Goal: Information Seeking & Learning: Learn about a topic

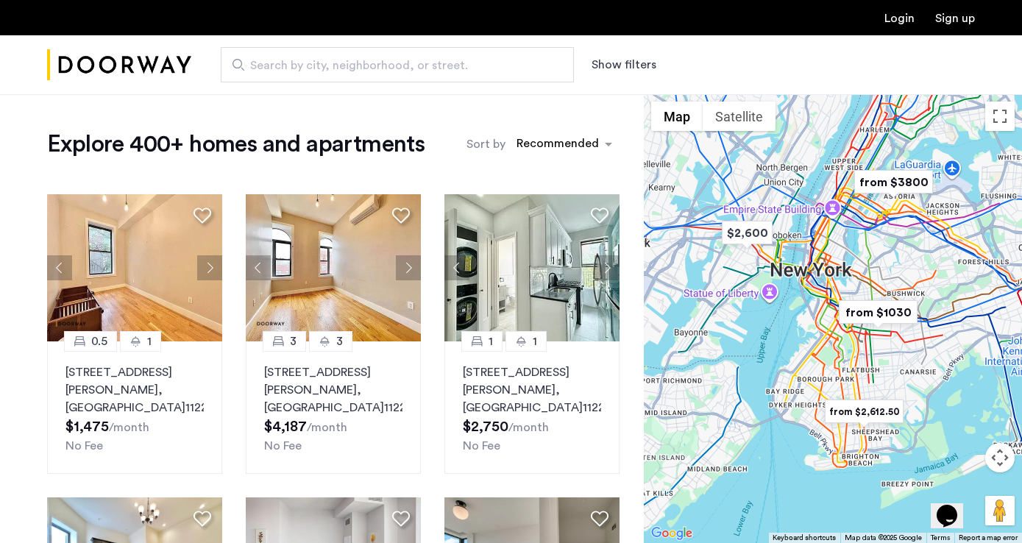
click at [625, 70] on button "Show filters" at bounding box center [624, 65] width 65 height 18
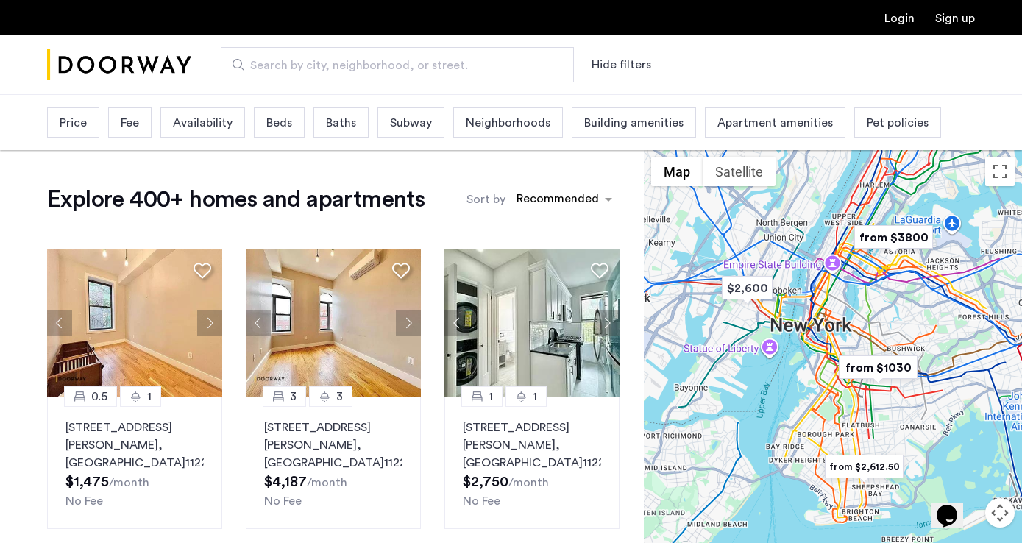
click at [541, 121] on span "Neighborhoods" at bounding box center [508, 123] width 85 height 18
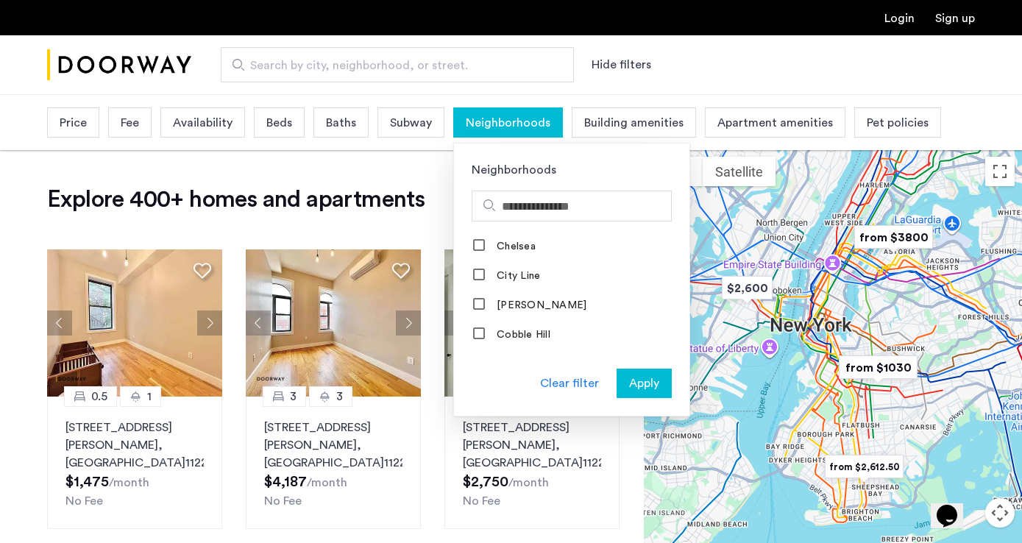
scroll to position [333, 0]
click at [536, 300] on label "Clinton Hill" at bounding box center [540, 304] width 93 height 12
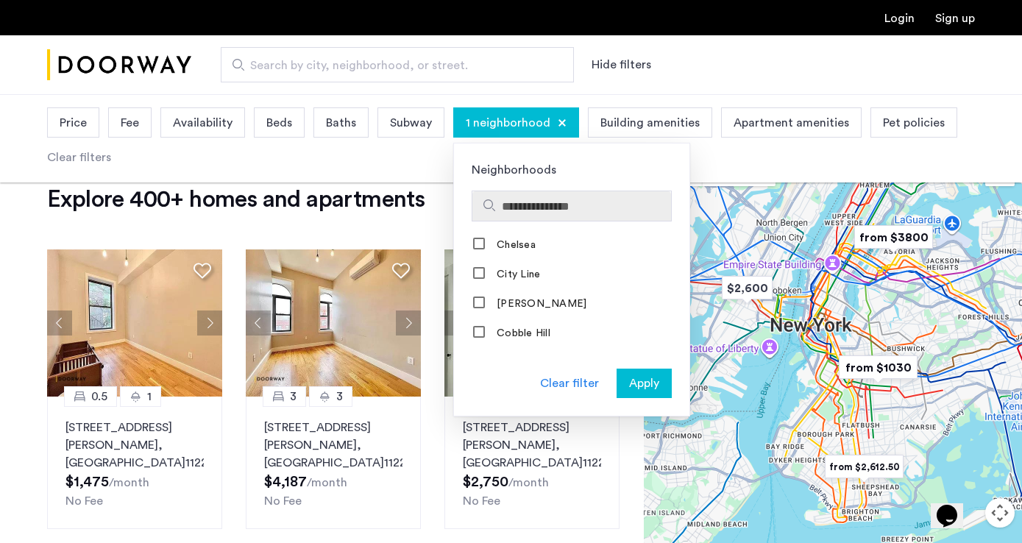
click at [542, 210] on input "Search hoods" at bounding box center [583, 207] width 163 height 18
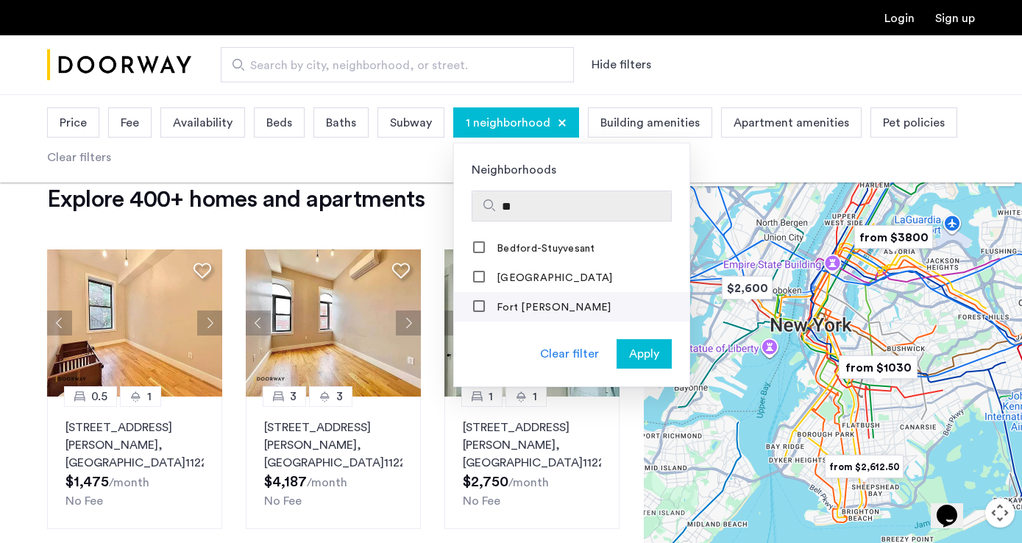
type input "**"
click at [534, 313] on label "Fort [PERSON_NAME]" at bounding box center [553, 308] width 118 height 12
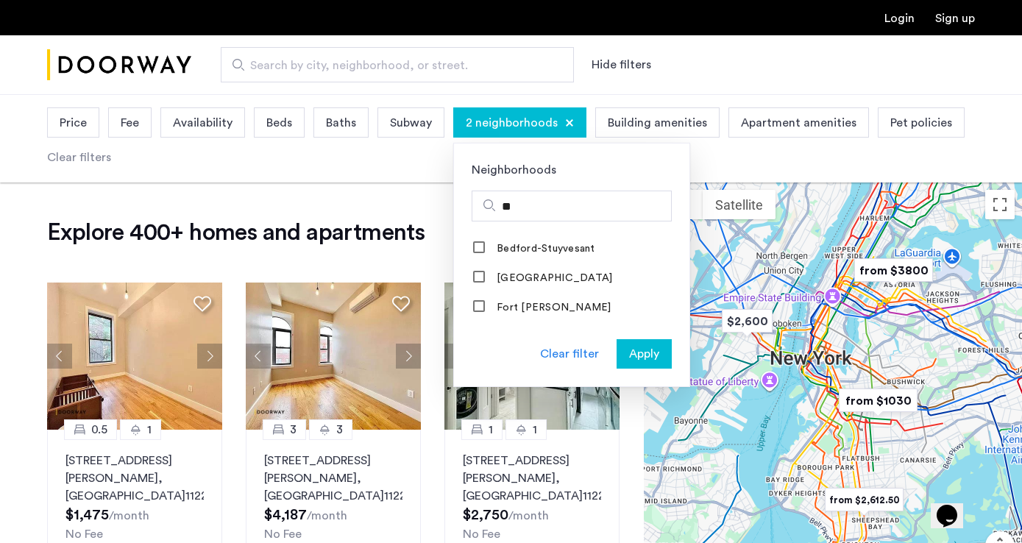
click at [629, 357] on span "Apply" at bounding box center [644, 354] width 30 height 18
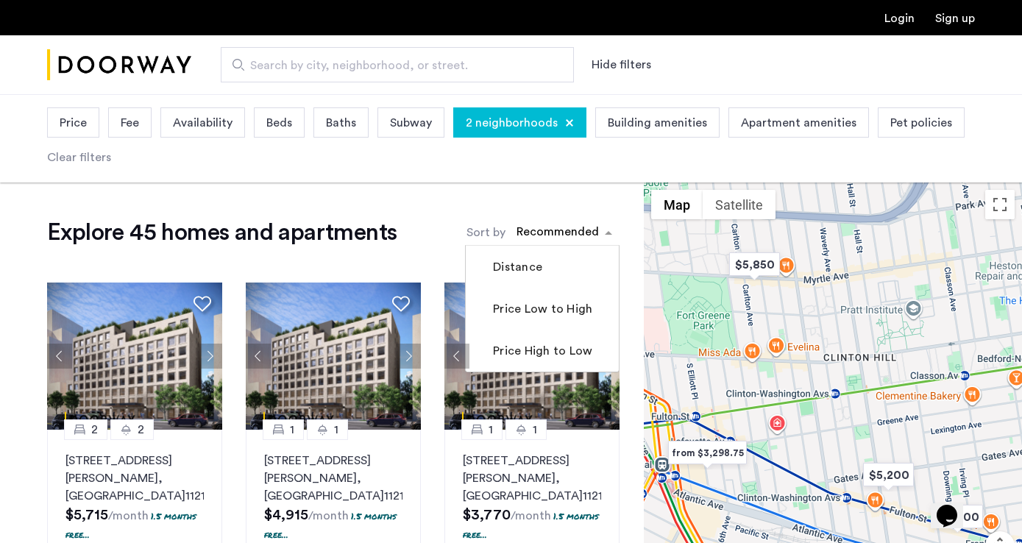
click at [526, 241] on div "sort-apartment" at bounding box center [557, 234] width 87 height 20
click at [525, 301] on label "Price Low to High" at bounding box center [541, 309] width 102 height 18
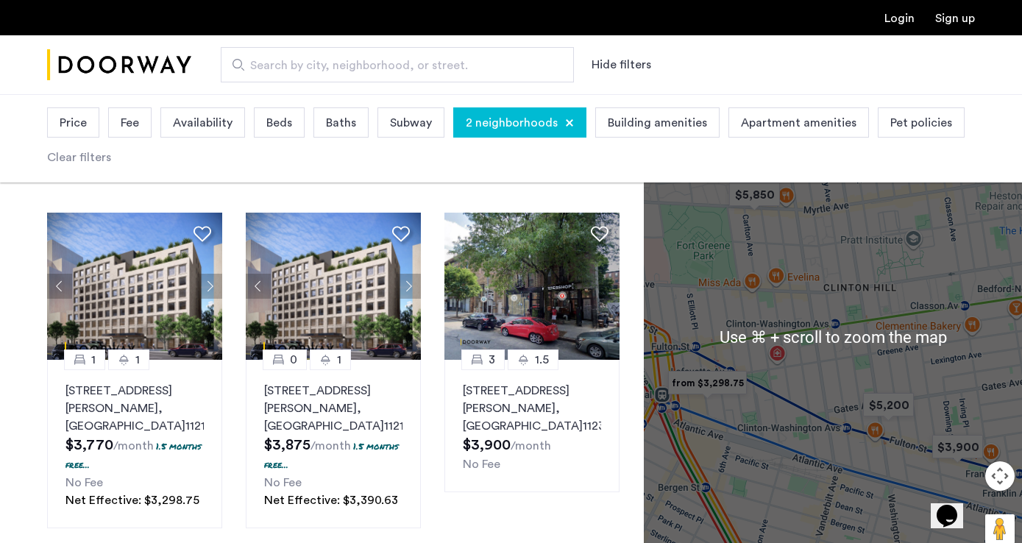
scroll to position [56, 0]
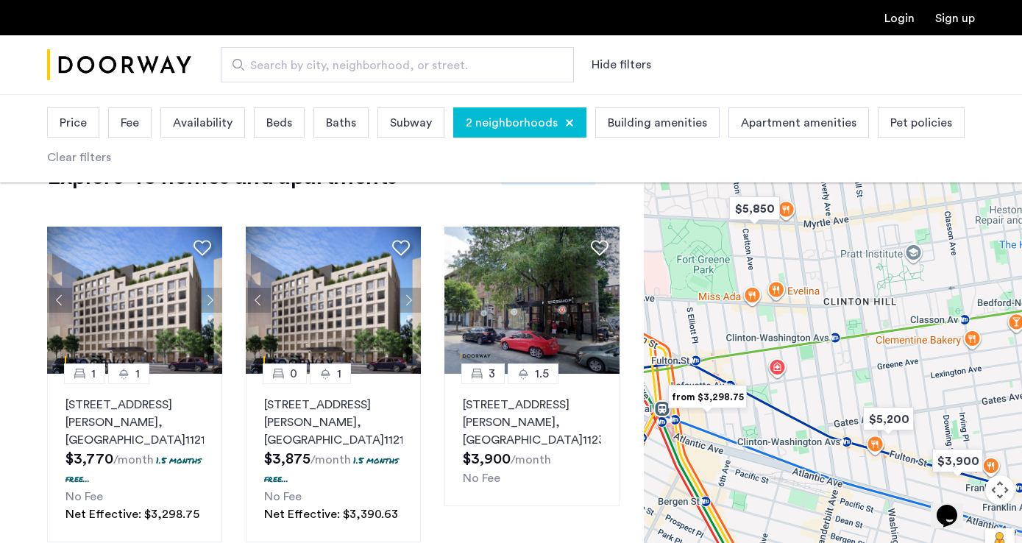
click at [567, 125] on div at bounding box center [569, 122] width 9 height 9
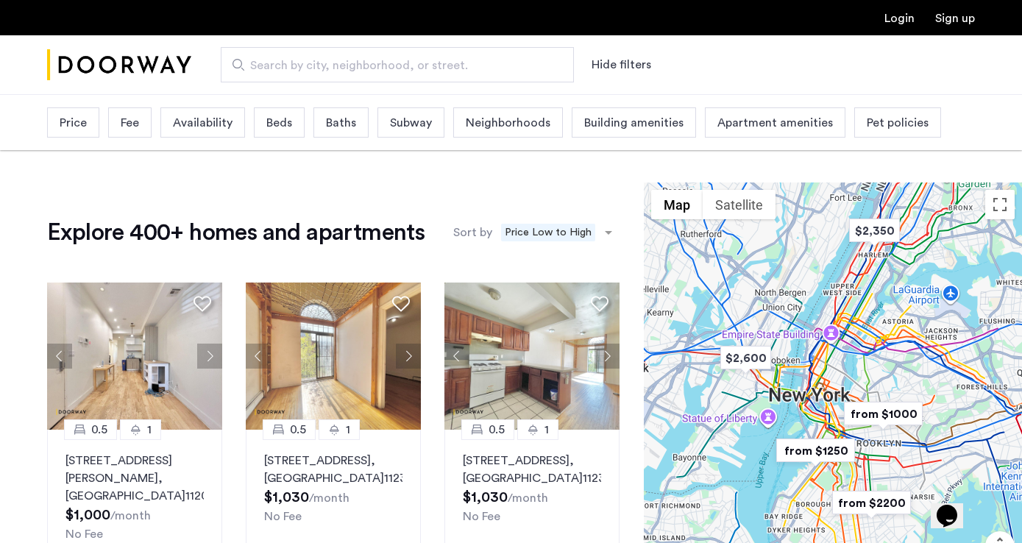
click at [721, 117] on span "Apartment amenities" at bounding box center [776, 123] width 116 height 18
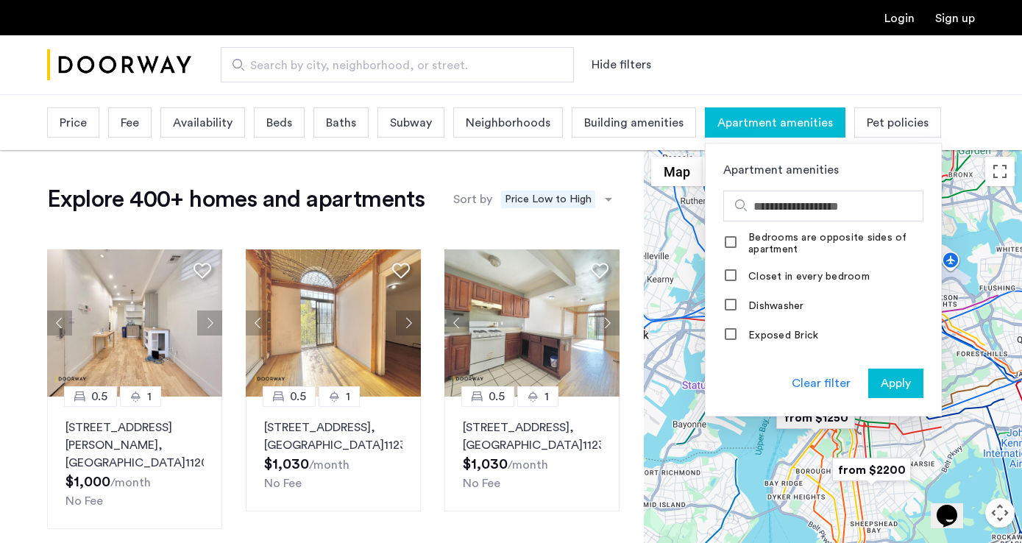
scroll to position [208, 0]
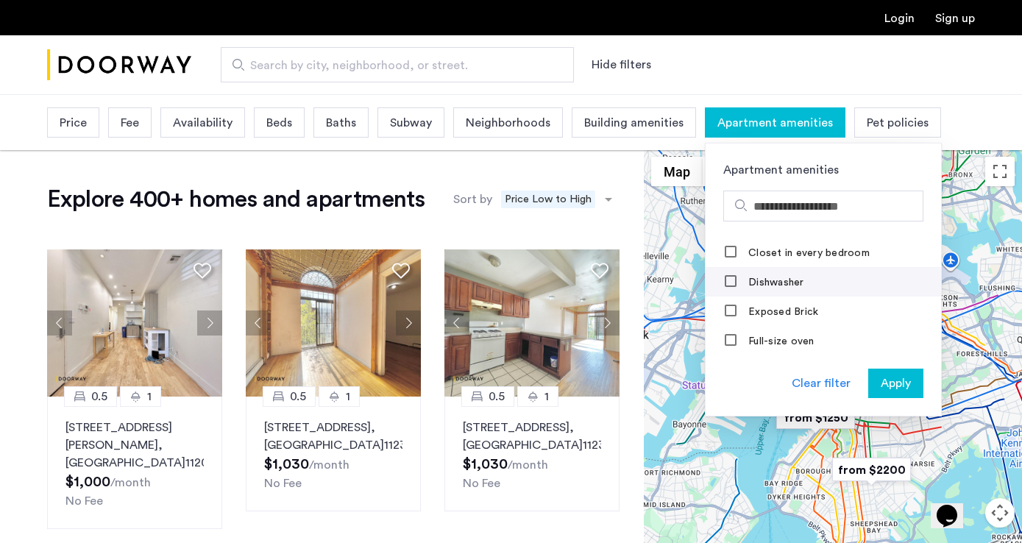
click at [782, 286] on label "Dishwasher" at bounding box center [774, 283] width 59 height 12
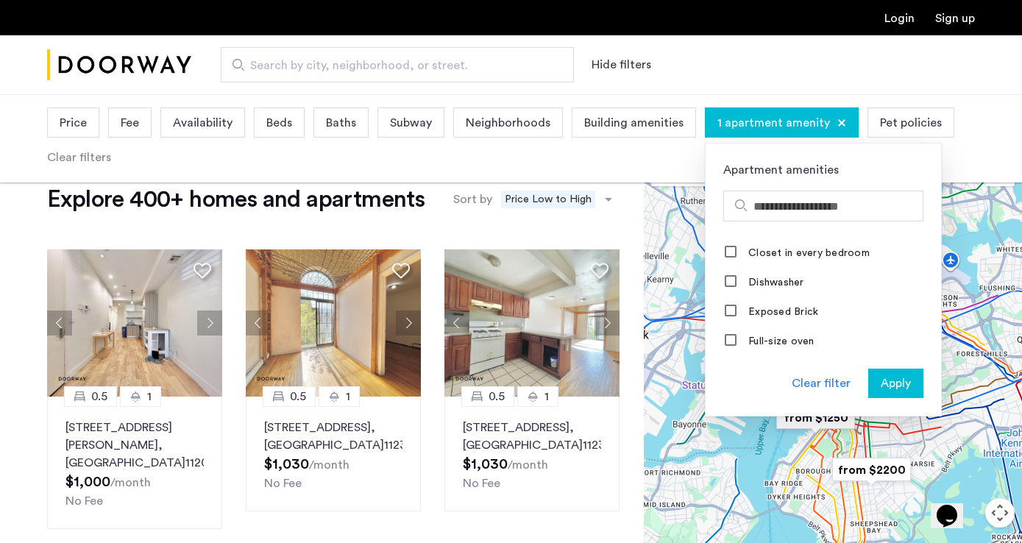
click at [894, 391] on span "Apply" at bounding box center [896, 384] width 30 height 18
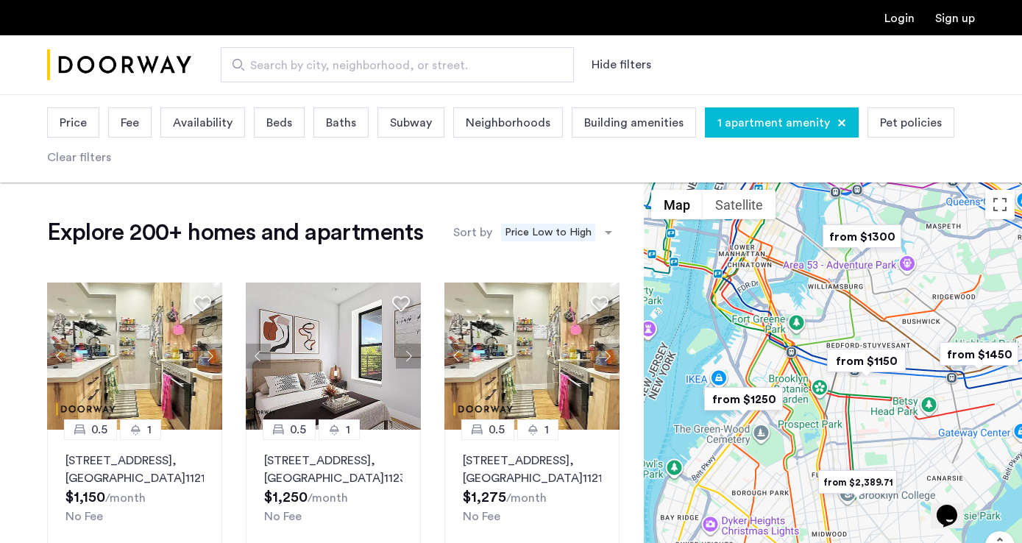
drag, startPoint x: 808, startPoint y: 365, endPoint x: 837, endPoint y: 391, distance: 39.6
click at [837, 391] on div at bounding box center [833, 407] width 378 height 449
click at [286, 116] on span "Beds" at bounding box center [279, 123] width 26 height 18
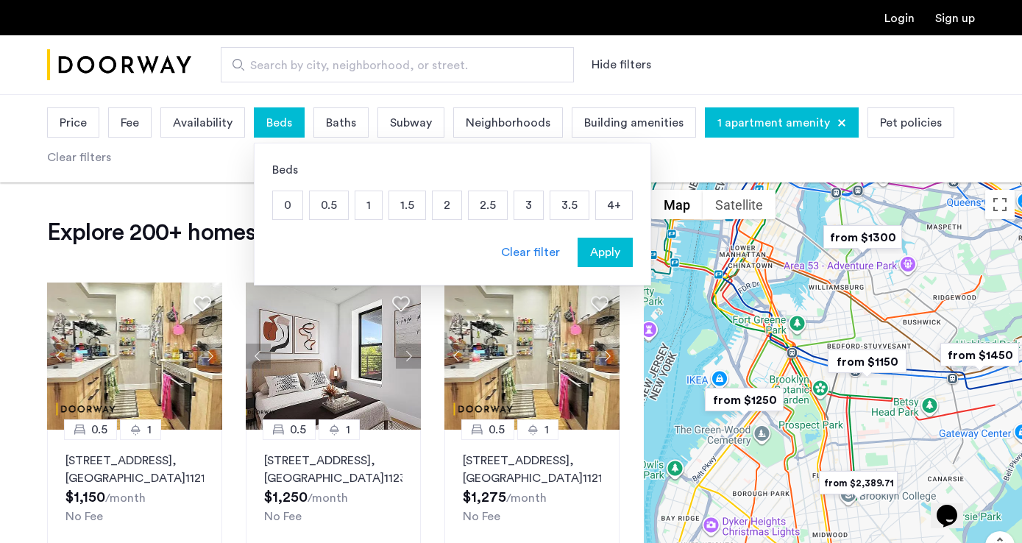
click at [383, 208] on div "0 0.5 1 1.5 2 2.5 3 3.5 4+" at bounding box center [452, 205] width 361 height 29
click at [377, 208] on p "1" at bounding box center [368, 205] width 26 height 28
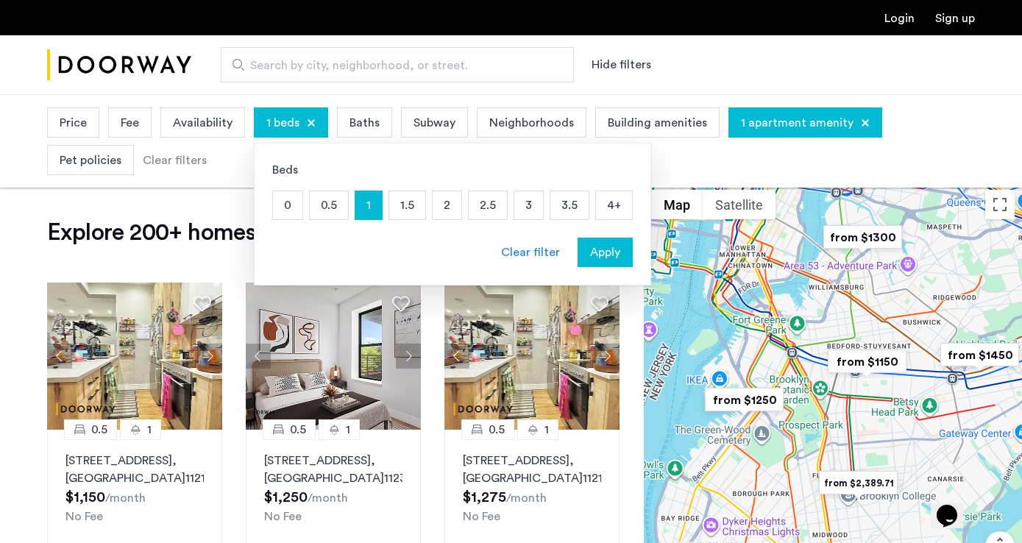
click at [590, 252] on span "Apply" at bounding box center [605, 253] width 30 height 18
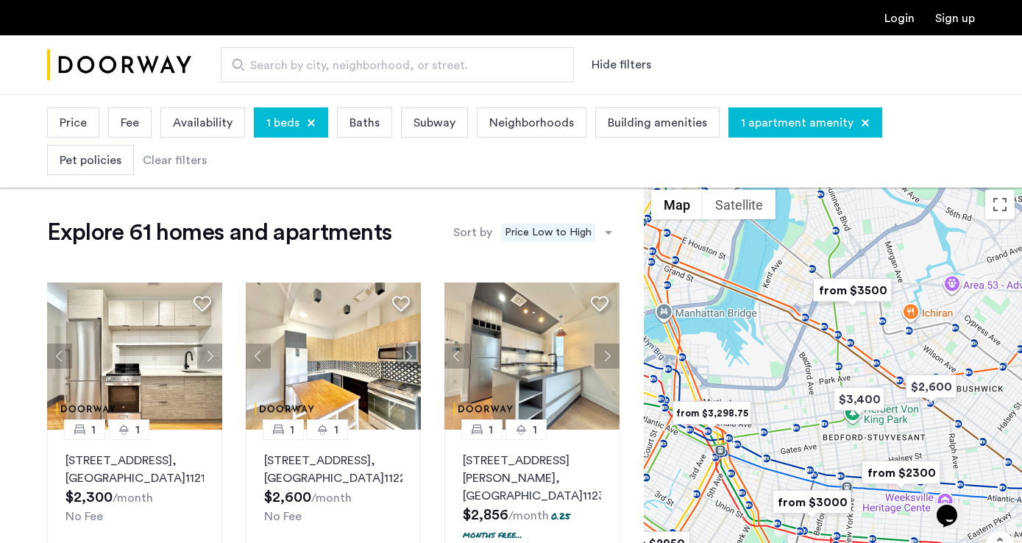
drag, startPoint x: 771, startPoint y: 387, endPoint x: 815, endPoint y: 378, distance: 44.5
click at [815, 378] on div at bounding box center [833, 407] width 378 height 449
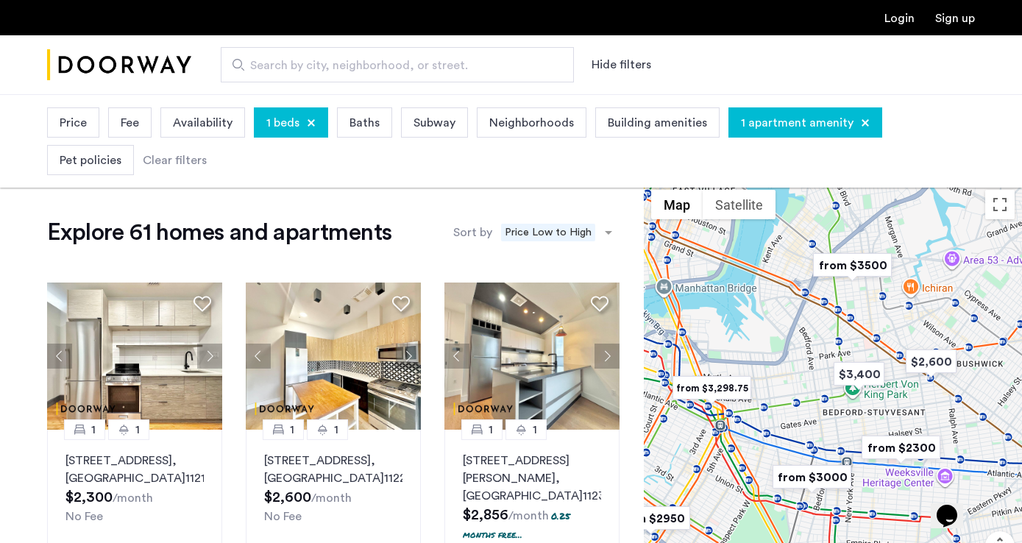
drag, startPoint x: 802, startPoint y: 423, endPoint x: 802, endPoint y: 396, distance: 27.2
click at [802, 396] on div at bounding box center [833, 407] width 378 height 449
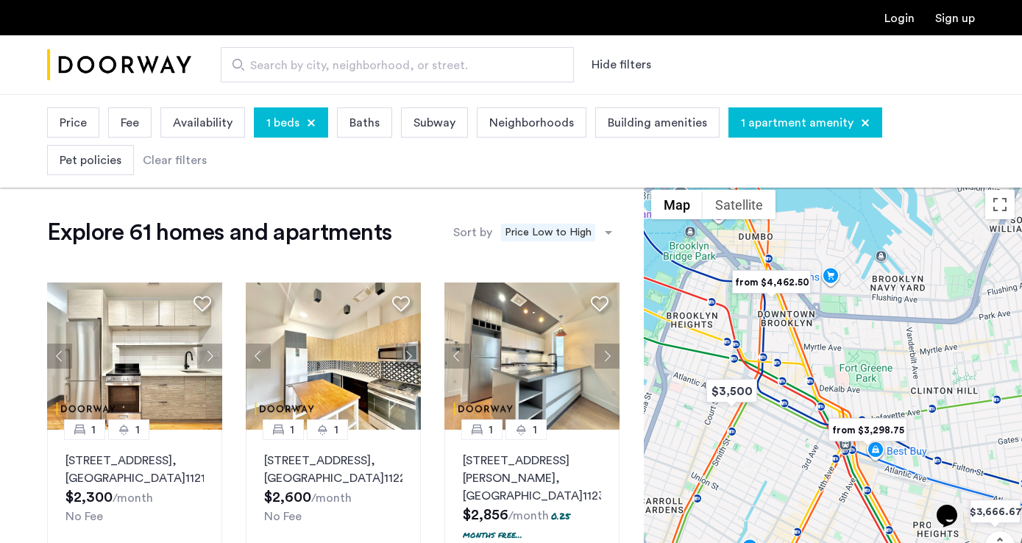
drag, startPoint x: 802, startPoint y: 396, endPoint x: 1015, endPoint y: 398, distance: 212.7
click at [1015, 398] on div at bounding box center [833, 407] width 378 height 449
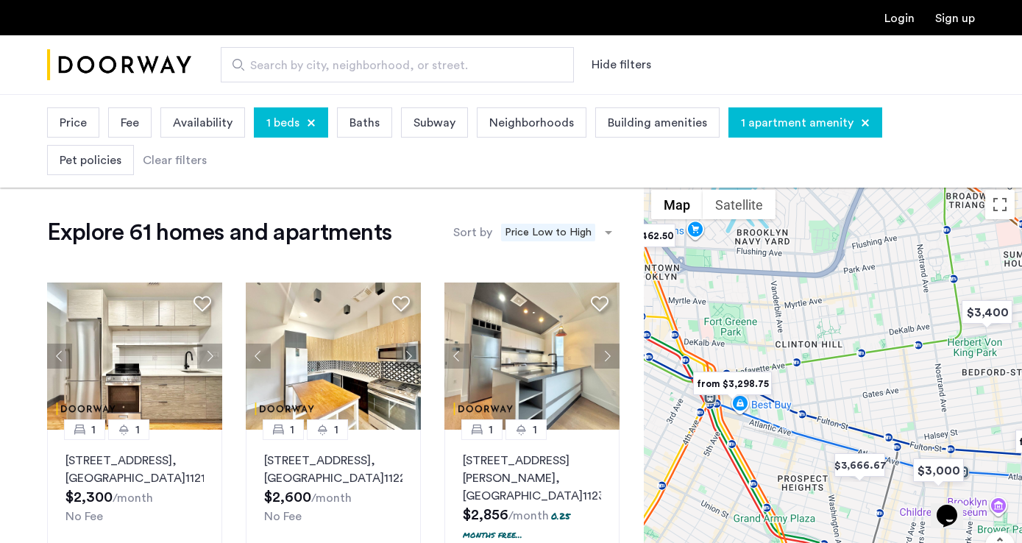
drag, startPoint x: 963, startPoint y: 363, endPoint x: 821, endPoint y: 305, distance: 153.5
click at [821, 305] on div at bounding box center [833, 407] width 378 height 449
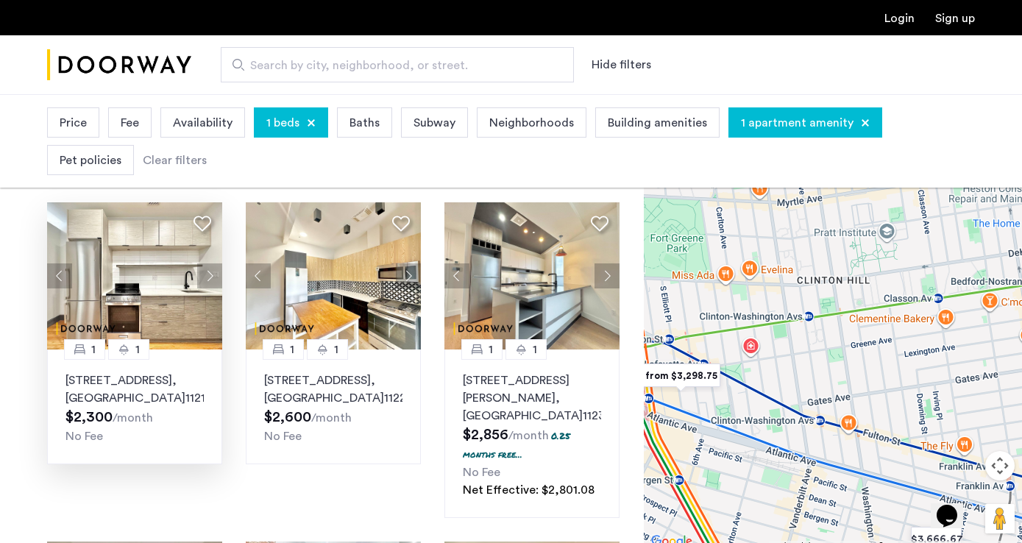
scroll to position [112, 0]
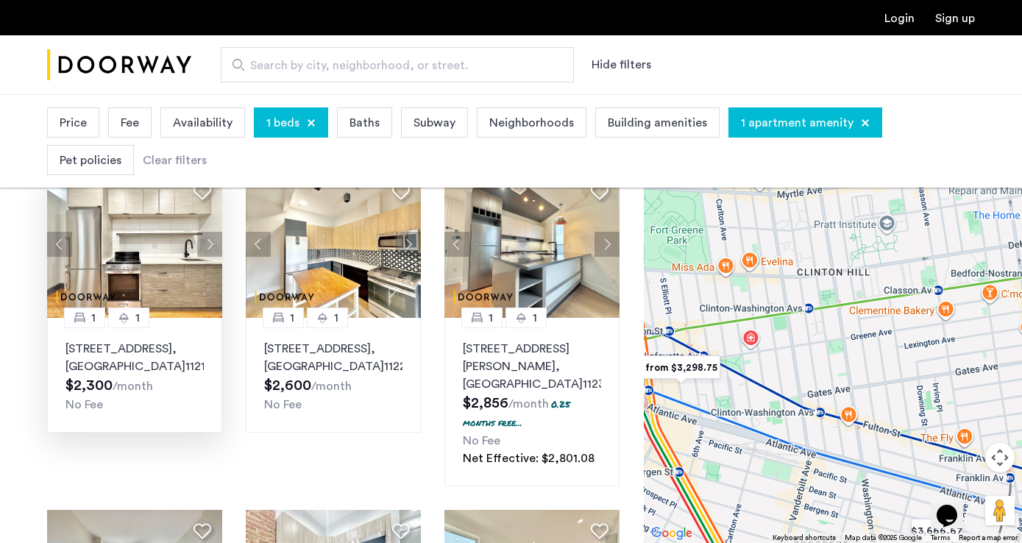
click at [174, 261] on img at bounding box center [135, 244] width 176 height 147
click at [358, 218] on img at bounding box center [334, 244] width 176 height 147
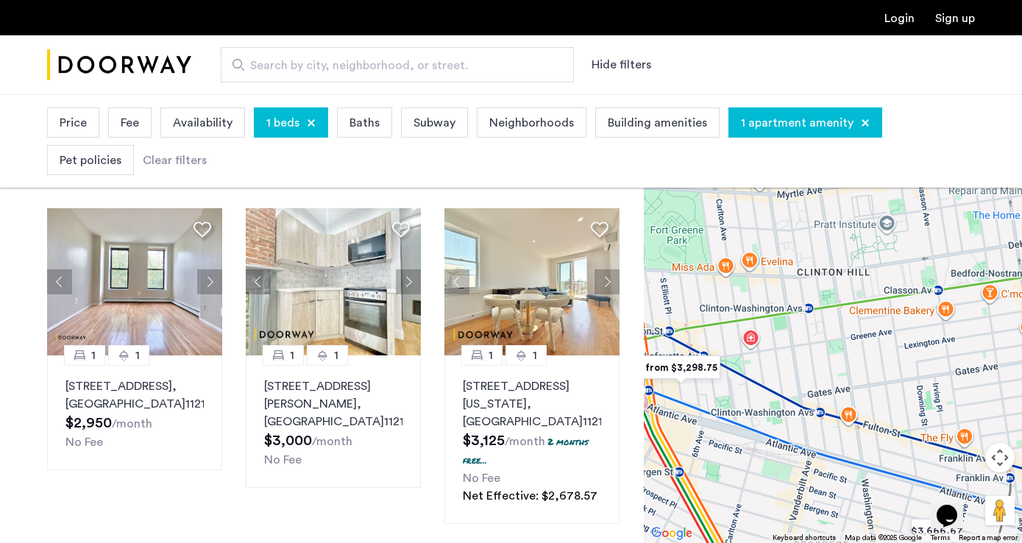
scroll to position [411, 0]
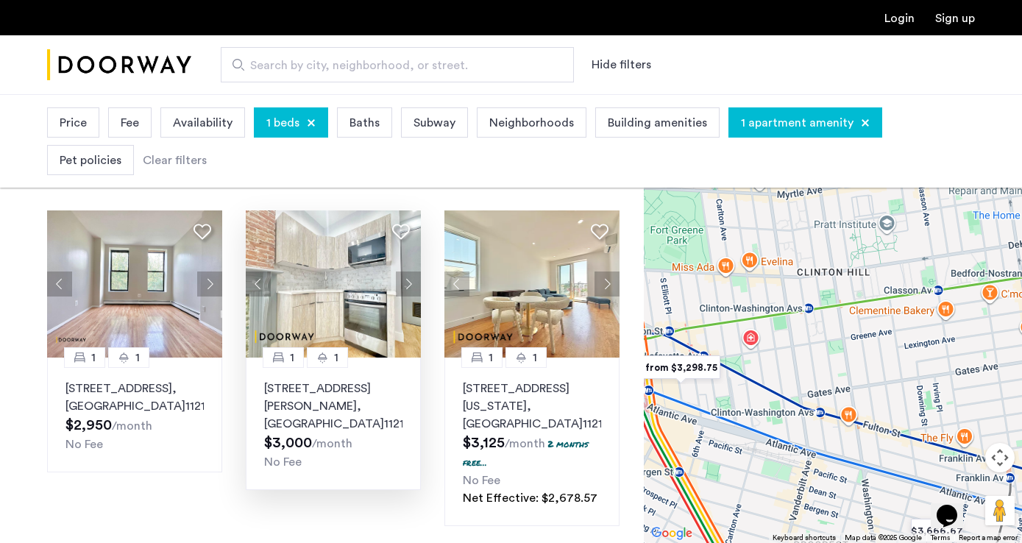
click at [387, 294] on img at bounding box center [334, 283] width 176 height 147
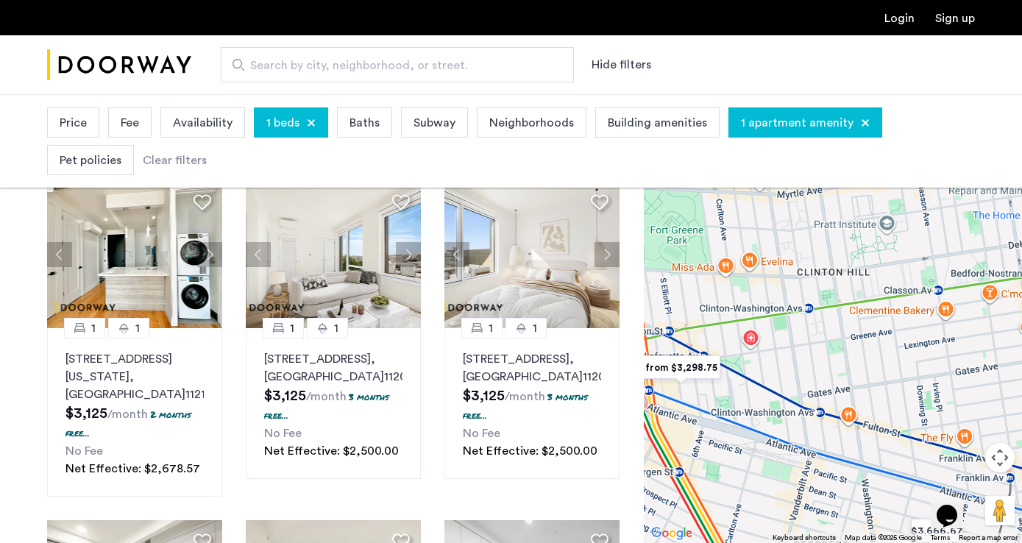
scroll to position [263, 0]
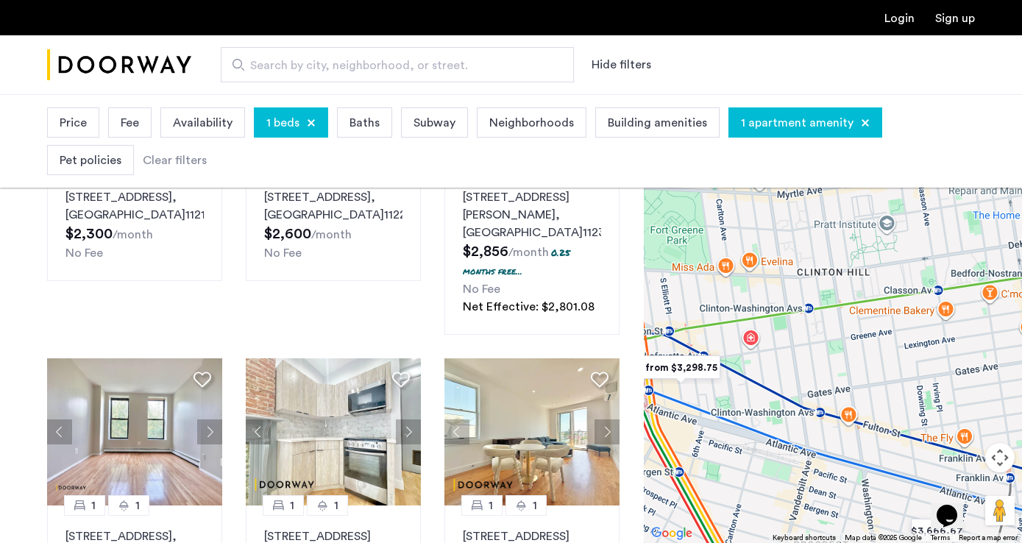
click at [61, 122] on span "Price" at bounding box center [73, 123] width 27 height 18
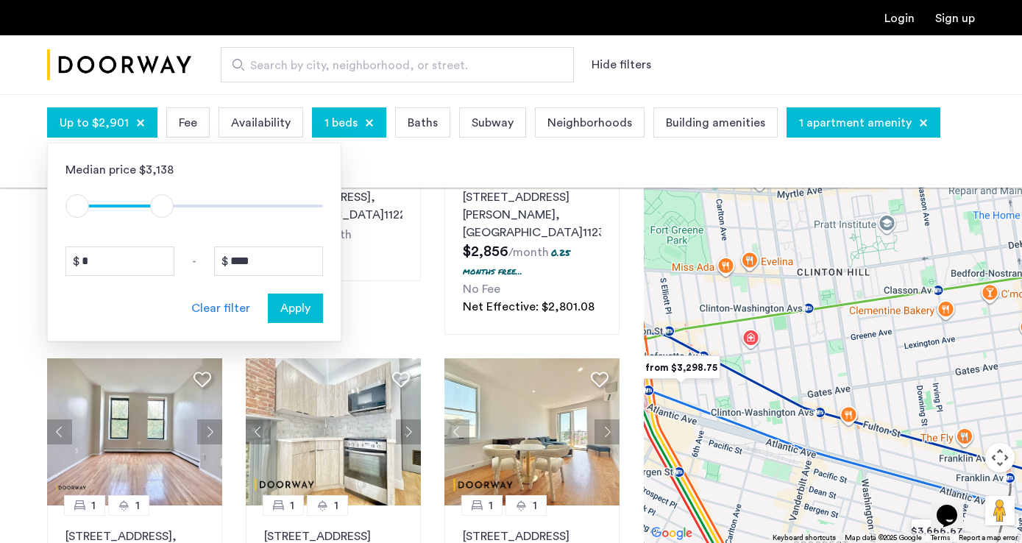
type input "****"
drag, startPoint x: 311, startPoint y: 202, endPoint x: 166, endPoint y: 212, distance: 145.3
click at [166, 212] on span "ngx-slider-max" at bounding box center [165, 206] width 24 height 24
click at [299, 312] on span "Apply" at bounding box center [295, 309] width 30 height 18
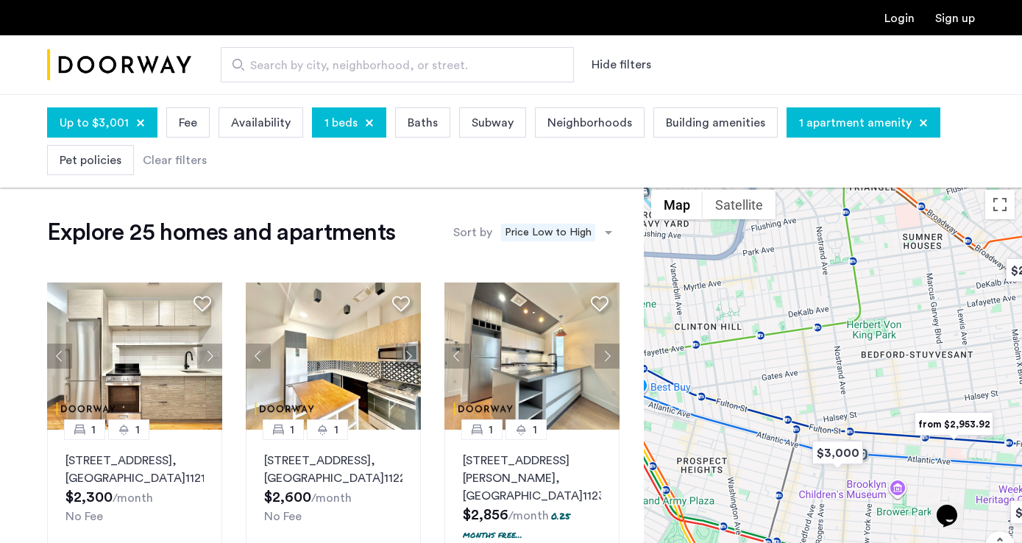
drag, startPoint x: 820, startPoint y: 304, endPoint x: 956, endPoint y: 339, distance: 140.5
click at [956, 339] on div at bounding box center [833, 407] width 378 height 449
click at [843, 445] on img "$3,000" at bounding box center [838, 452] width 63 height 33
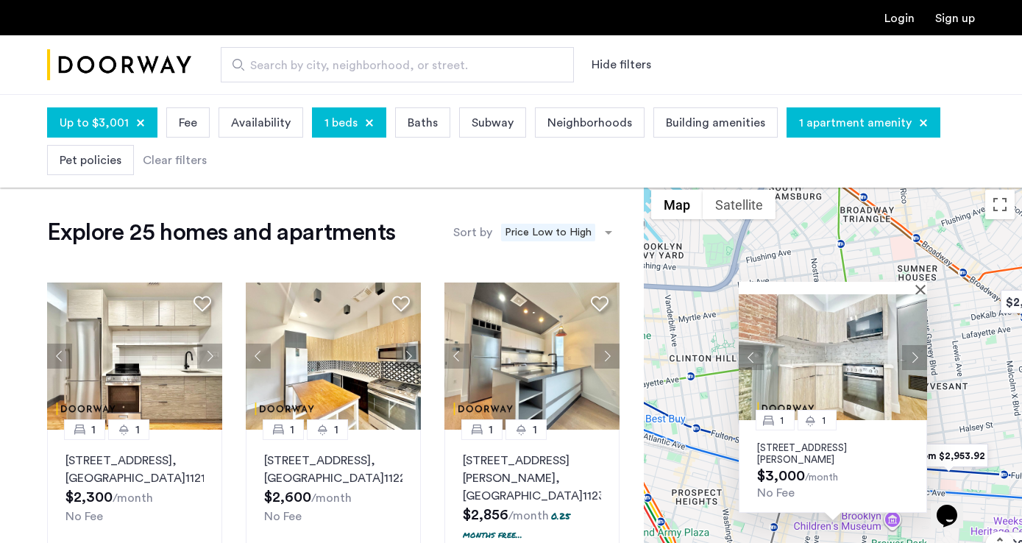
click at [962, 405] on div "1 1 1167 Dean Street, Unit 2R, Brooklyn, NY 11216 $3,000 /month No Fee" at bounding box center [833, 407] width 378 height 449
click at [951, 457] on img "from $2,953.92" at bounding box center [949, 455] width 91 height 33
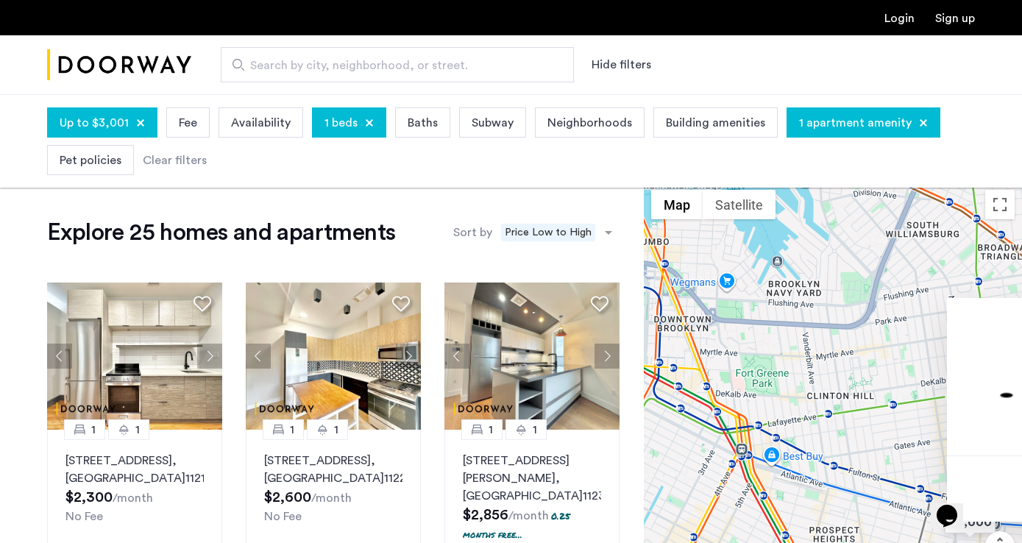
drag, startPoint x: 684, startPoint y: 354, endPoint x: 938, endPoint y: 391, distance: 255.9
click at [938, 391] on div "1584 Fulton Street, Unit 2D, Brooklyn , NY 11213 $3,491 /month 2 months free...…" at bounding box center [833, 407] width 378 height 449
click at [113, 110] on div "Up to $3,001" at bounding box center [102, 122] width 110 height 30
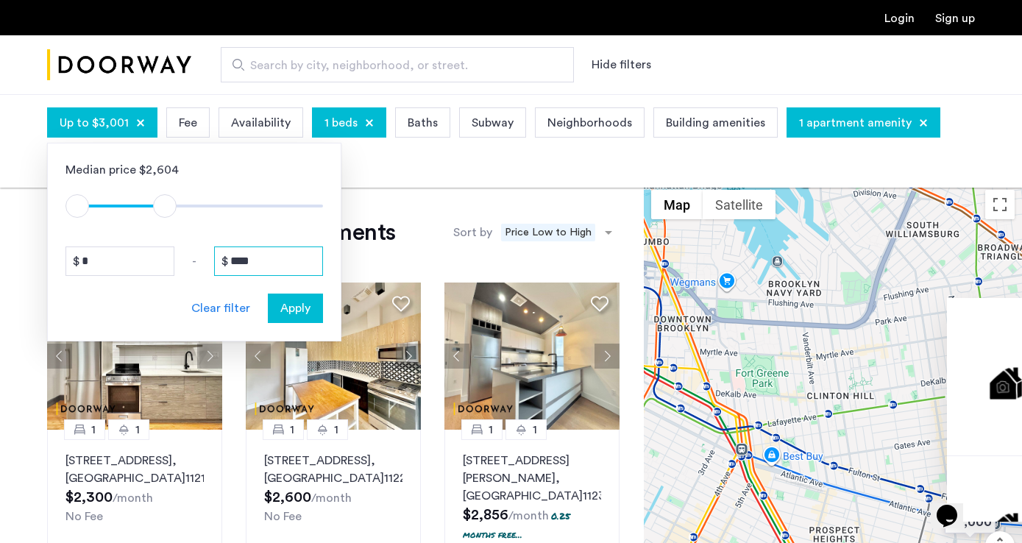
drag, startPoint x: 273, startPoint y: 263, endPoint x: 184, endPoint y: 256, distance: 89.3
click at [184, 256] on div "* - ****" at bounding box center [194, 261] width 258 height 29
type input "****"
click at [283, 296] on button "Apply" at bounding box center [295, 308] width 55 height 29
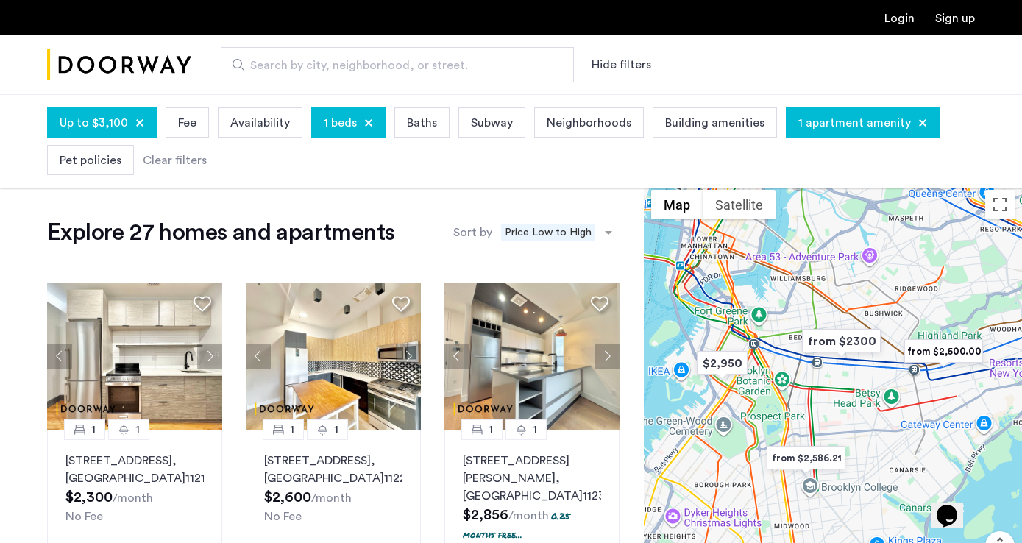
click at [360, 129] on div "1 beds" at bounding box center [348, 122] width 74 height 30
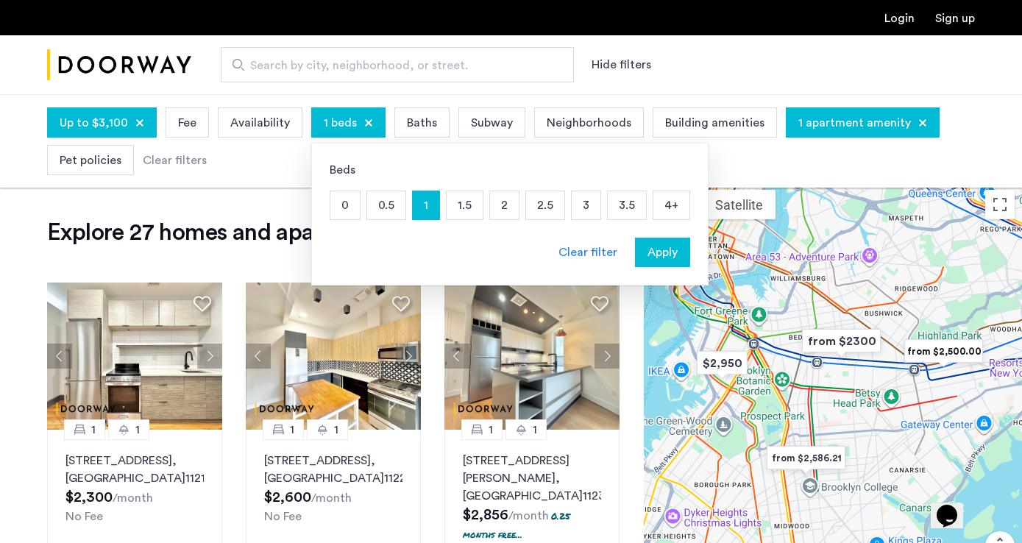
click at [425, 213] on p "1" at bounding box center [426, 205] width 26 height 28
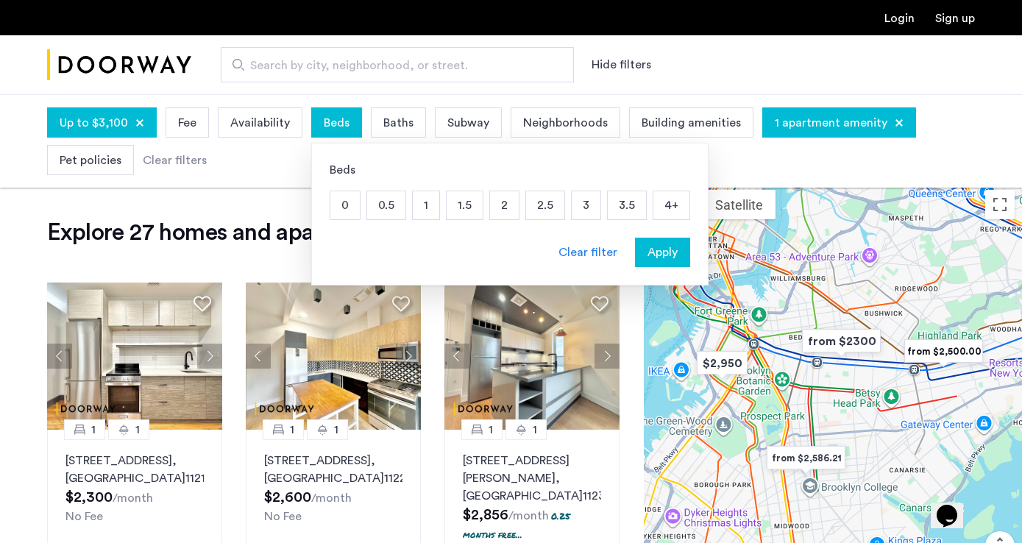
click at [393, 211] on p "0.5" at bounding box center [386, 205] width 38 height 28
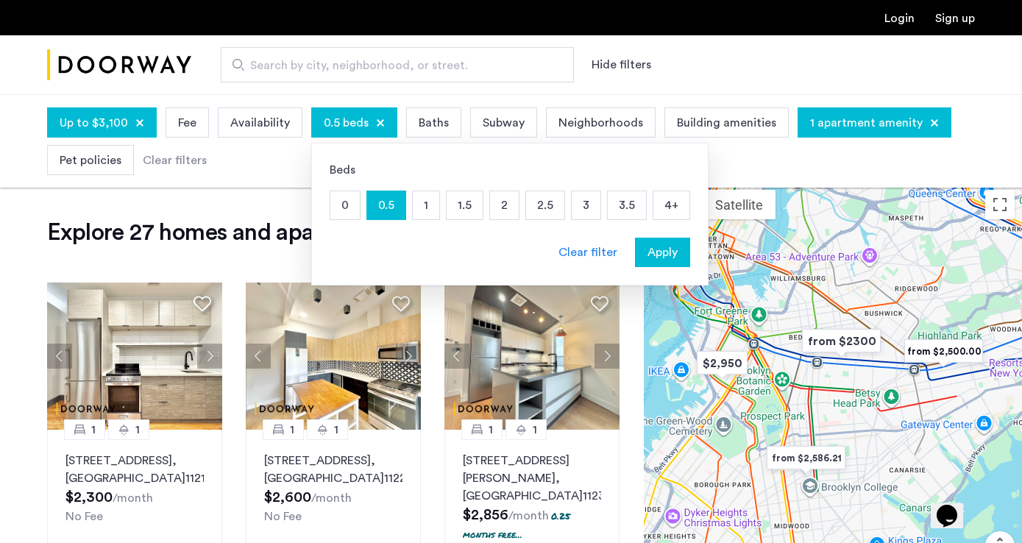
click at [345, 212] on p "0" at bounding box center [344, 205] width 29 height 28
click at [650, 261] on span "Apply" at bounding box center [663, 253] width 30 height 18
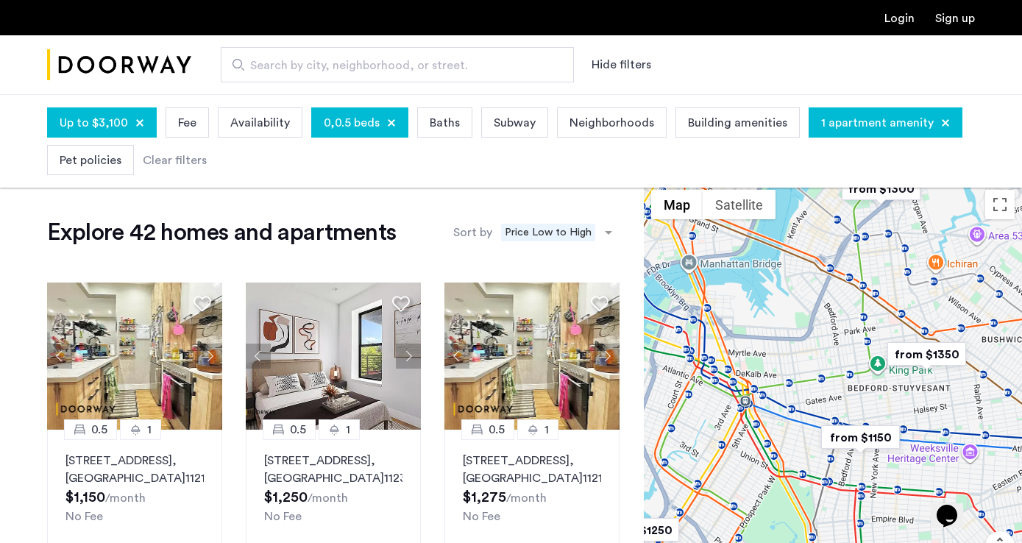
drag, startPoint x: 840, startPoint y: 370, endPoint x: 957, endPoint y: 311, distance: 131.3
click at [957, 311] on div at bounding box center [833, 407] width 378 height 449
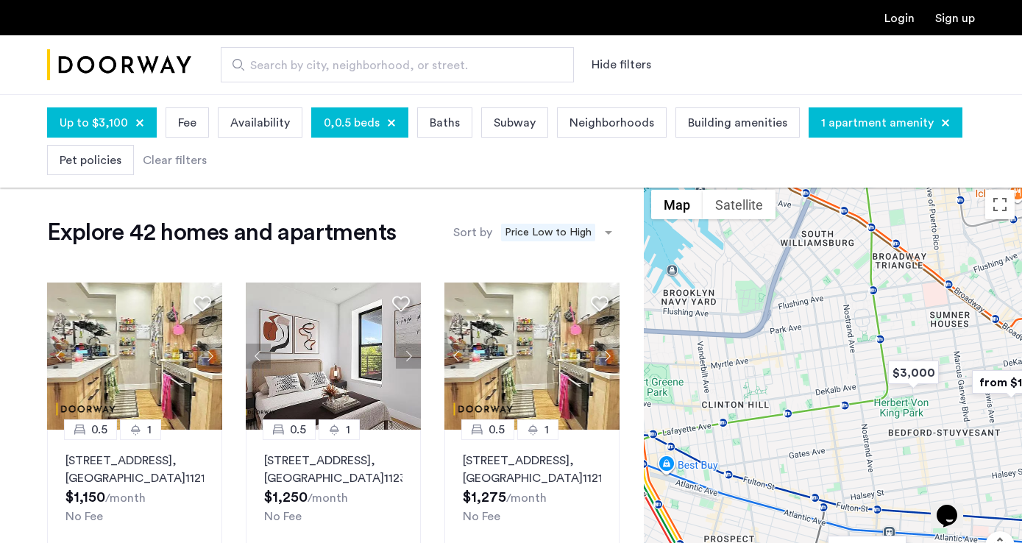
drag, startPoint x: 837, startPoint y: 344, endPoint x: 817, endPoint y: 344, distance: 20.6
click at [817, 344] on div at bounding box center [833, 407] width 378 height 449
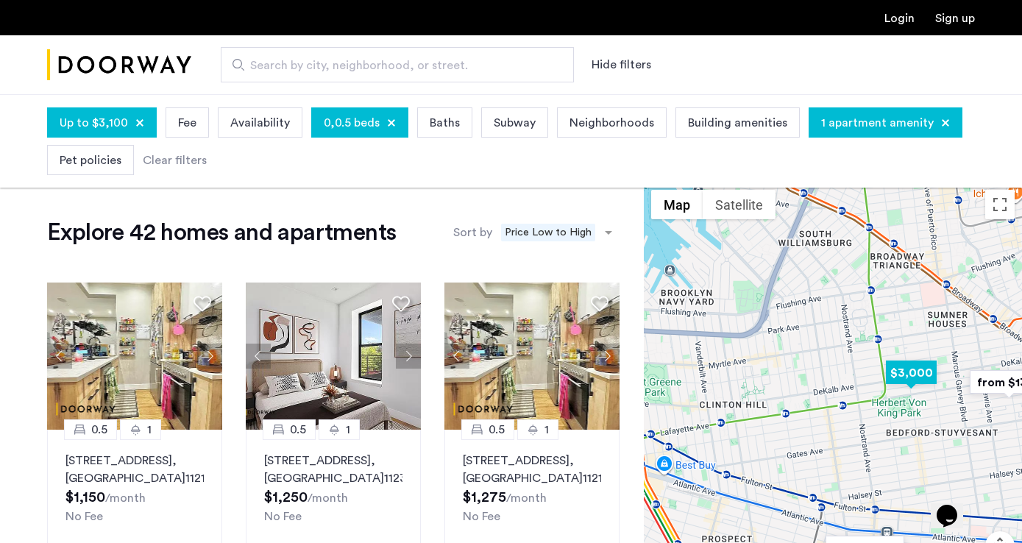
click at [920, 378] on img "$3,000" at bounding box center [911, 372] width 63 height 33
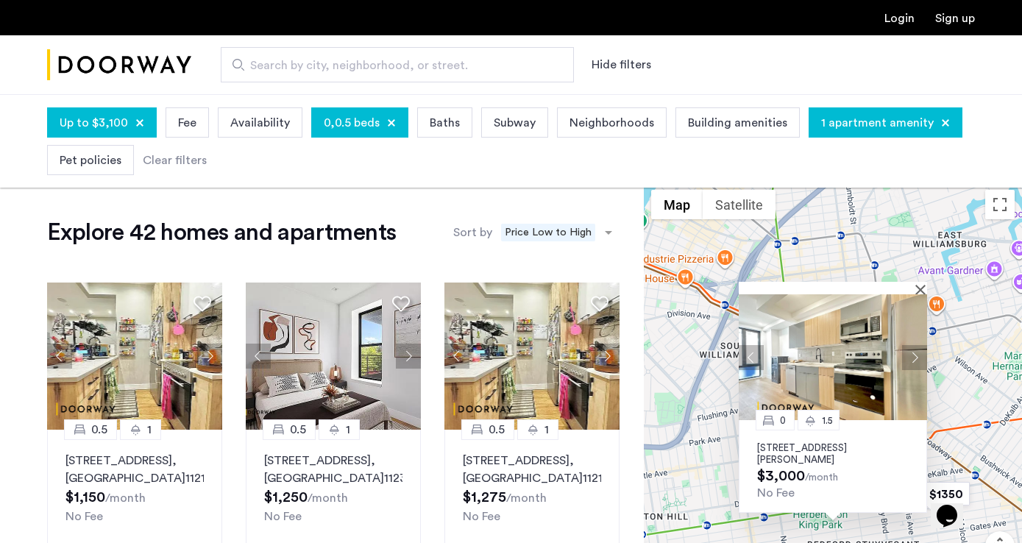
click at [916, 360] on button "Next apartment" at bounding box center [914, 357] width 25 height 25
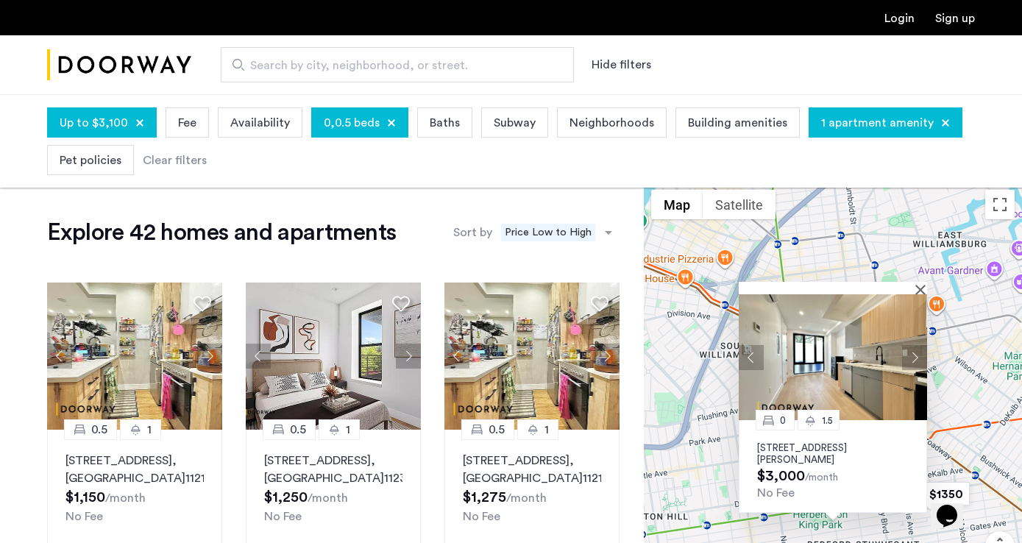
click at [879, 361] on img at bounding box center [833, 357] width 188 height 126
click at [706, 399] on div "0 1.5 233 Tompkins Avenue, Unit 1F, Brooklyn, NY 11216 $3,000 /month No Fee" at bounding box center [833, 407] width 378 height 449
click at [924, 290] on button "Close" at bounding box center [923, 289] width 10 height 10
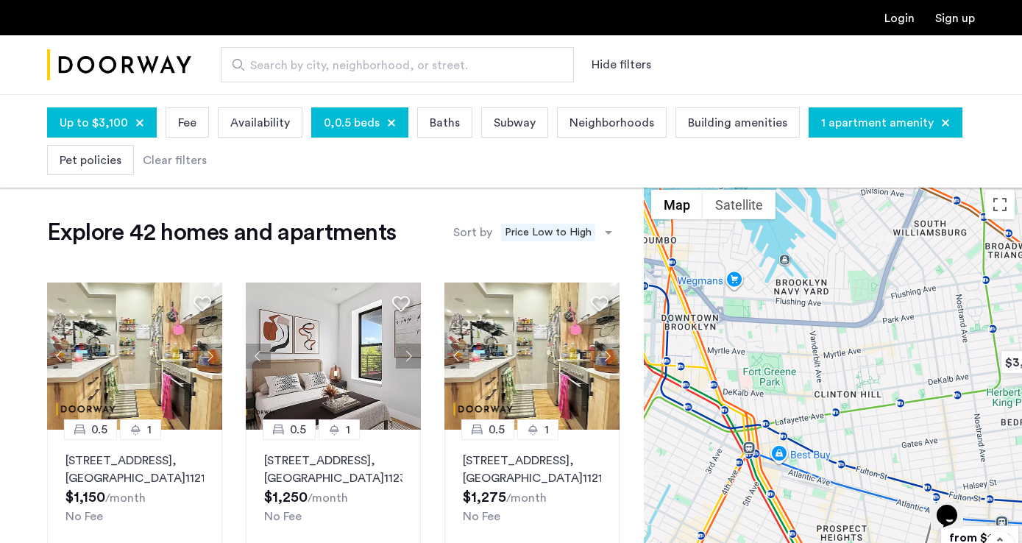
drag, startPoint x: 849, startPoint y: 319, endPoint x: 1037, endPoint y: 207, distance: 218.8
click at [1021, 207] on html "Login Sign up Search by city, neighborhood, or street. Hide filters Up to $3,10…" at bounding box center [511, 271] width 1022 height 543
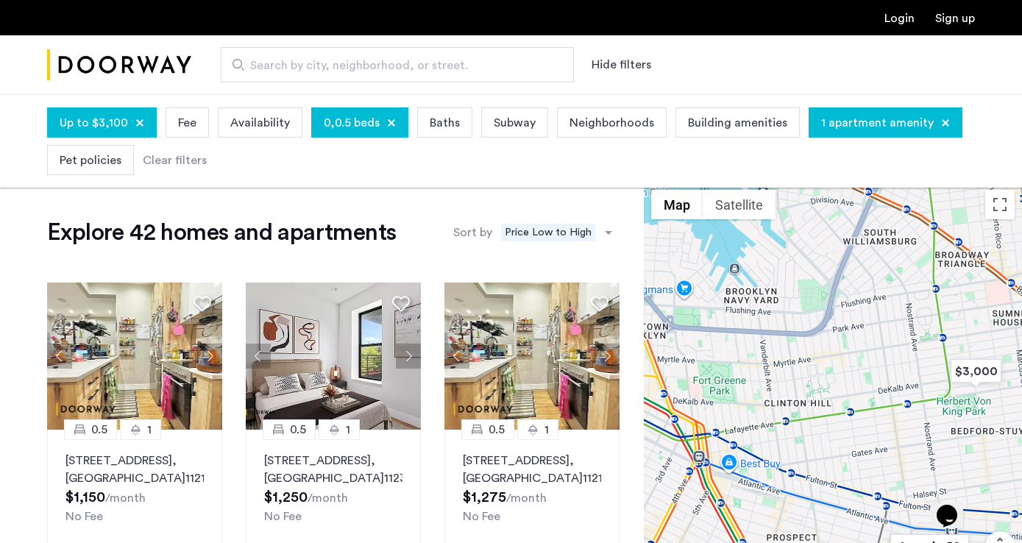
drag, startPoint x: 948, startPoint y: 290, endPoint x: 904, endPoint y: 292, distance: 43.5
click at [904, 292] on div at bounding box center [833, 407] width 378 height 449
click at [380, 364] on img at bounding box center [334, 356] width 176 height 147
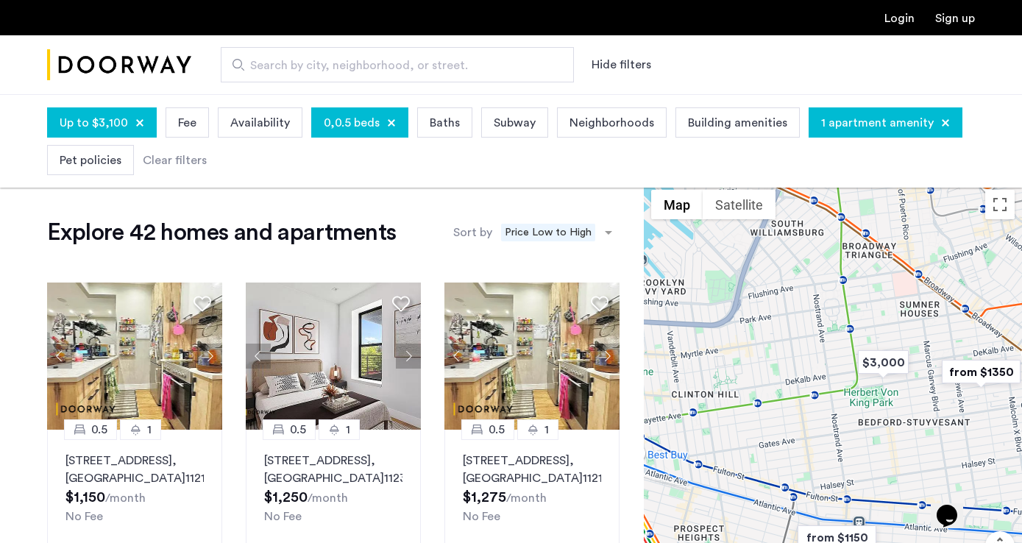
drag, startPoint x: 736, startPoint y: 362, endPoint x: 626, endPoint y: 349, distance: 111.2
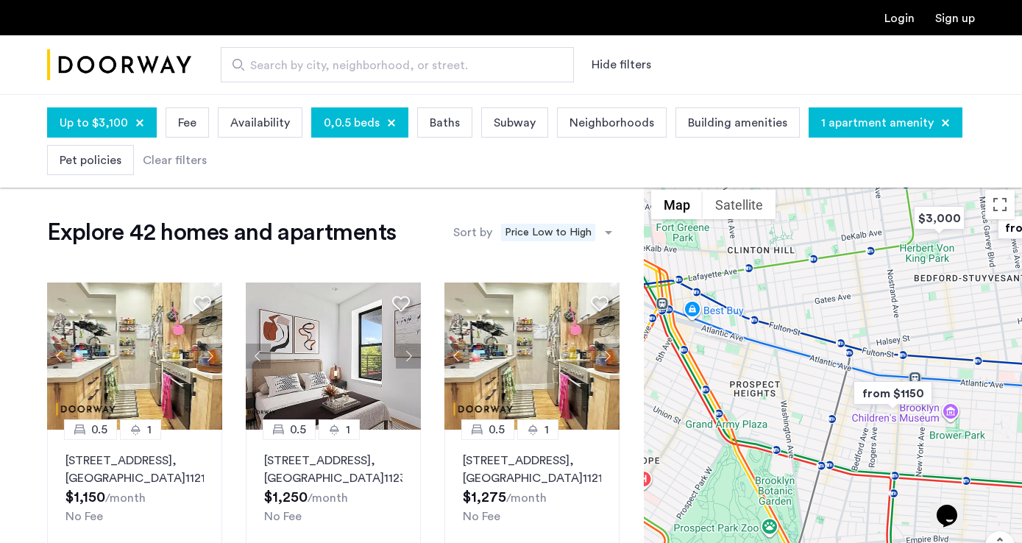
drag, startPoint x: 752, startPoint y: 394, endPoint x: 827, endPoint y: 253, distance: 160.0
click at [827, 253] on div at bounding box center [833, 407] width 378 height 449
click at [895, 390] on img "from $1150" at bounding box center [893, 393] width 91 height 33
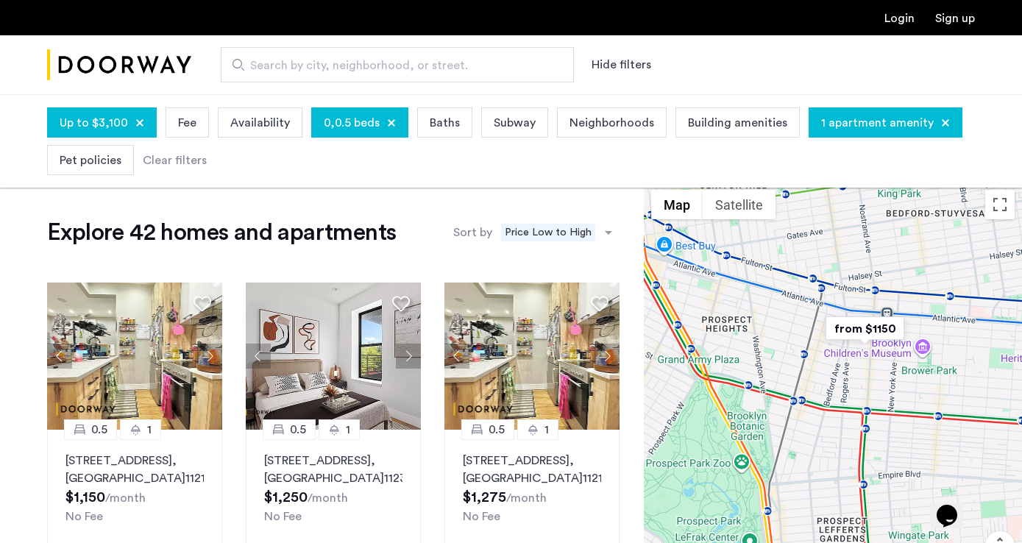
drag, startPoint x: 777, startPoint y: 466, endPoint x: 825, endPoint y: 355, distance: 120.3
click at [825, 355] on div "To navigate, press the arrow keys." at bounding box center [833, 407] width 378 height 449
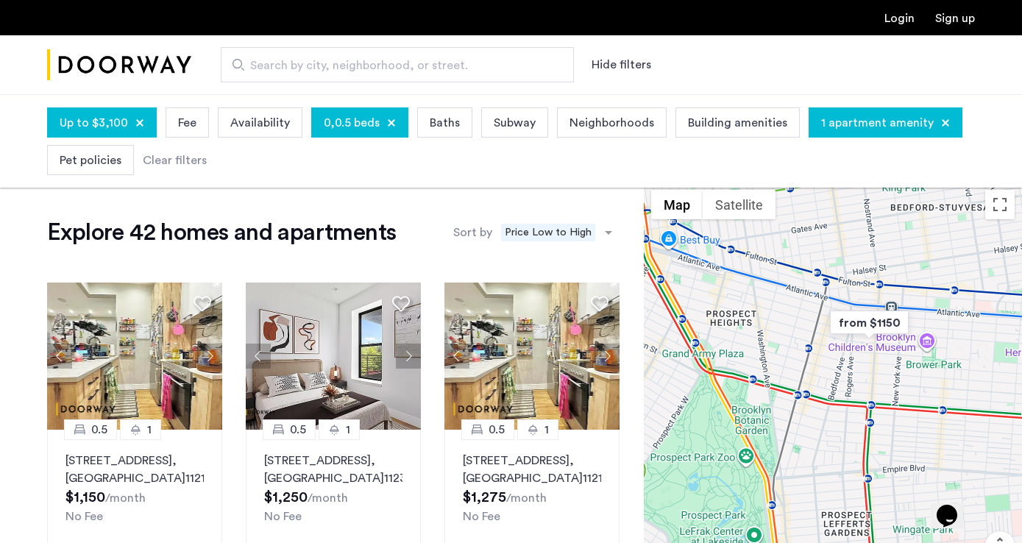
click at [863, 431] on div "To navigate, press the arrow keys." at bounding box center [833, 407] width 378 height 449
click at [586, 110] on div "Neighborhoods" at bounding box center [612, 122] width 110 height 30
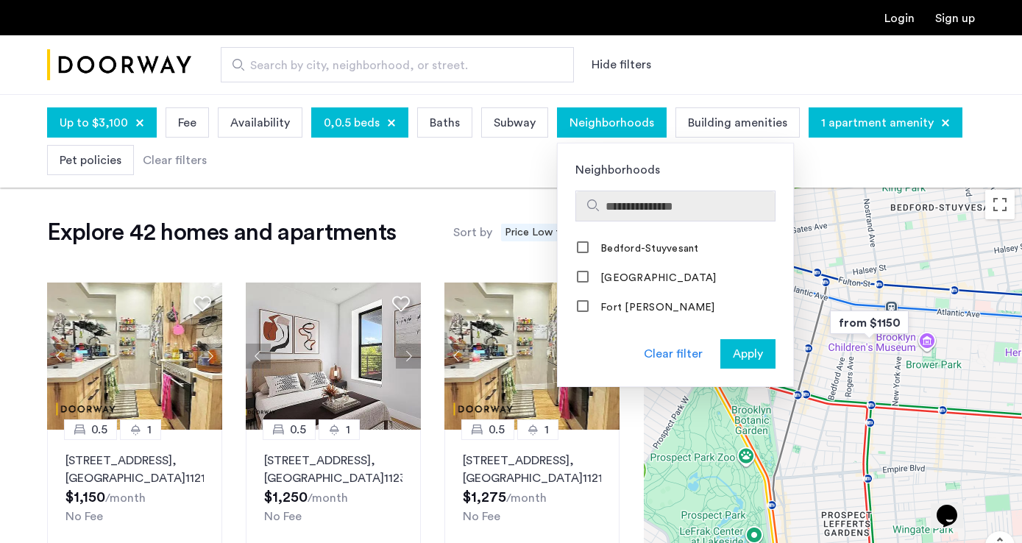
click at [626, 208] on input "Search hoods" at bounding box center [687, 207] width 163 height 18
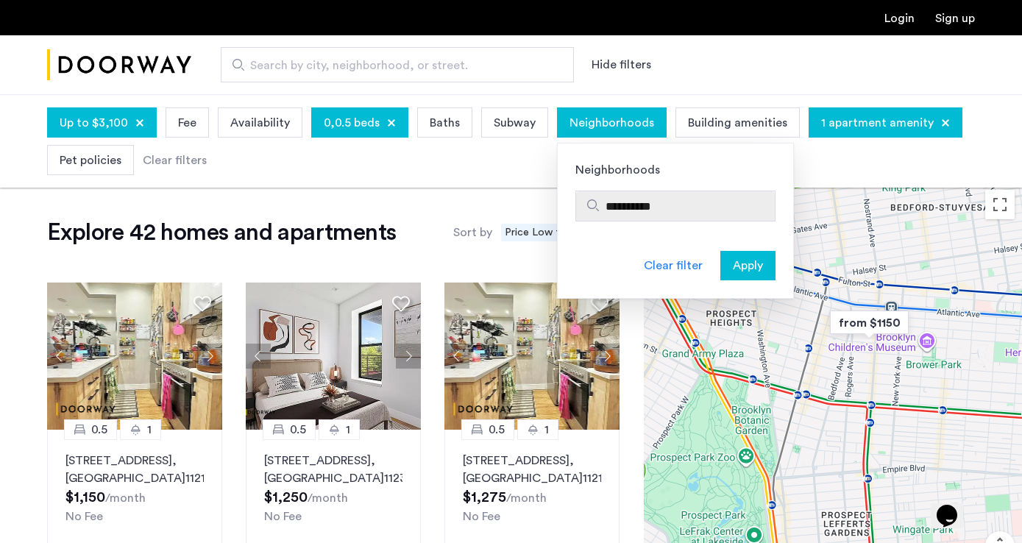
type input "**********"
click at [589, 200] on div "**********" at bounding box center [675, 205] width 199 height 29
drag, startPoint x: 696, startPoint y: 200, endPoint x: 592, endPoint y: 199, distance: 103.8
click at [595, 199] on div "**********" at bounding box center [675, 205] width 199 height 29
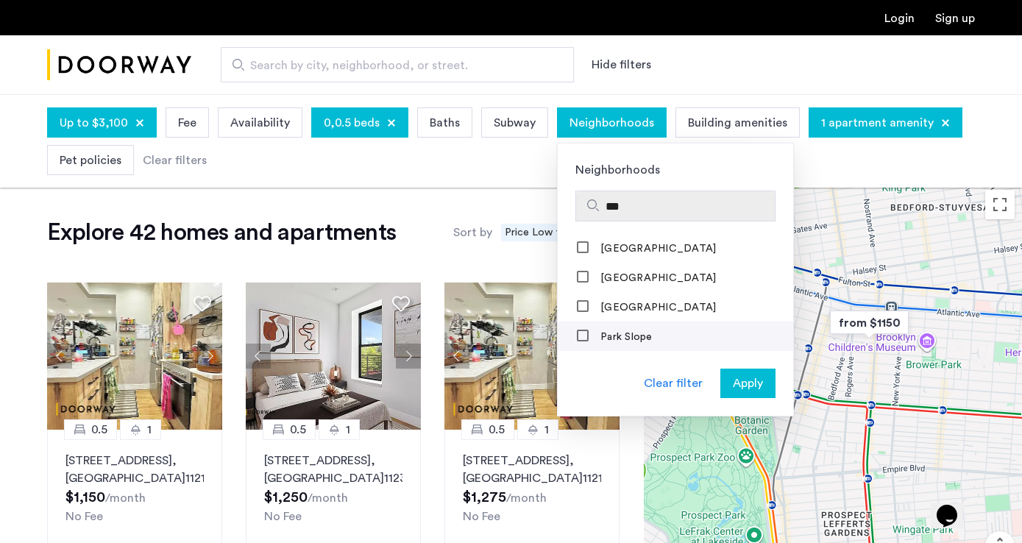
click at [605, 336] on label "Park Slope" at bounding box center [625, 337] width 55 height 12
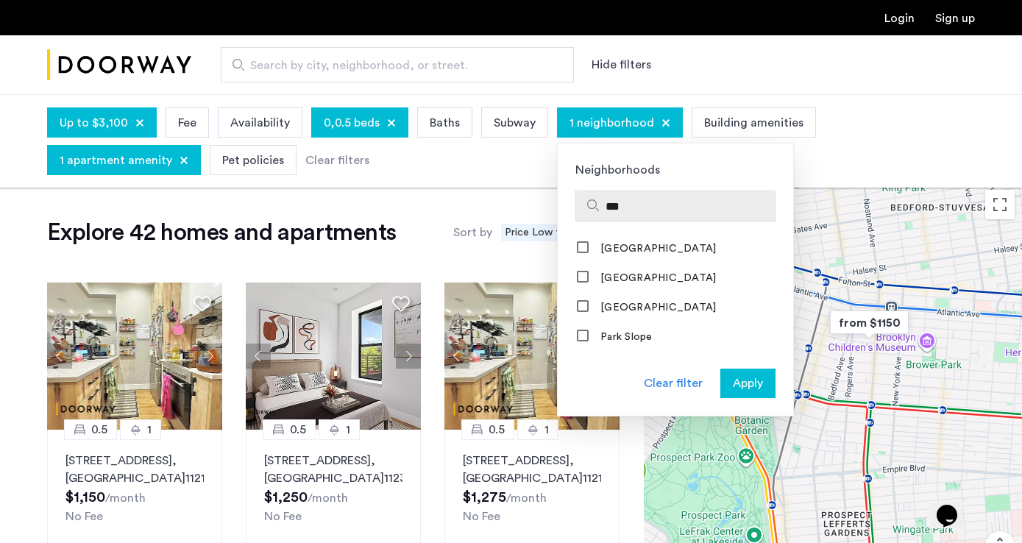
click at [626, 209] on input "***" at bounding box center [687, 207] width 163 height 18
type input "*"
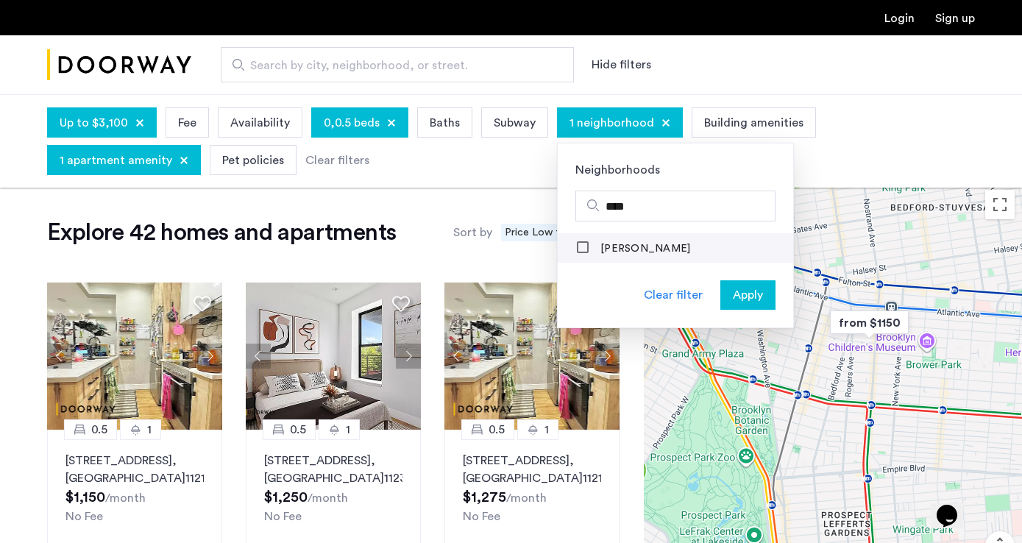
click at [615, 246] on label "Clinton Hill" at bounding box center [644, 249] width 93 height 12
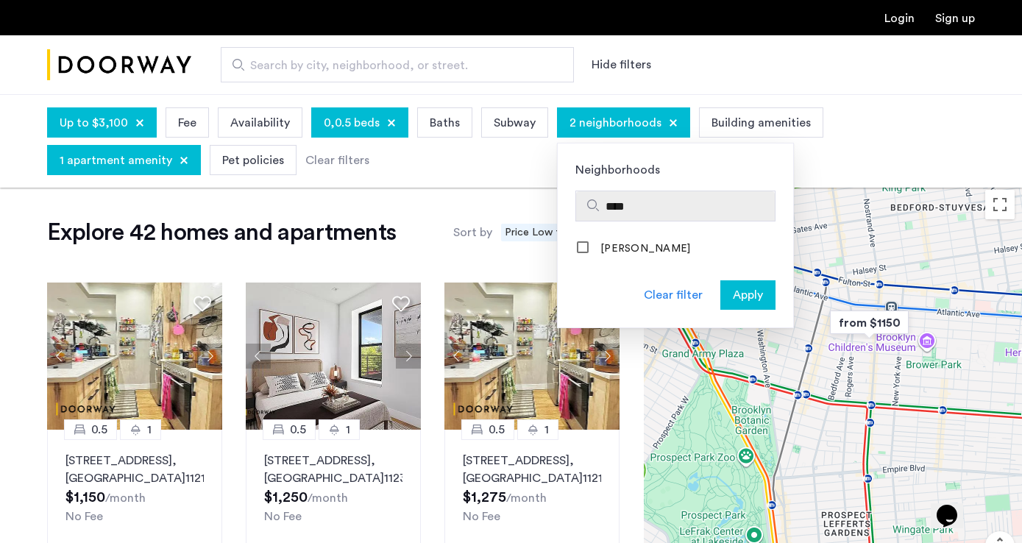
click at [643, 210] on input "****" at bounding box center [687, 207] width 163 height 18
type input "*"
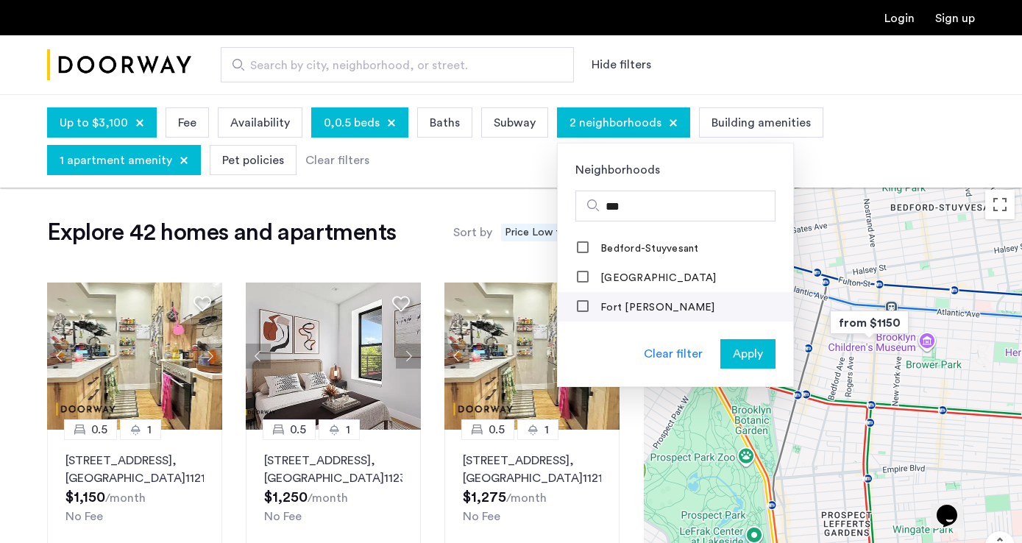
click at [604, 305] on label "Fort [PERSON_NAME]" at bounding box center [657, 308] width 118 height 12
click at [628, 201] on input "***" at bounding box center [687, 207] width 163 height 18
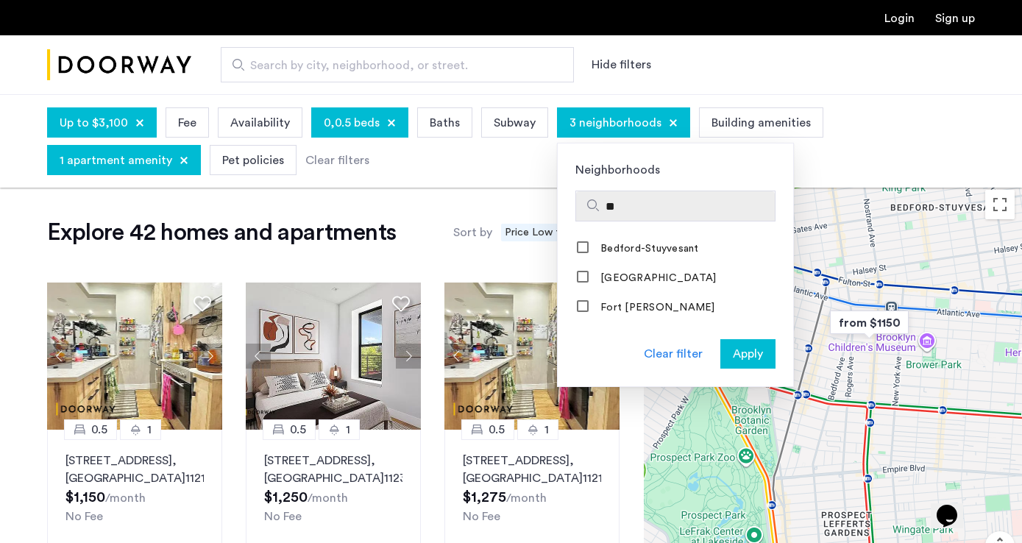
type input "*"
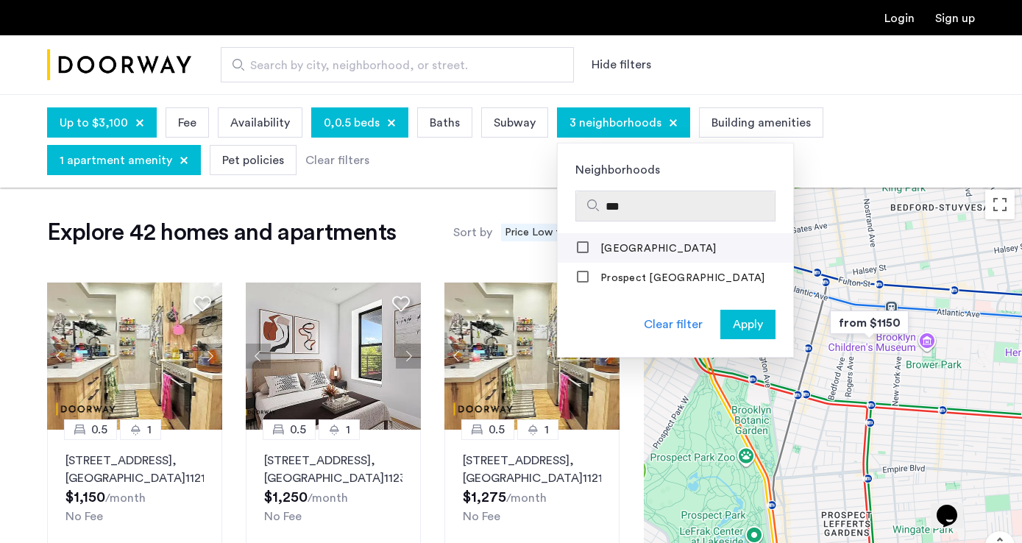
type input "***"
click at [640, 251] on label "Prospect Heights" at bounding box center [657, 249] width 118 height 12
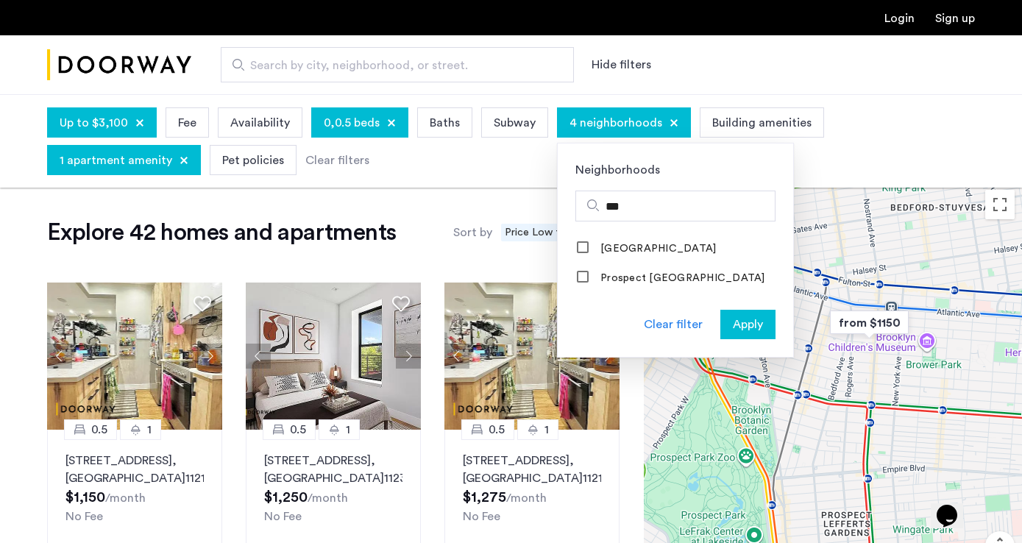
click at [732, 310] on button "Apply" at bounding box center [747, 324] width 55 height 29
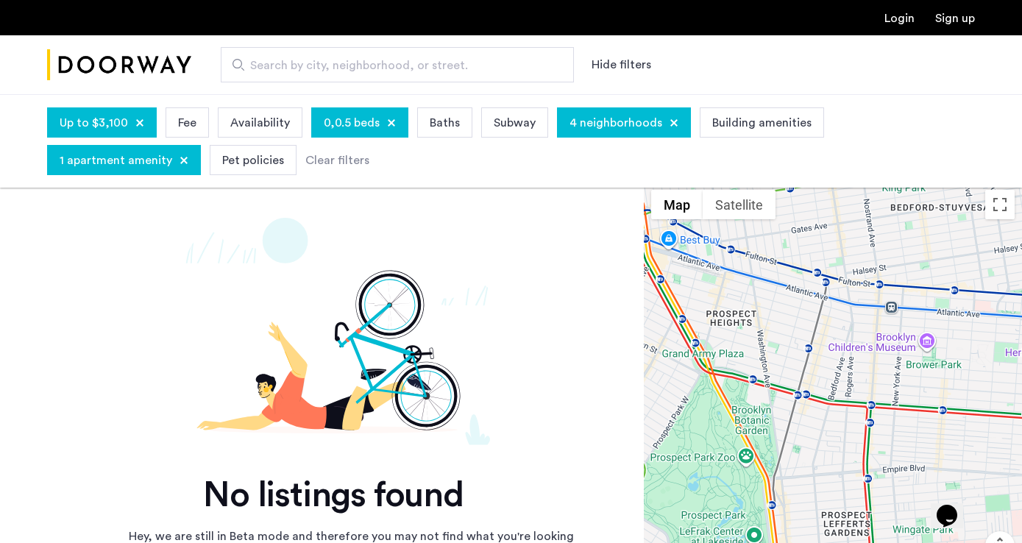
click at [369, 125] on span "0,0.5 beds" at bounding box center [352, 123] width 56 height 18
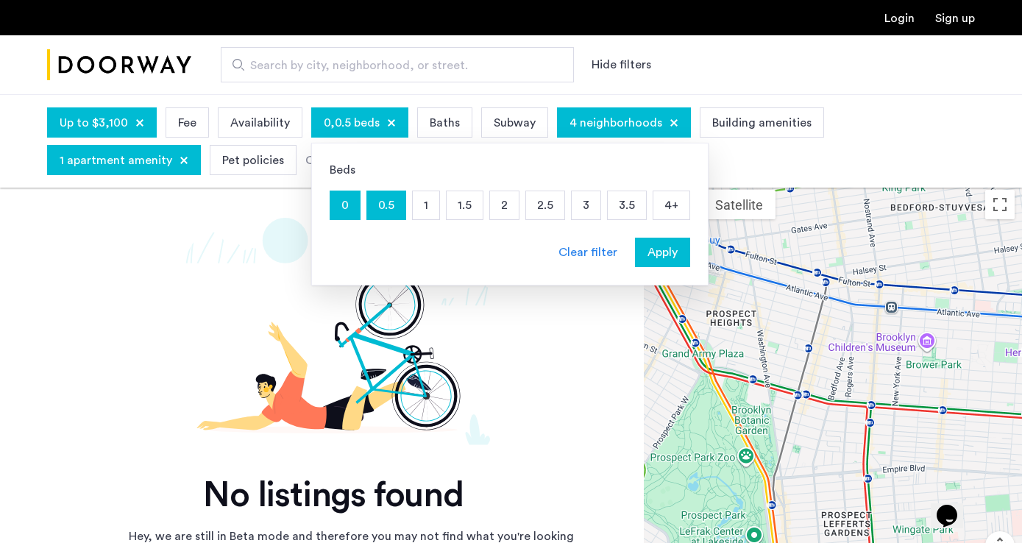
click at [424, 204] on p "1" at bounding box center [426, 205] width 26 height 28
click at [666, 267] on div "Beds 0 0.5 1 1.5 2 2.5 3 3.5 4+ Clear filter Apply" at bounding box center [509, 214] width 397 height 143
click at [658, 256] on span "Apply" at bounding box center [663, 253] width 30 height 18
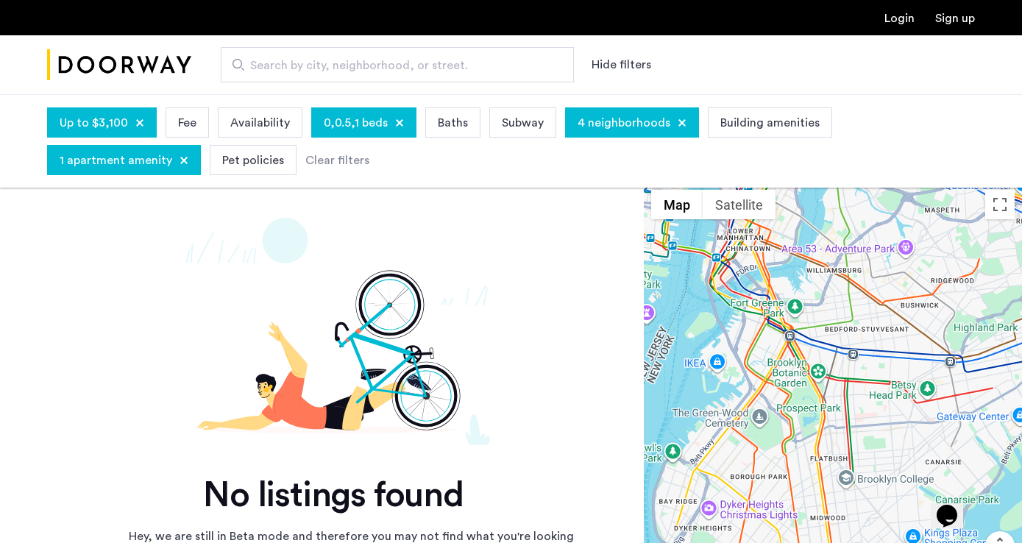
click at [110, 115] on span "Up to $3,100" at bounding box center [94, 123] width 68 height 18
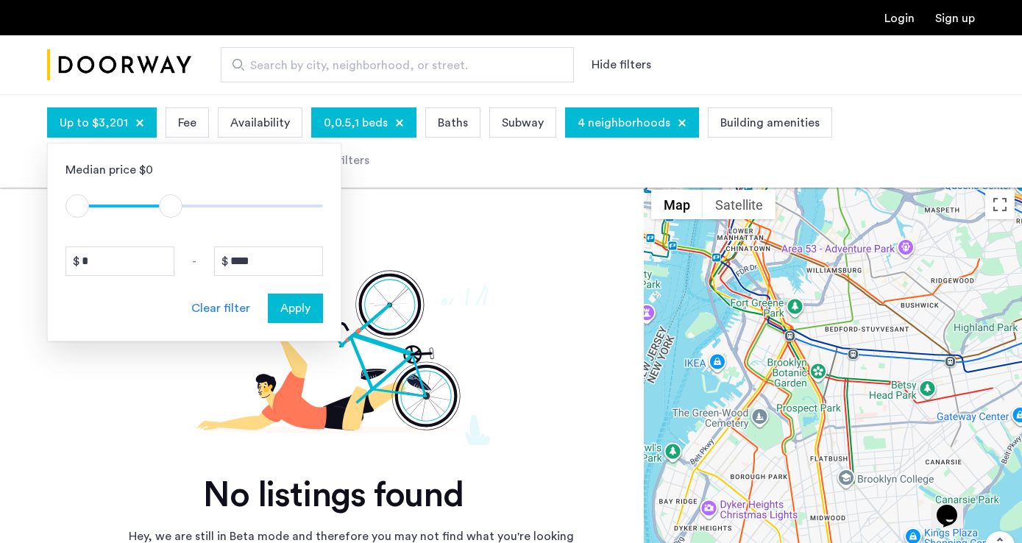
type input "****"
click at [174, 205] on span "ngx-slider-max" at bounding box center [174, 206] width 24 height 24
click at [283, 311] on span "Apply" at bounding box center [295, 309] width 30 height 18
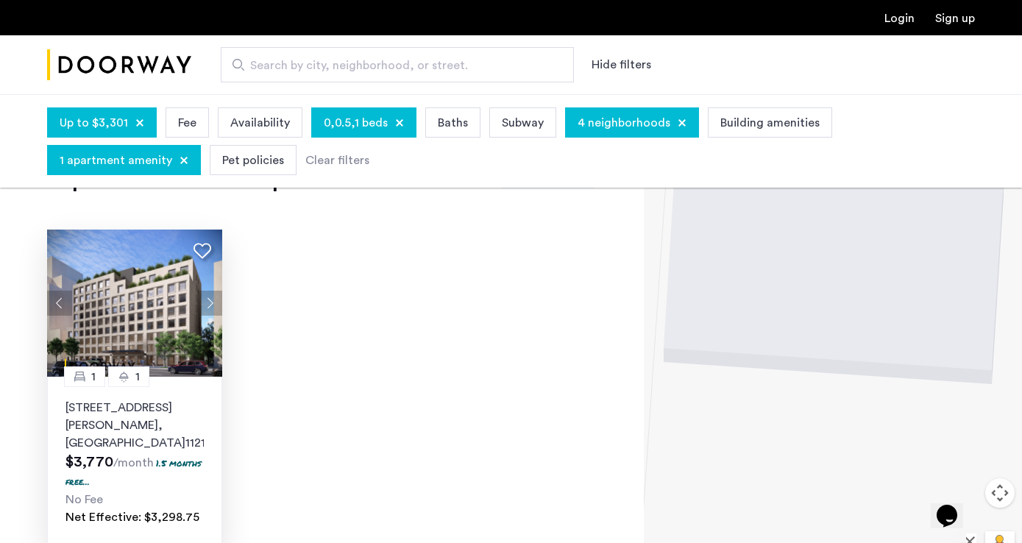
scroll to position [73, 0]
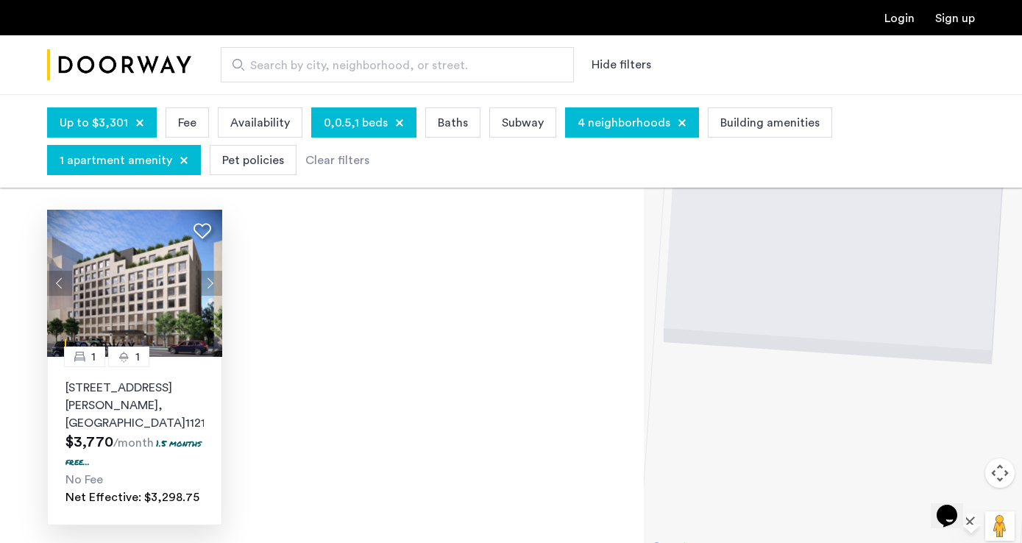
click at [125, 313] on img at bounding box center [135, 283] width 176 height 147
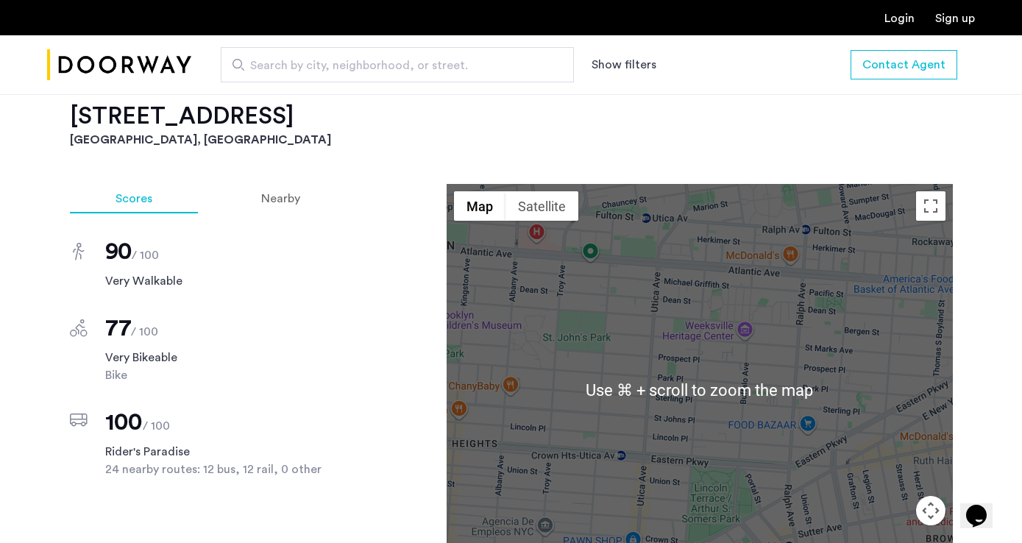
scroll to position [1257, 0]
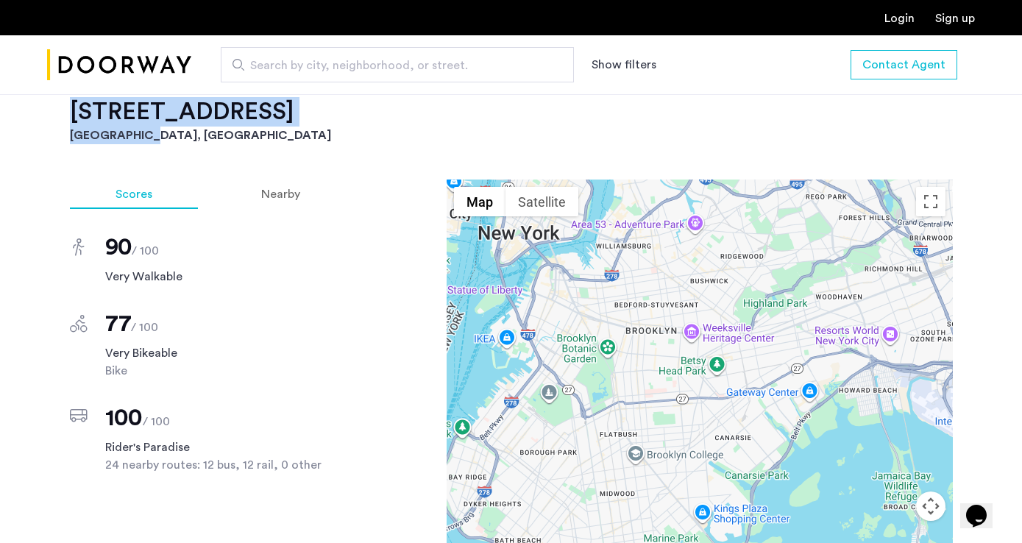
drag, startPoint x: 709, startPoint y: 145, endPoint x: 709, endPoint y: 103, distance: 41.9
click at [709, 103] on div "207 Rochester, Crown Heights, Brooklyn, NY, 11213, Unit 1A Brooklyn, NY , 11213…" at bounding box center [511, 170] width 927 height 1782
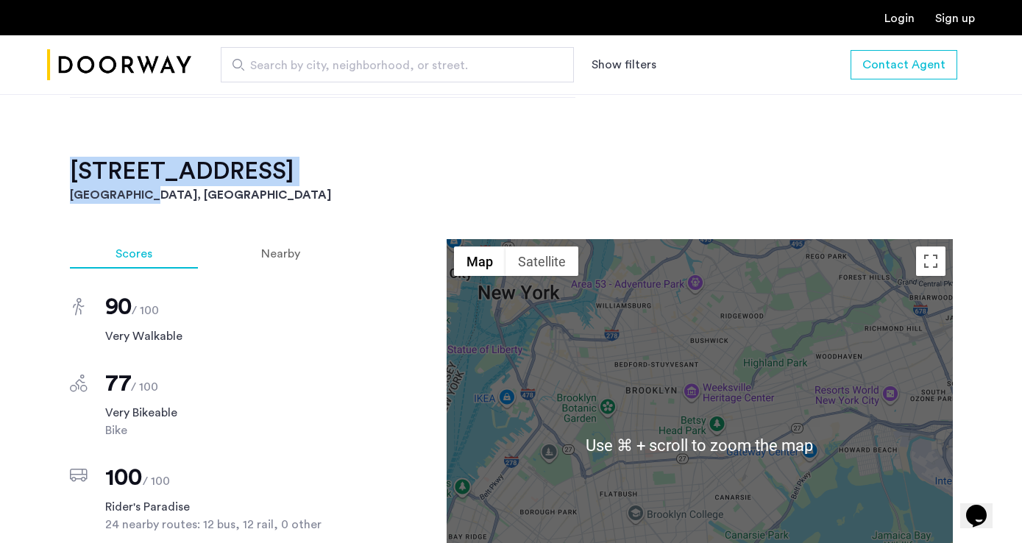
scroll to position [1184, 0]
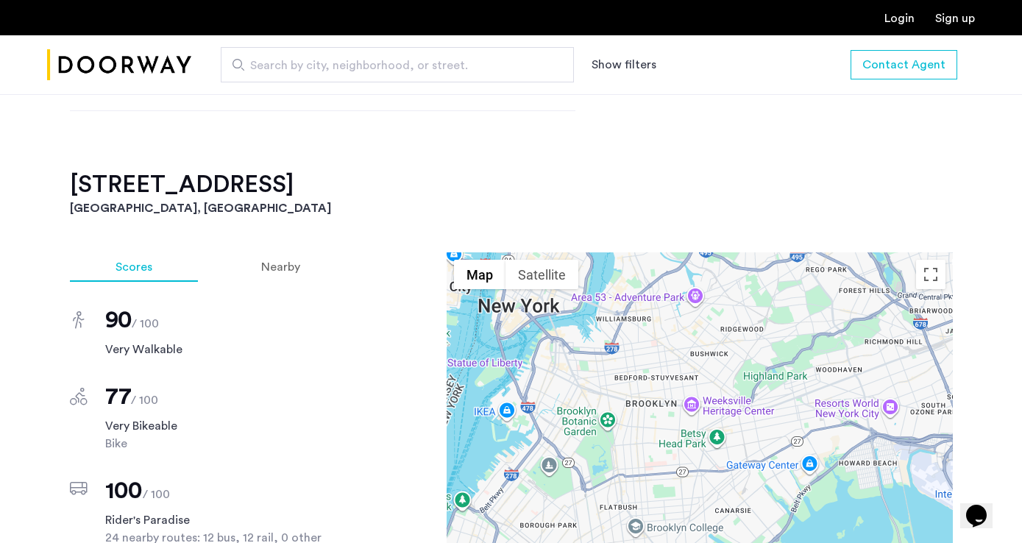
drag, startPoint x: 400, startPoint y: 194, endPoint x: 54, endPoint y: 196, distance: 346.6
click at [54, 196] on div "207 Rochester, Crown Heights, Brooklyn, NY, 11213, Unit 1A Brooklyn, NY , 11213…" at bounding box center [511, 243] width 927 height 1782
copy h2 "207 Rochester Avenue, Unit 1A"
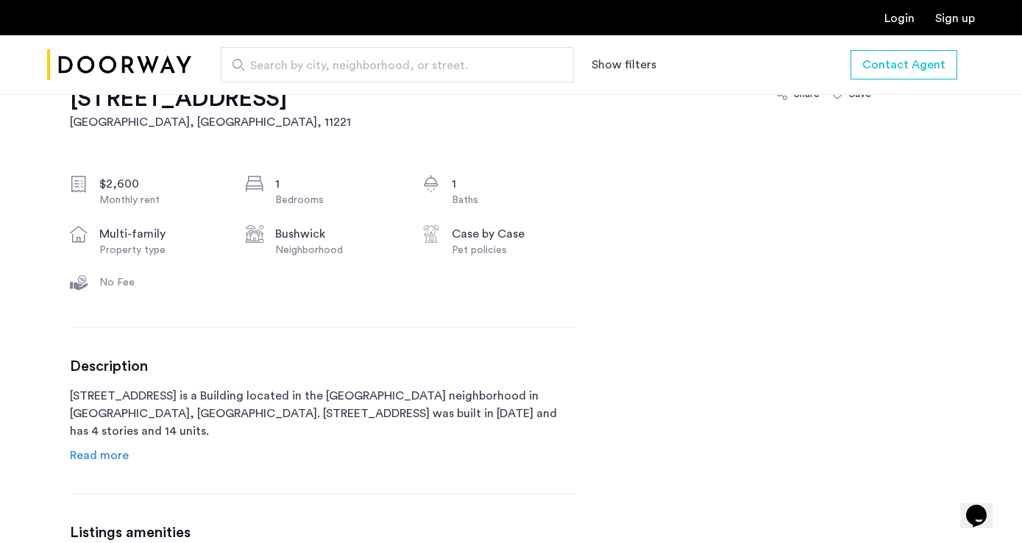
scroll to position [506, 0]
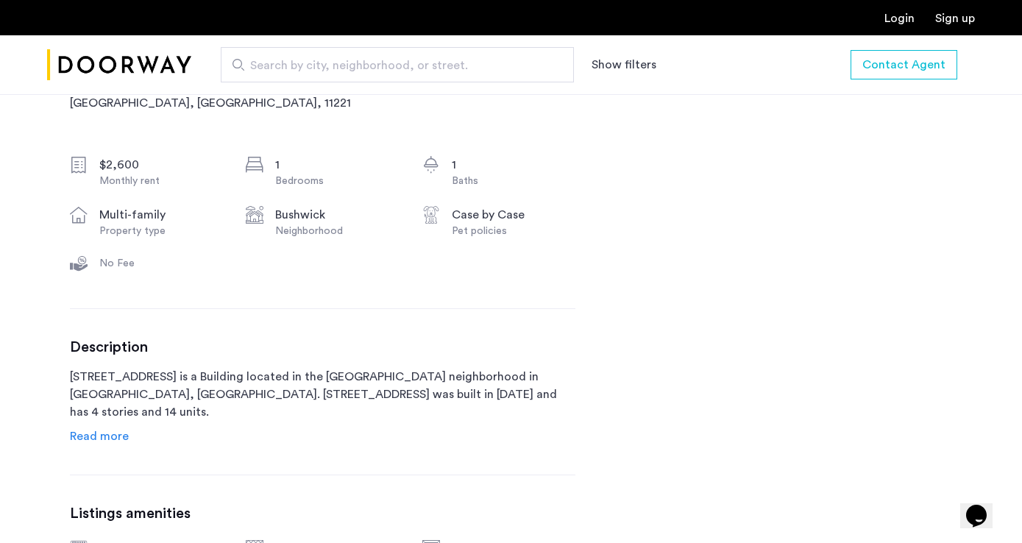
click at [99, 442] on span "Read more" at bounding box center [99, 437] width 59 height 12
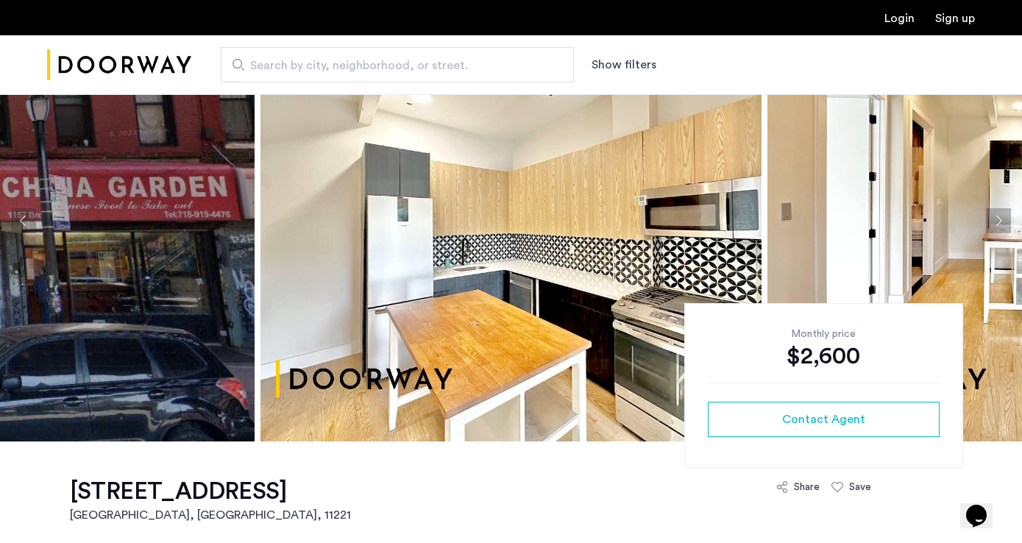
scroll to position [146, 0]
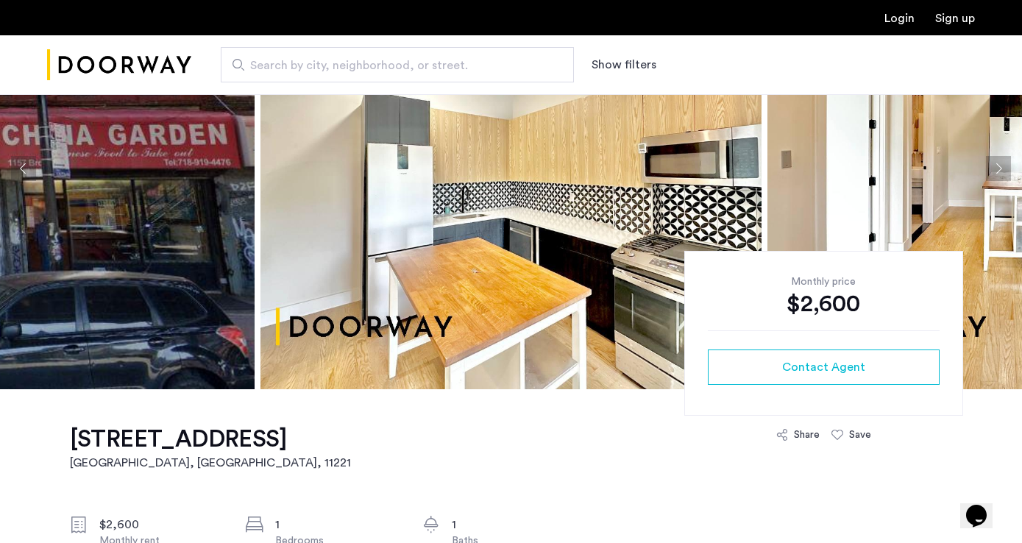
drag, startPoint x: 348, startPoint y: 479, endPoint x: 725, endPoint y: 1, distance: 608.3
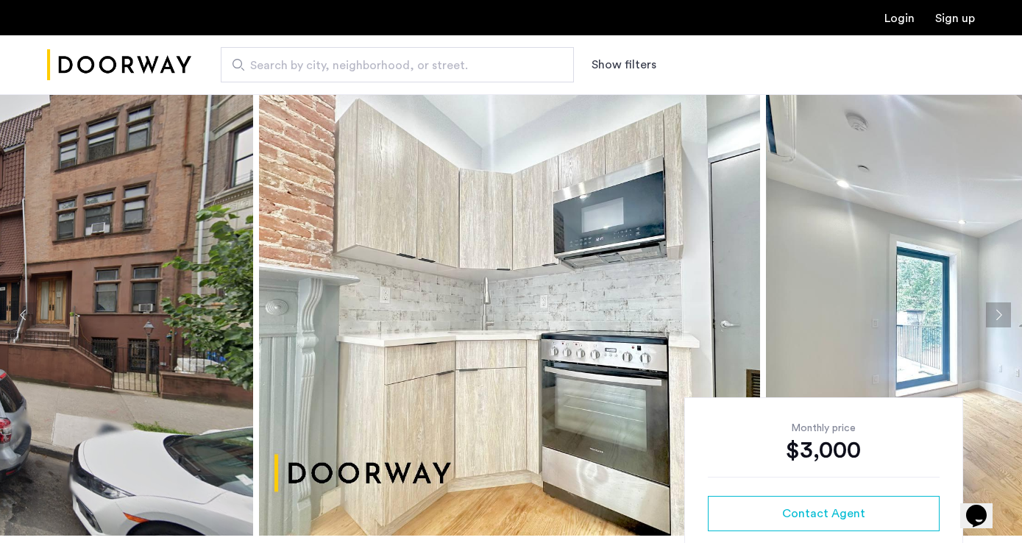
drag, startPoint x: 648, startPoint y: 337, endPoint x: 361, endPoint y: 278, distance: 293.0
click at [361, 278] on img at bounding box center [509, 315] width 501 height 442
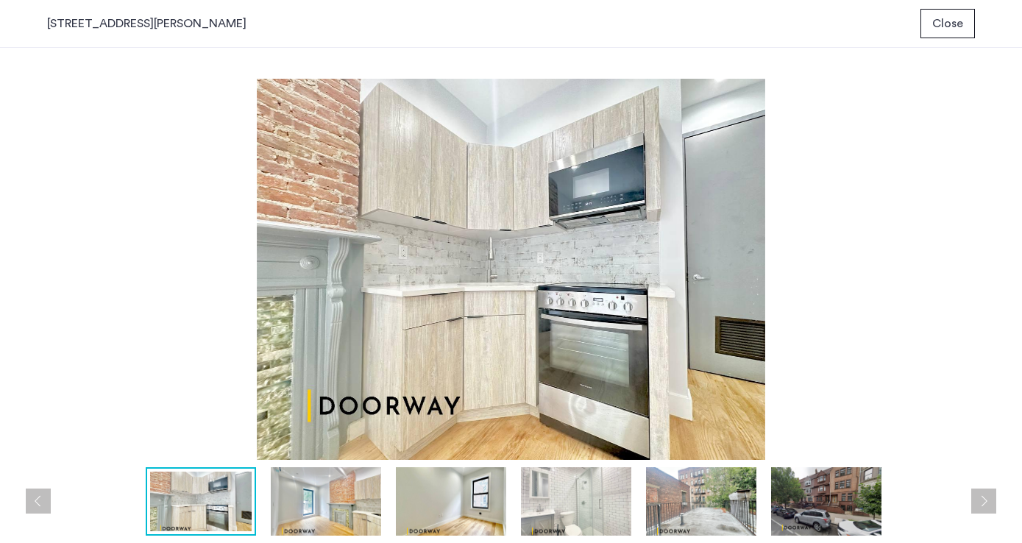
click at [330, 506] on img at bounding box center [326, 501] width 110 height 68
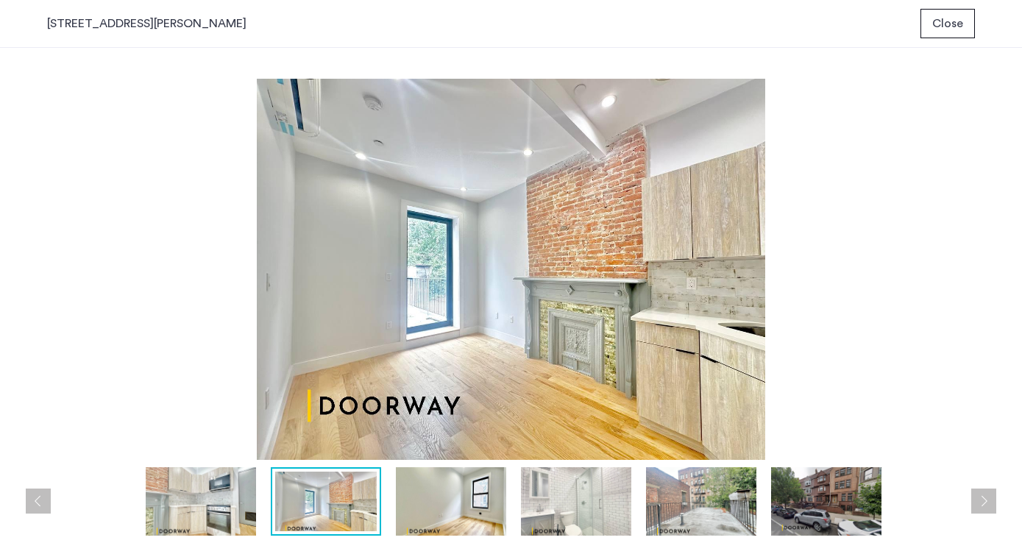
click at [455, 520] on img at bounding box center [451, 501] width 110 height 68
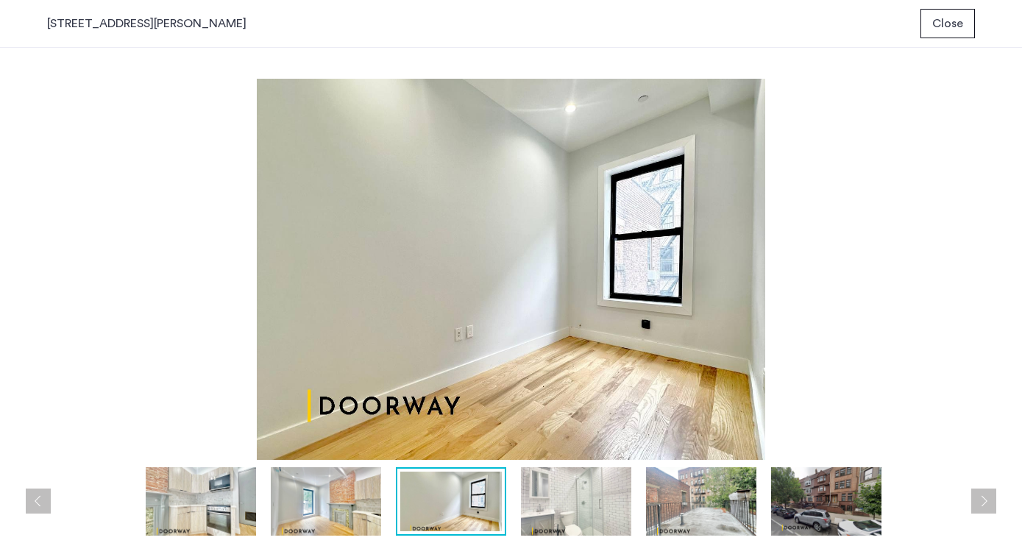
click at [530, 516] on img at bounding box center [576, 501] width 110 height 68
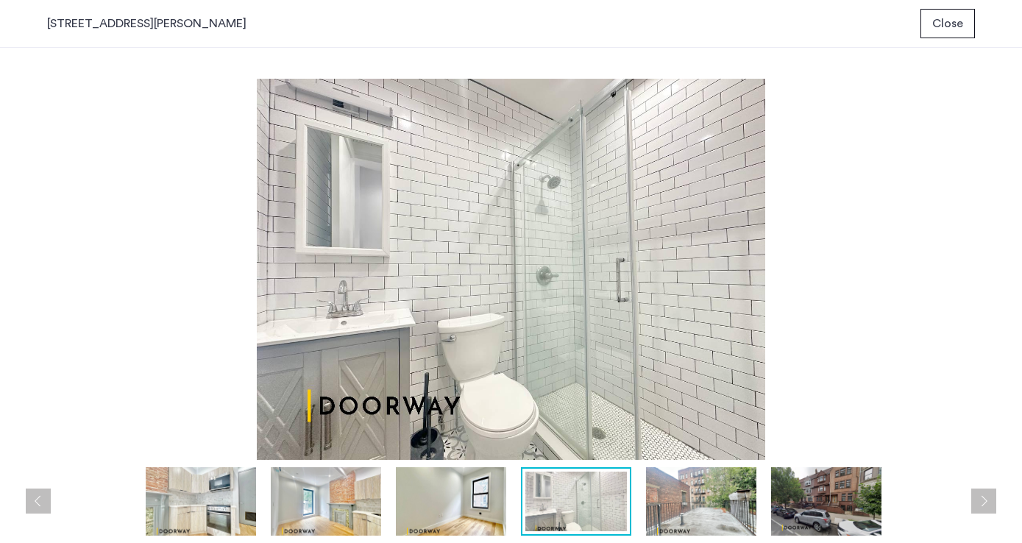
click at [676, 503] on img at bounding box center [701, 501] width 110 height 68
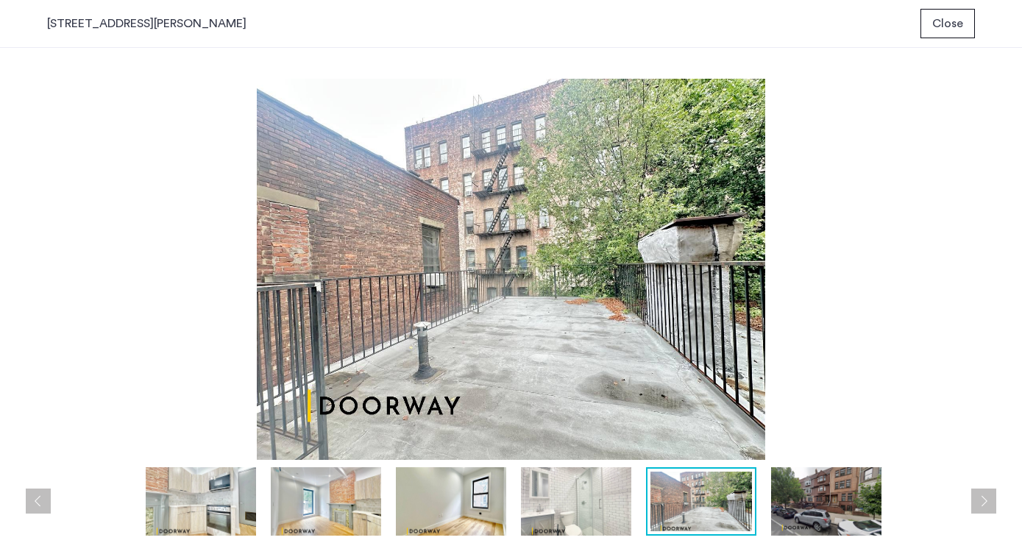
click at [786, 495] on img at bounding box center [826, 501] width 110 height 68
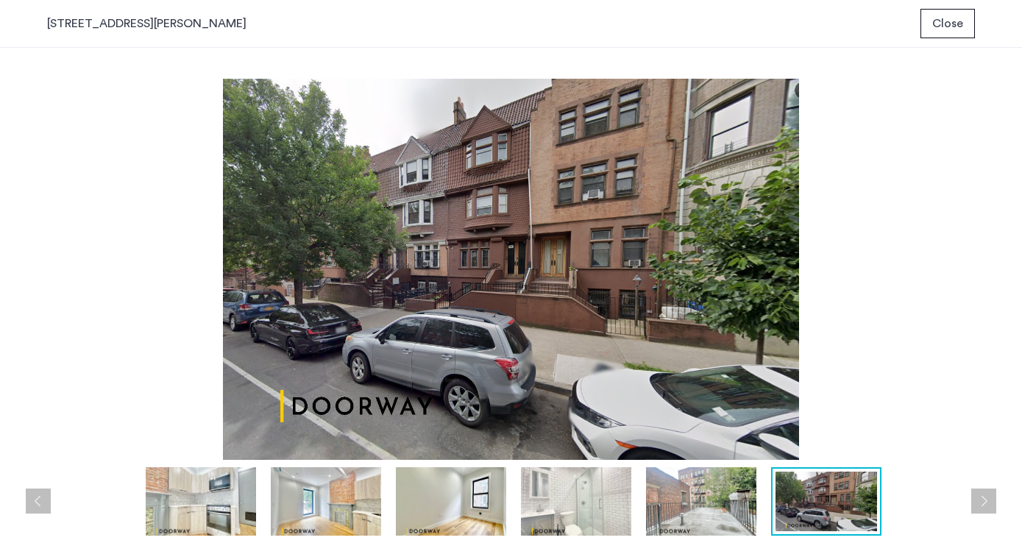
click at [935, 25] on span "Close" at bounding box center [947, 24] width 31 height 18
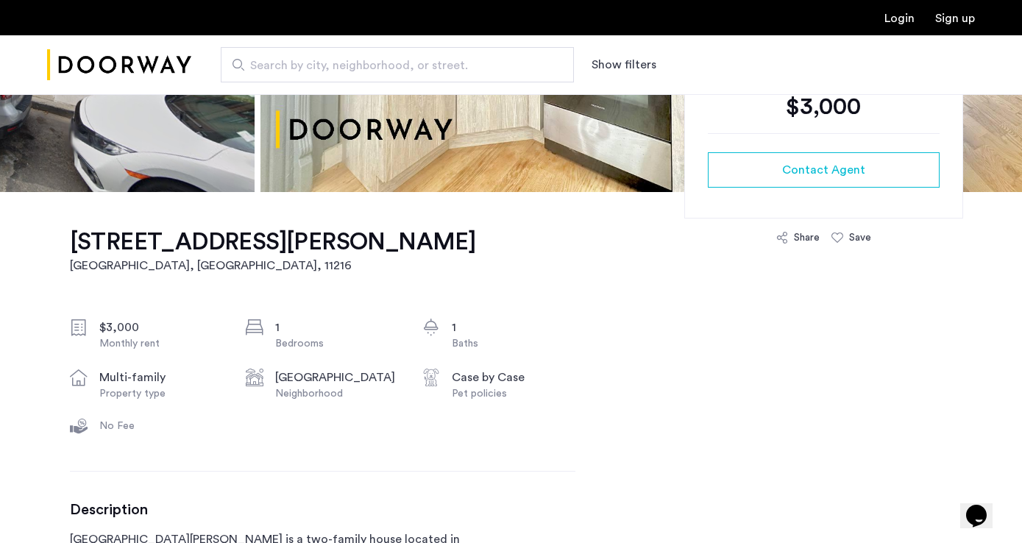
scroll to position [539, 0]
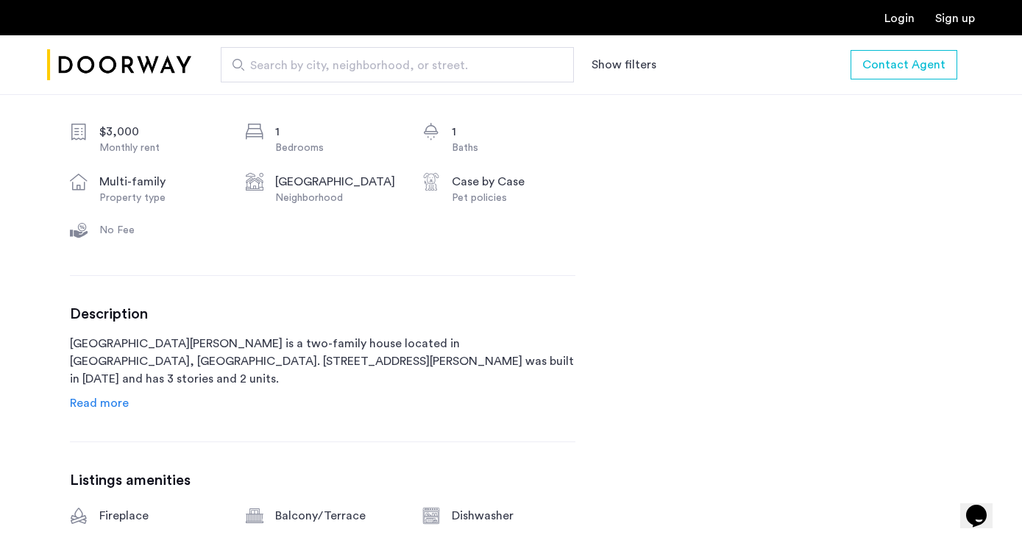
click at [94, 397] on span "Read more" at bounding box center [99, 403] width 59 height 12
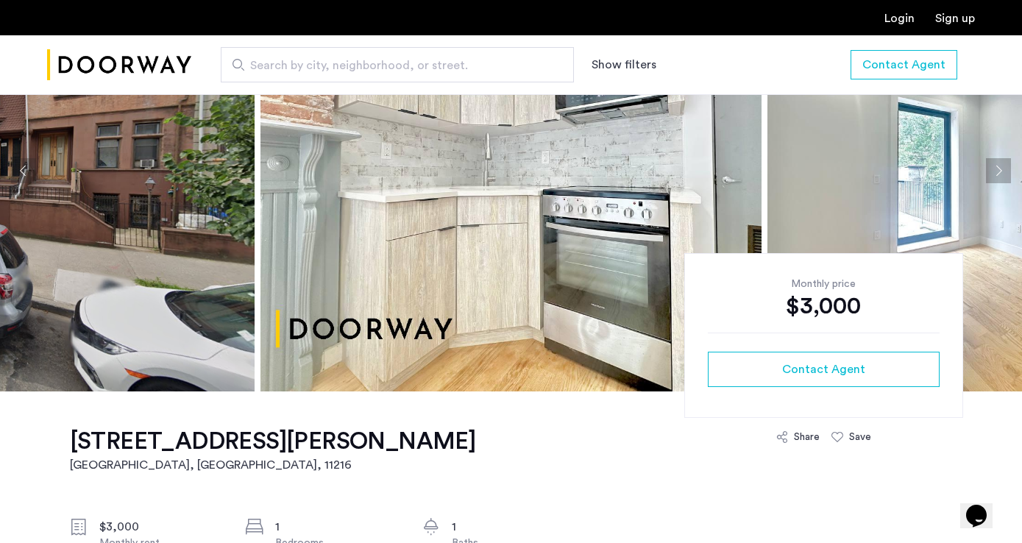
scroll to position [0, 0]
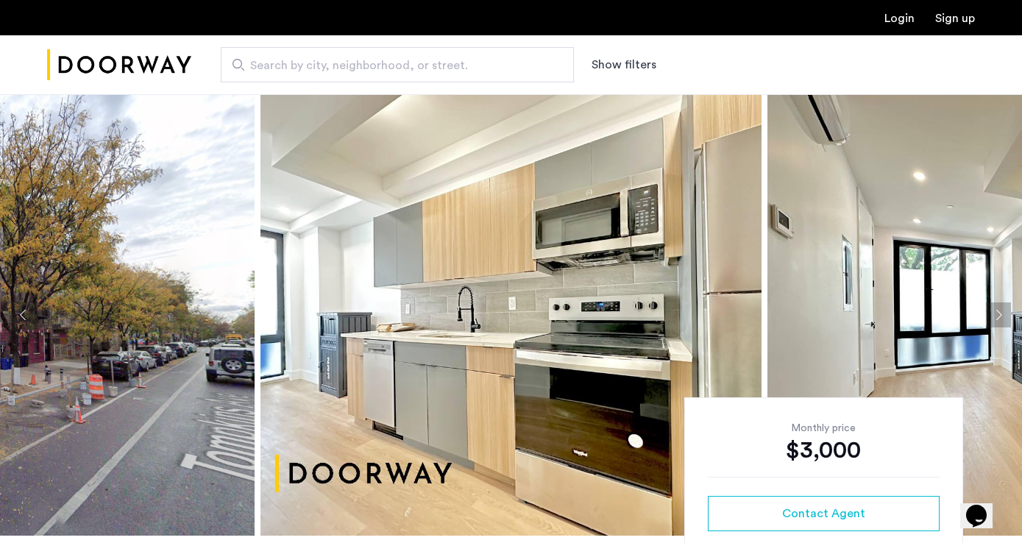
click at [445, 288] on img at bounding box center [511, 315] width 501 height 442
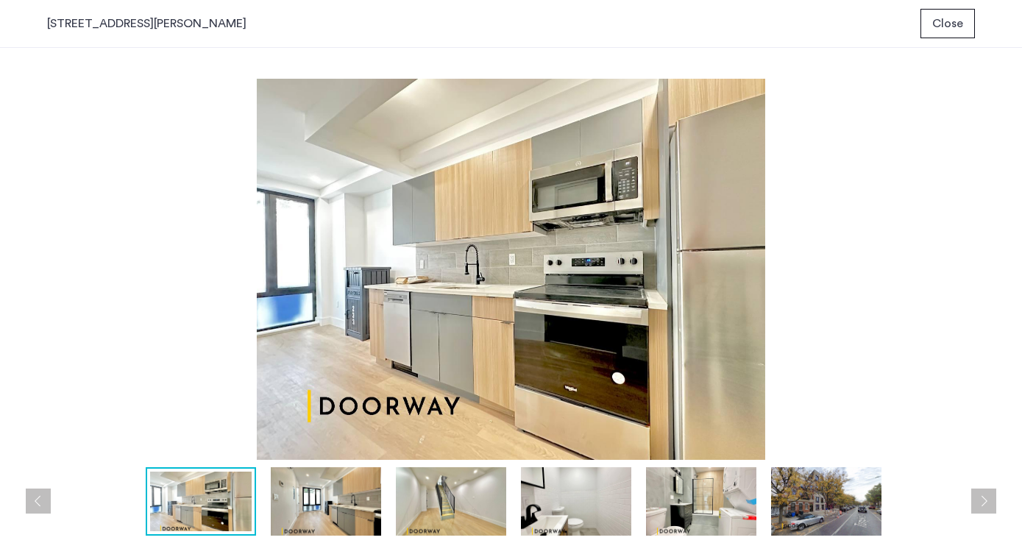
click at [338, 515] on img at bounding box center [326, 501] width 110 height 68
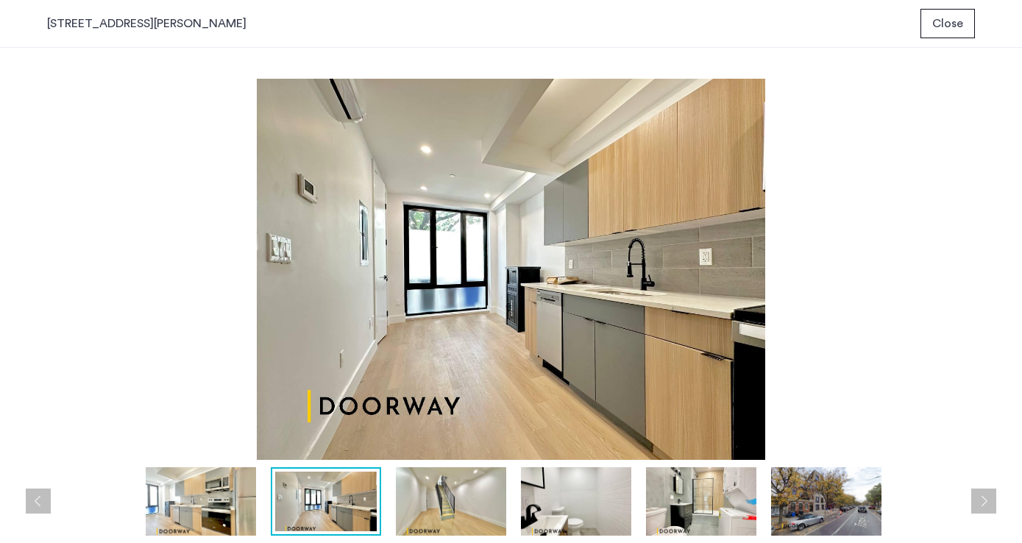
click at [454, 515] on img at bounding box center [451, 501] width 110 height 68
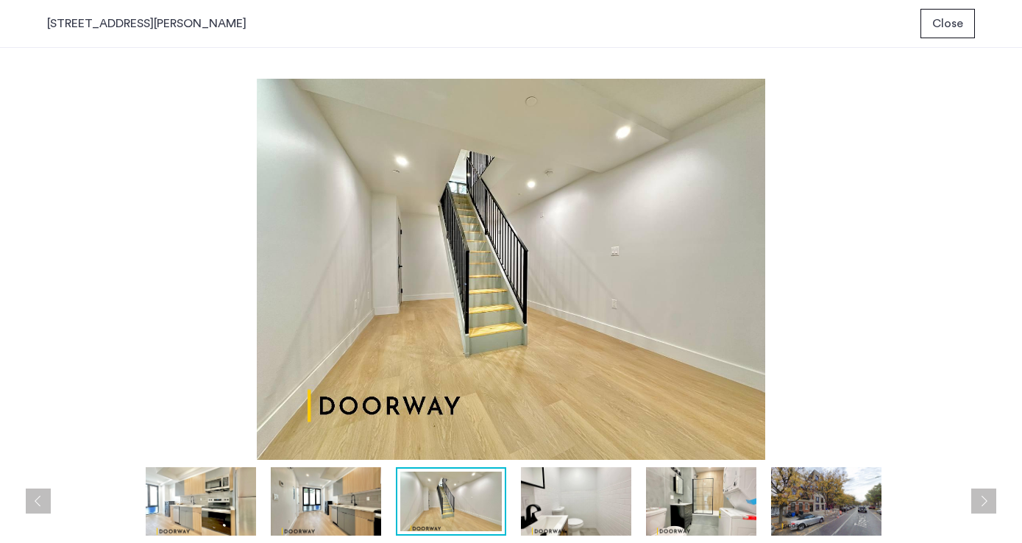
click at [565, 515] on img at bounding box center [576, 501] width 110 height 68
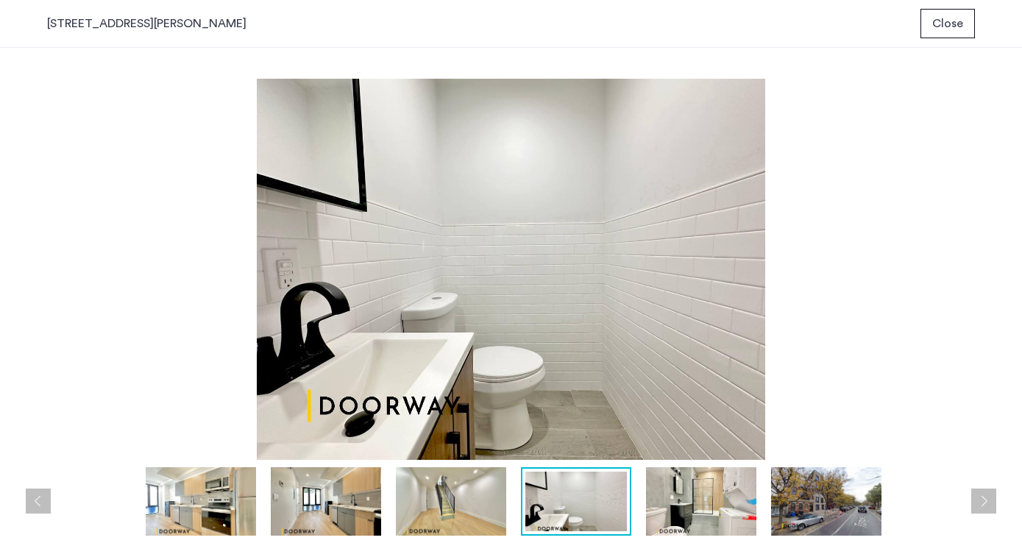
click at [676, 492] on img at bounding box center [701, 501] width 110 height 68
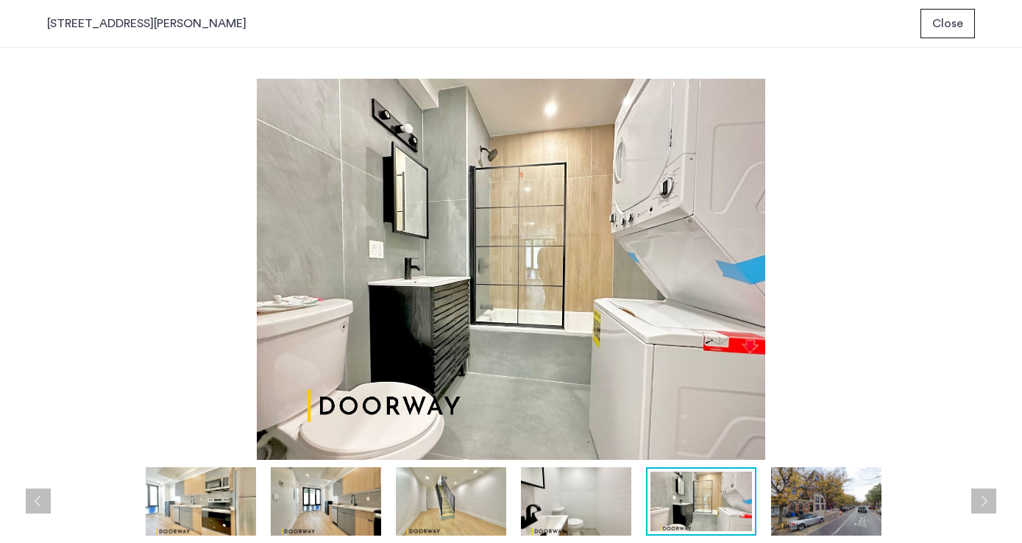
click at [823, 505] on img at bounding box center [826, 501] width 110 height 68
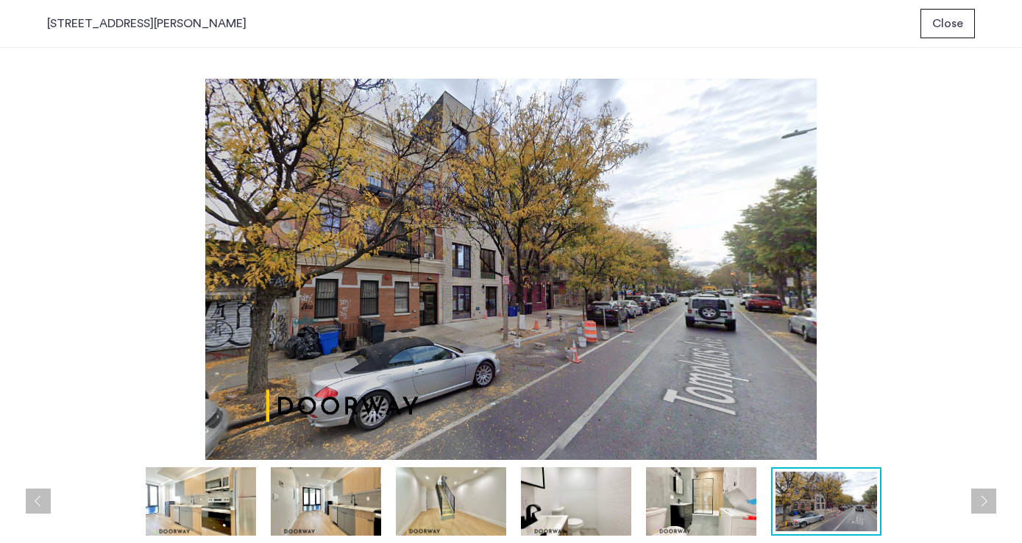
click at [206, 492] on img at bounding box center [201, 501] width 110 height 68
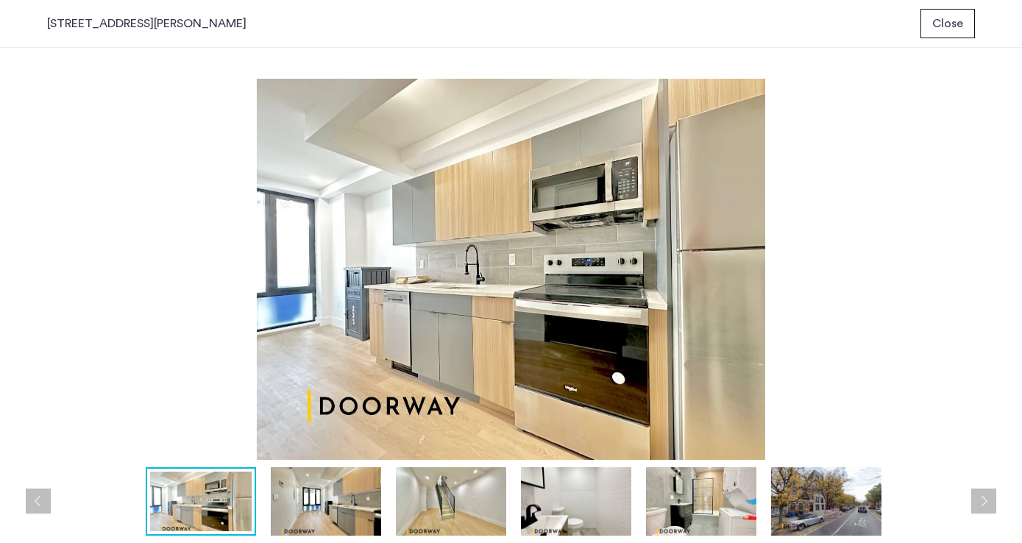
click at [297, 514] on img at bounding box center [326, 501] width 110 height 68
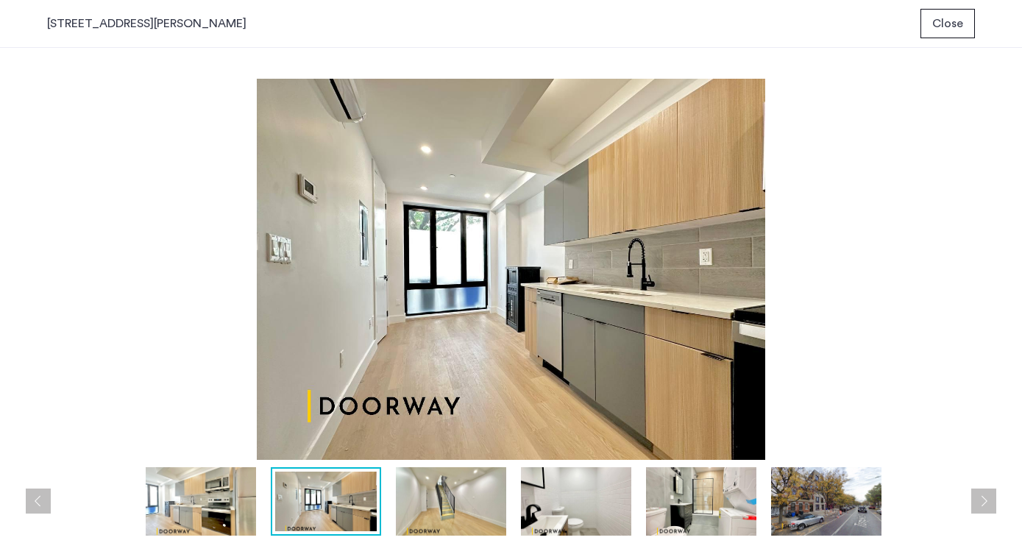
click at [436, 511] on img at bounding box center [451, 501] width 110 height 68
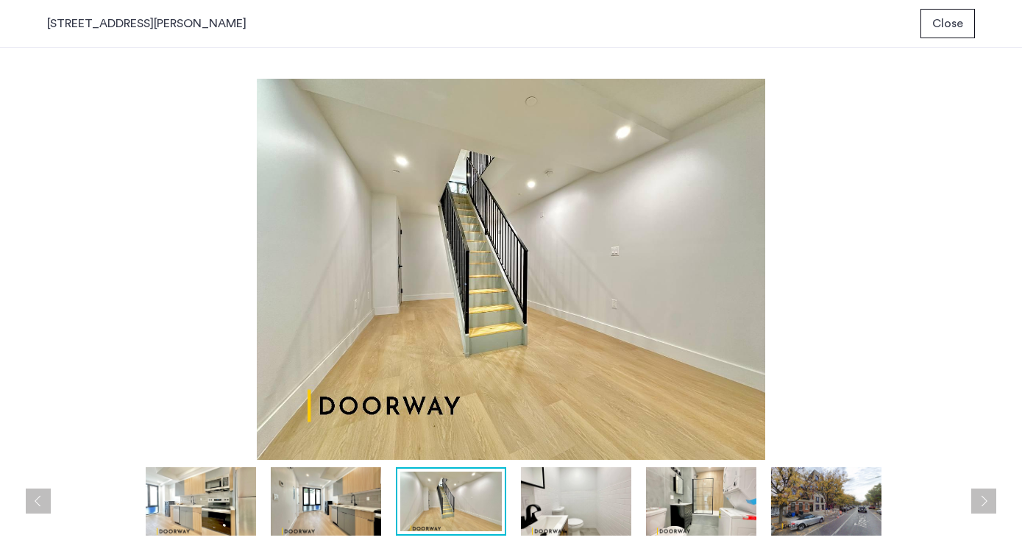
click at [553, 512] on img at bounding box center [576, 501] width 110 height 68
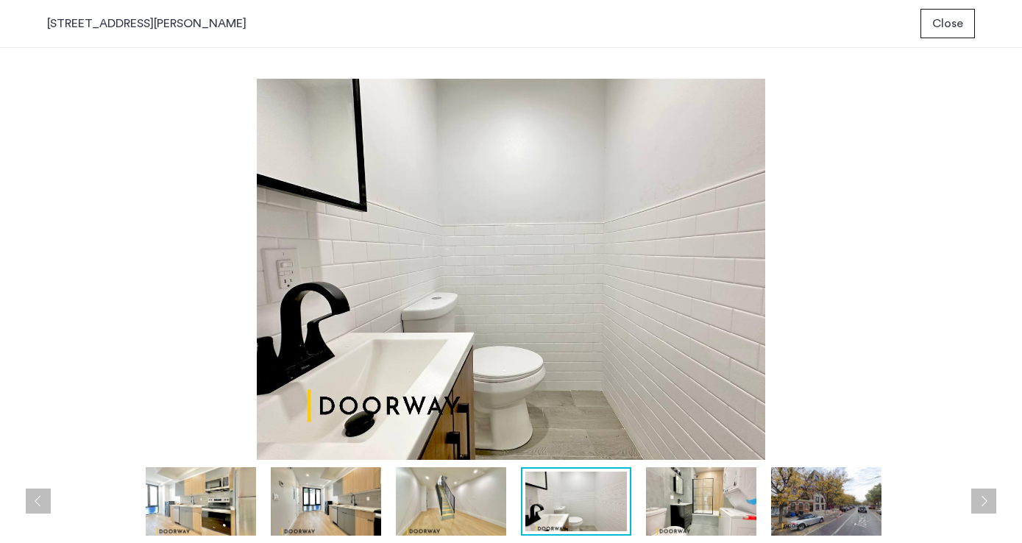
click at [730, 514] on img at bounding box center [701, 501] width 110 height 68
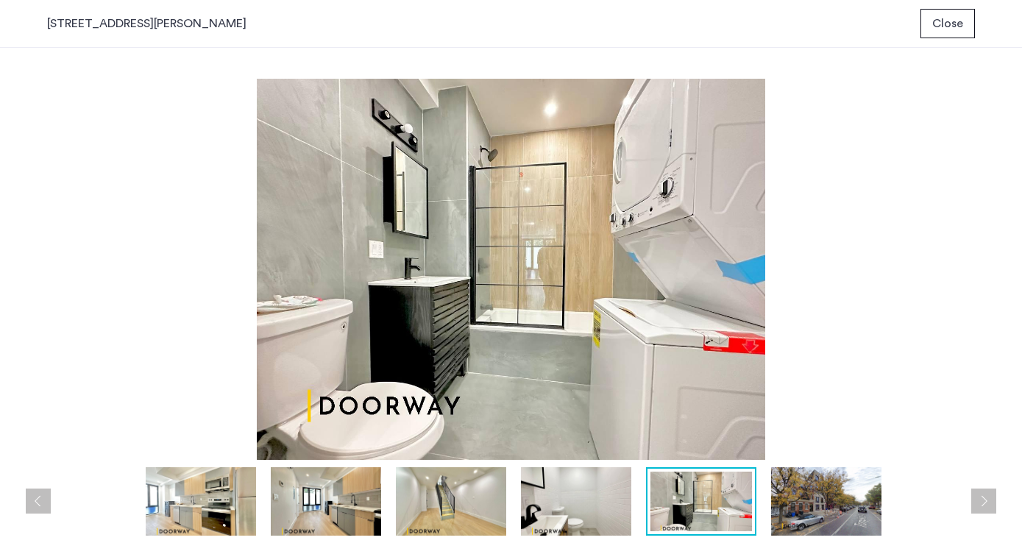
click at [789, 510] on img at bounding box center [826, 501] width 110 height 68
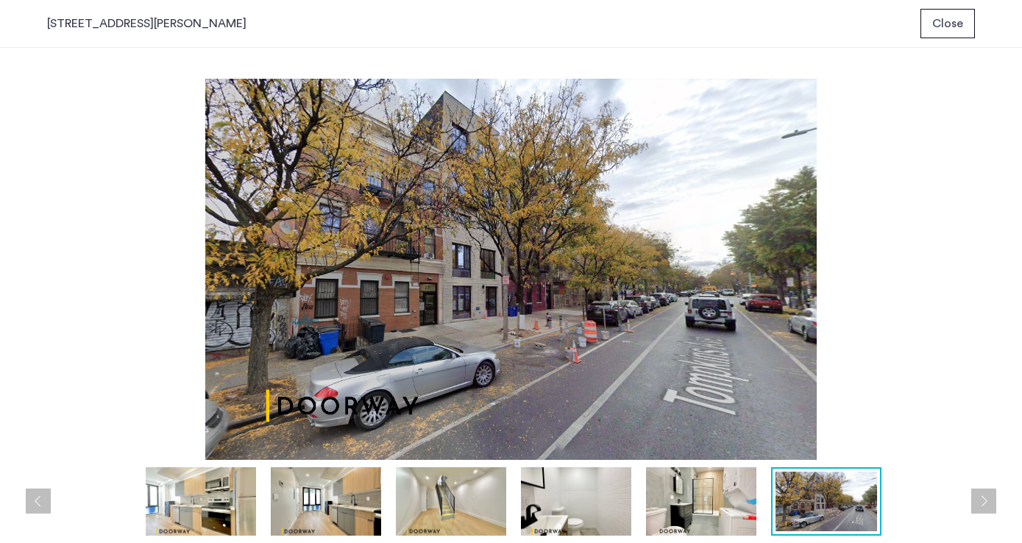
click at [963, 24] on span "Close" at bounding box center [947, 24] width 31 height 18
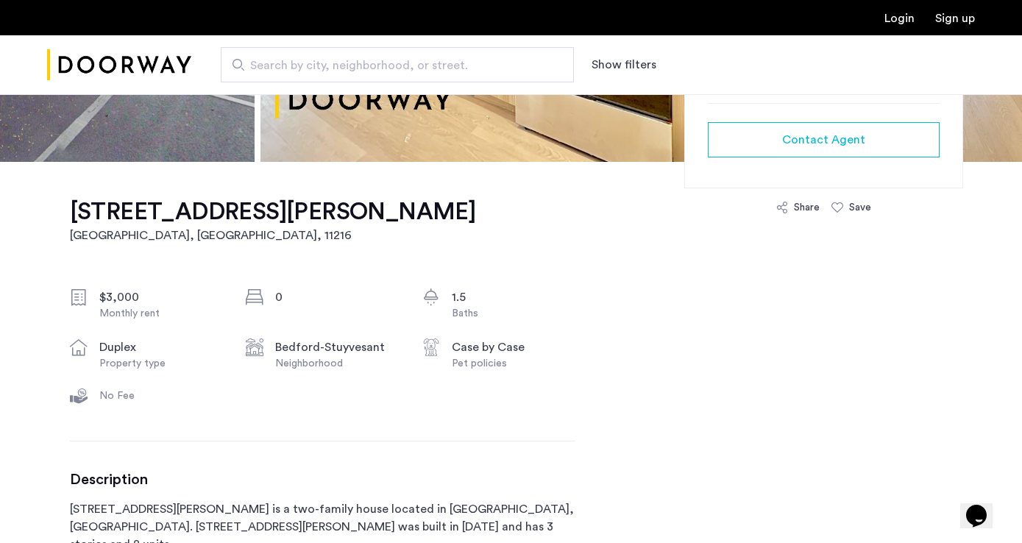
scroll to position [353, 0]
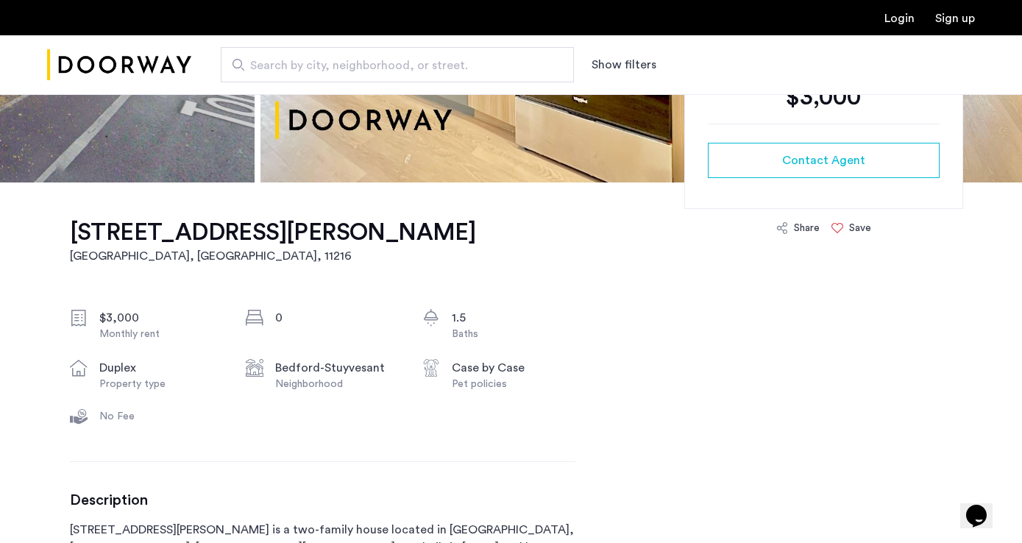
click at [849, 232] on div "Save" at bounding box center [860, 228] width 22 height 15
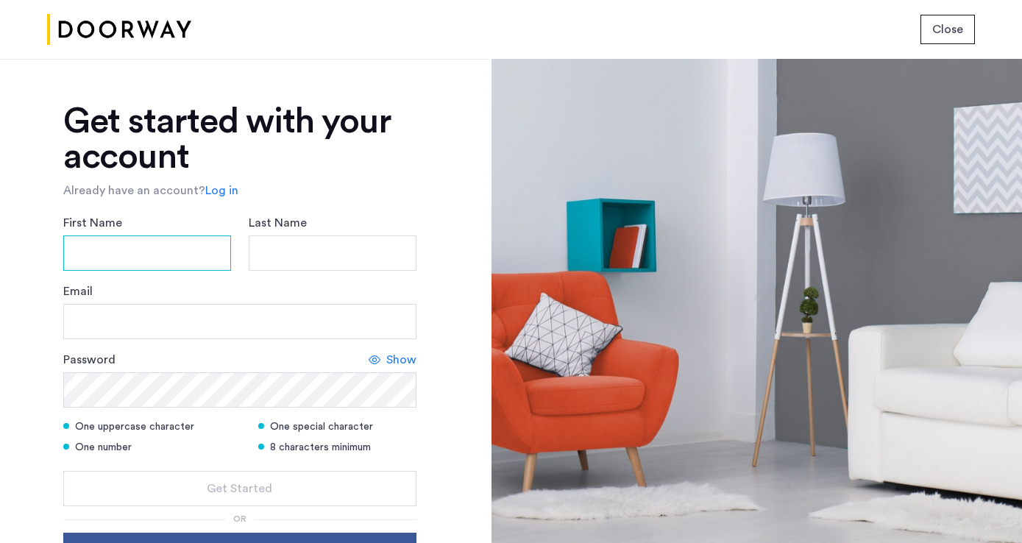
click at [156, 247] on input "First Name" at bounding box center [147, 252] width 168 height 35
type input "******"
type input "********"
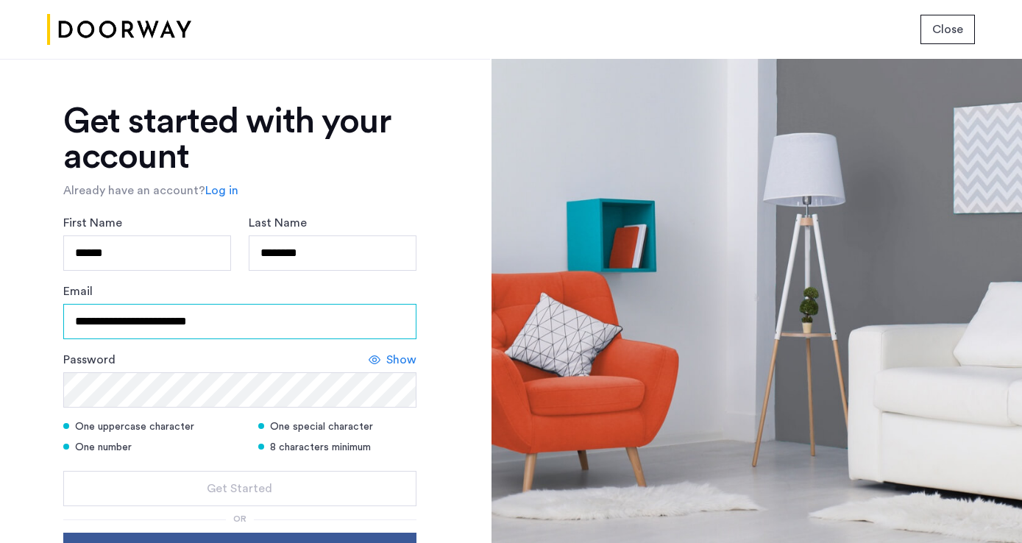
type input "**********"
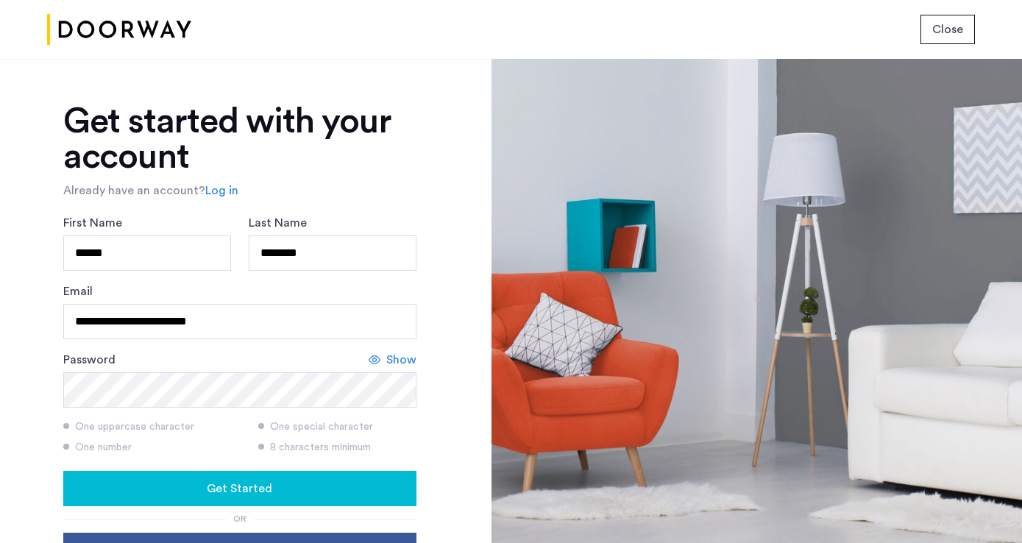
click at [231, 478] on button "Get Started" at bounding box center [239, 488] width 353 height 35
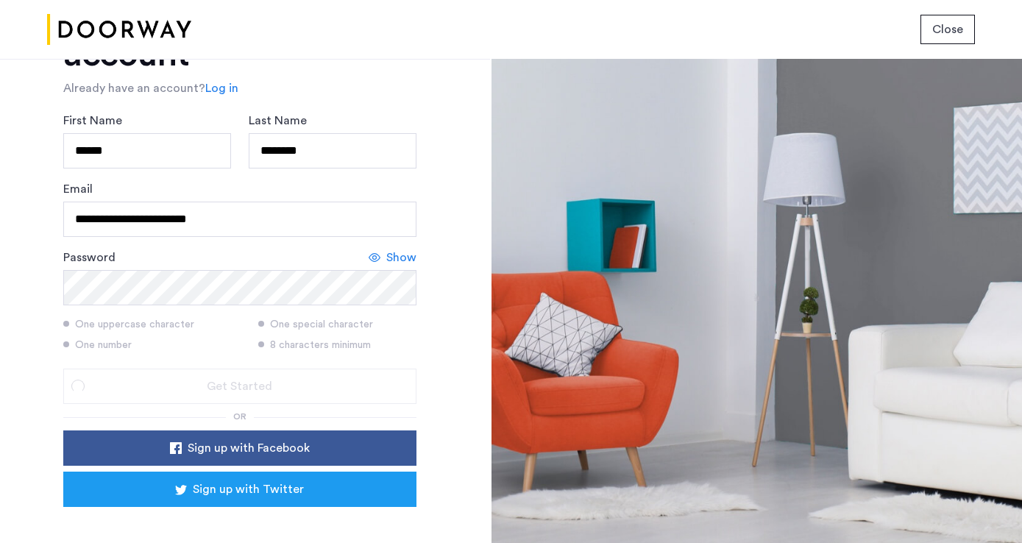
scroll to position [103, 0]
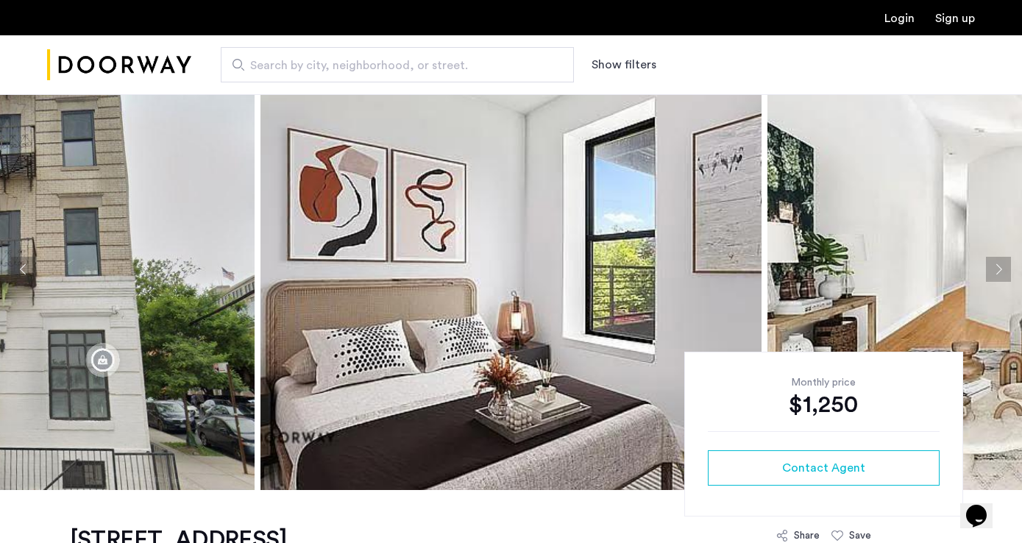
scroll to position [45, 0]
click at [342, 365] on img at bounding box center [511, 270] width 501 height 442
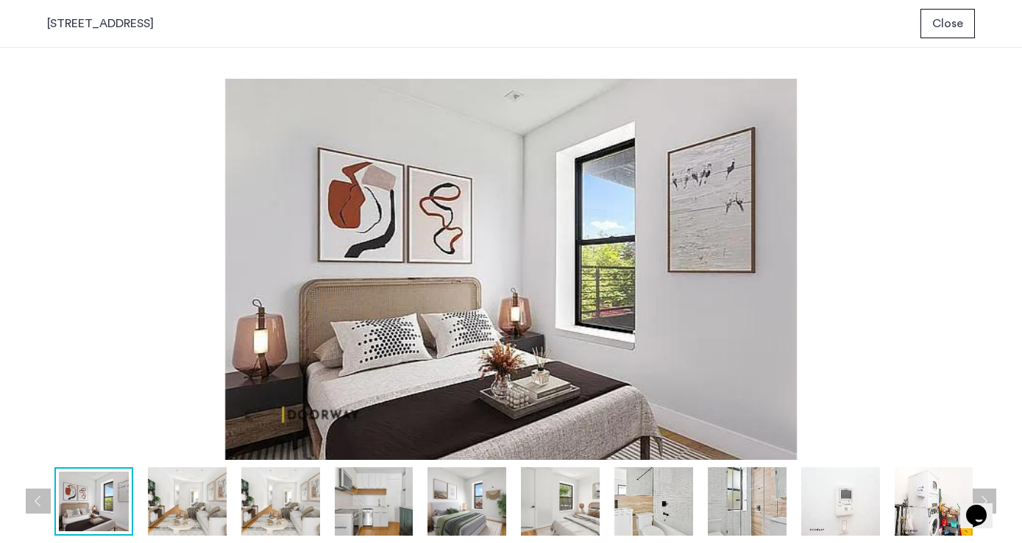
scroll to position [0, 0]
click at [195, 479] on img at bounding box center [187, 501] width 79 height 68
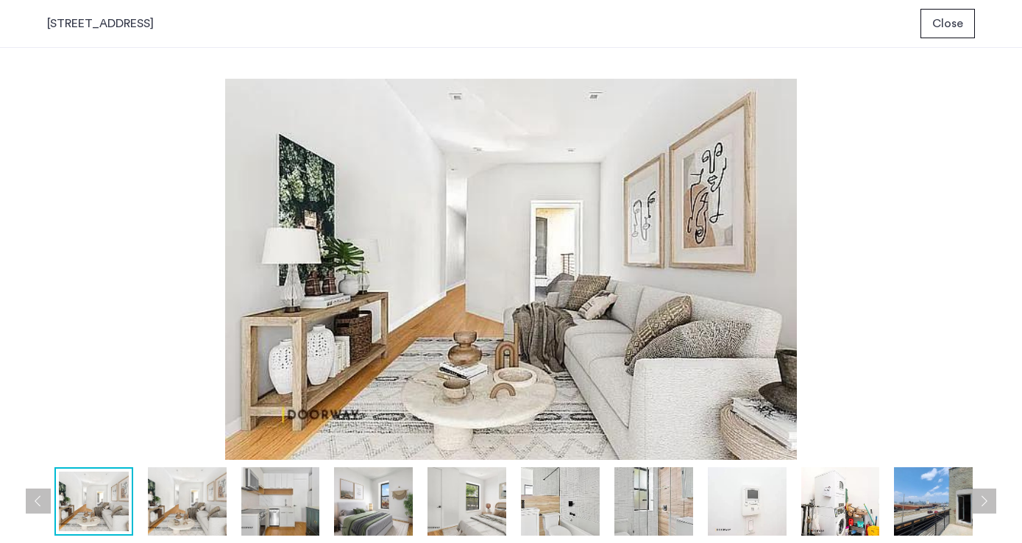
click at [284, 512] on img at bounding box center [280, 501] width 79 height 68
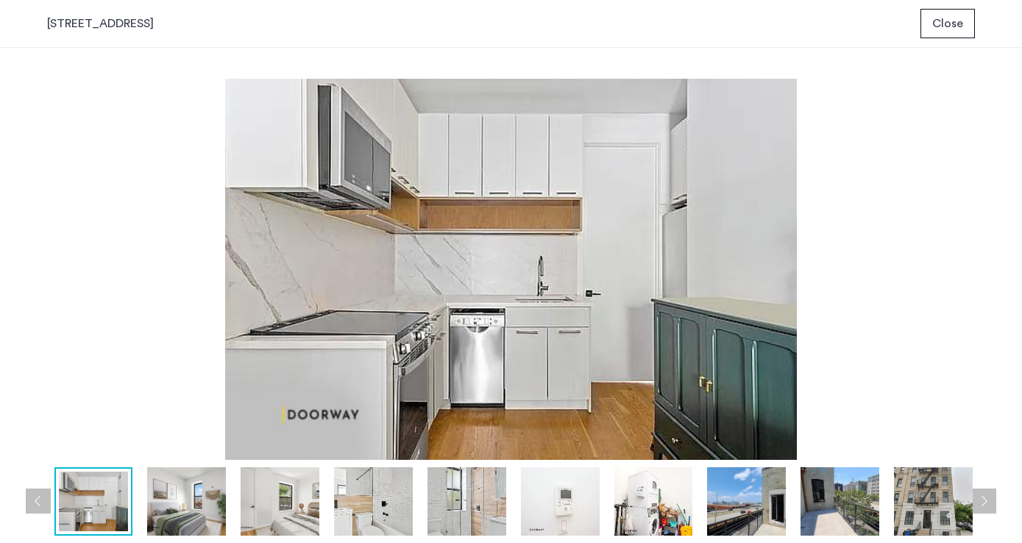
click at [181, 509] on img at bounding box center [186, 501] width 79 height 68
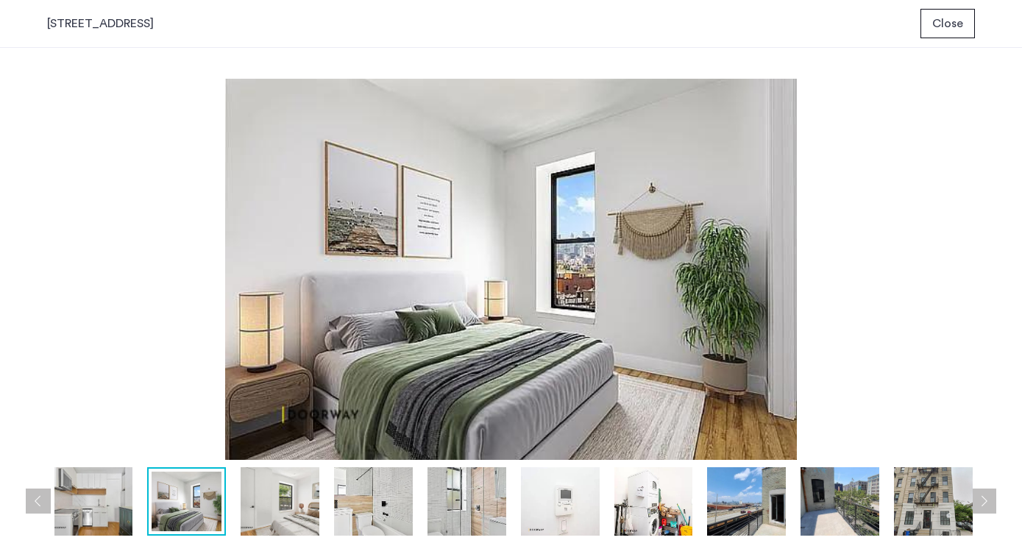
click at [265, 507] on img at bounding box center [280, 501] width 79 height 68
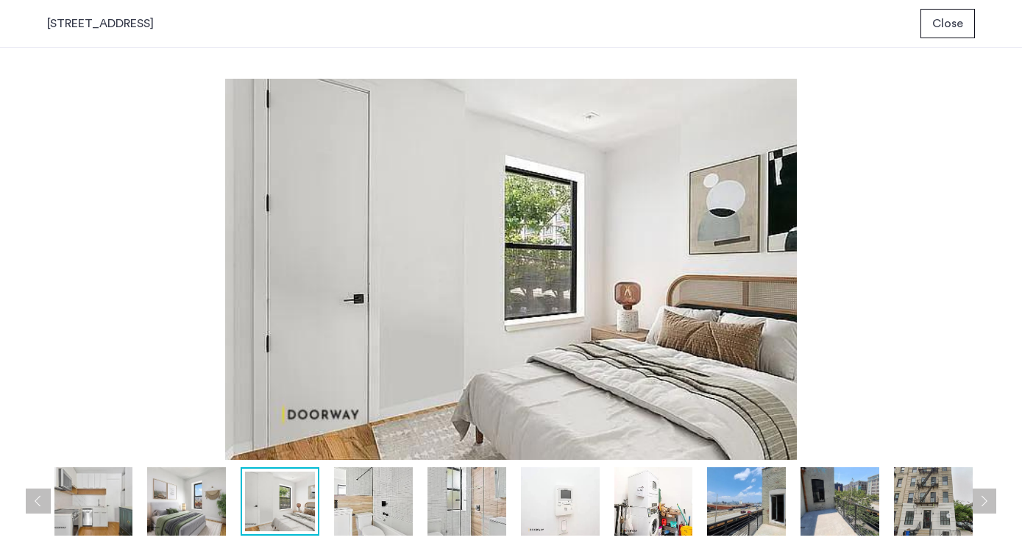
click at [343, 515] on img at bounding box center [373, 501] width 79 height 68
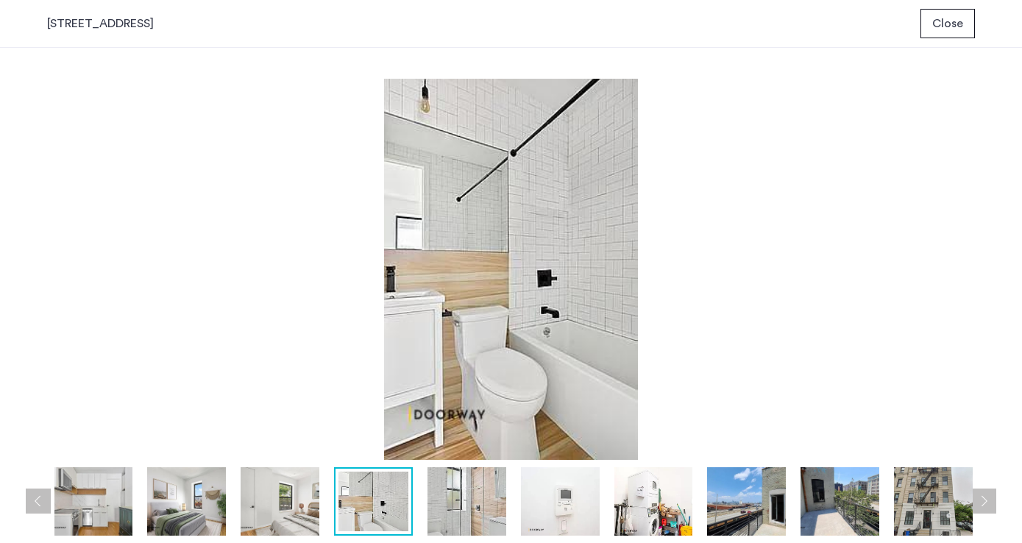
click at [419, 518] on div at bounding box center [375, 501] width 1216 height 68
click at [451, 518] on img at bounding box center [467, 501] width 79 height 68
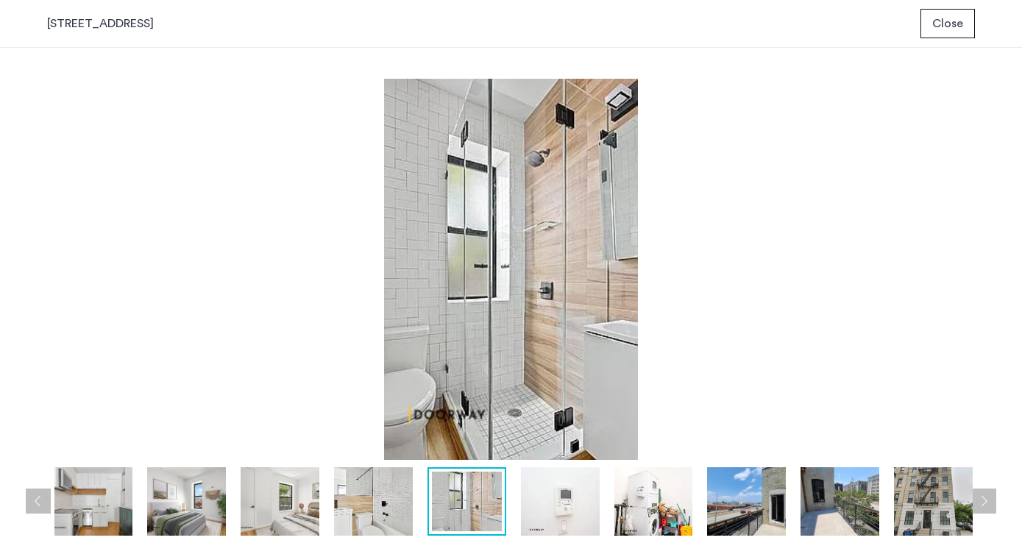
click at [567, 511] on img at bounding box center [560, 501] width 79 height 68
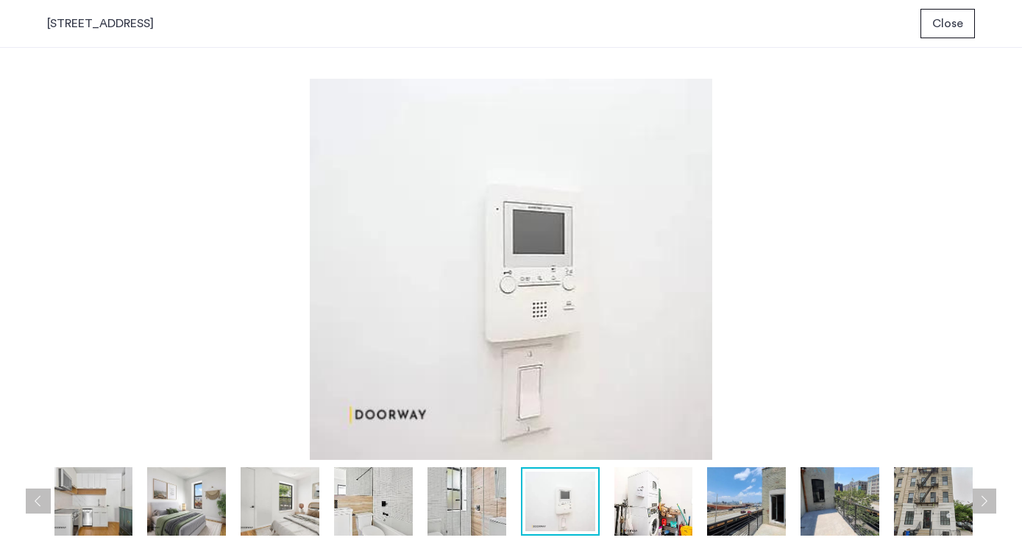
click at [673, 496] on img at bounding box center [653, 501] width 79 height 68
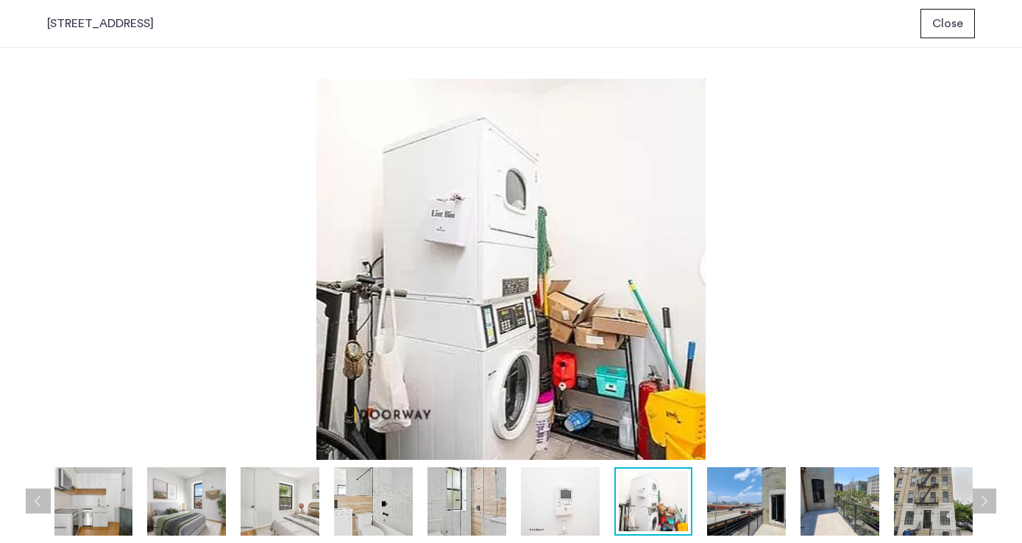
click at [762, 489] on img at bounding box center [746, 501] width 79 height 68
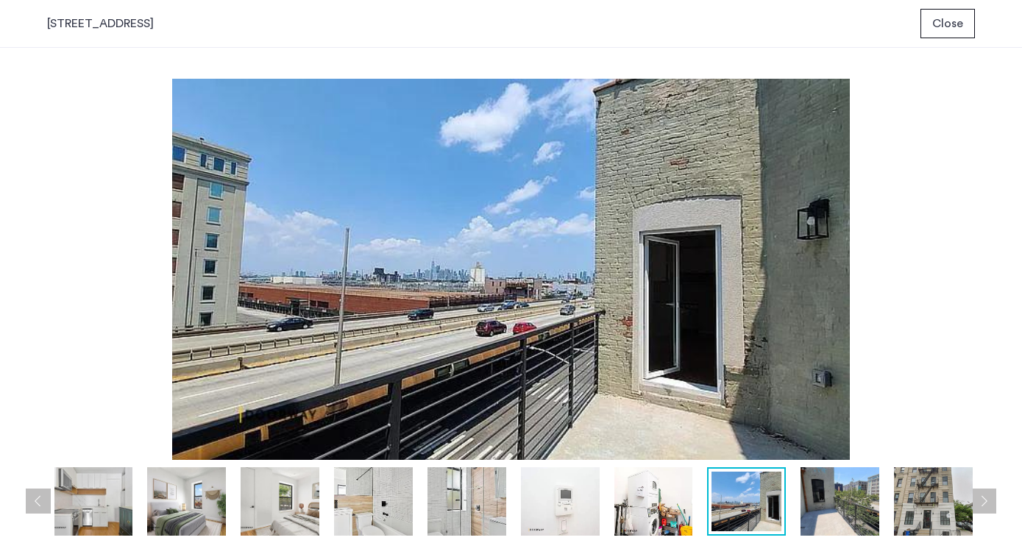
click at [851, 506] on img at bounding box center [840, 501] width 79 height 68
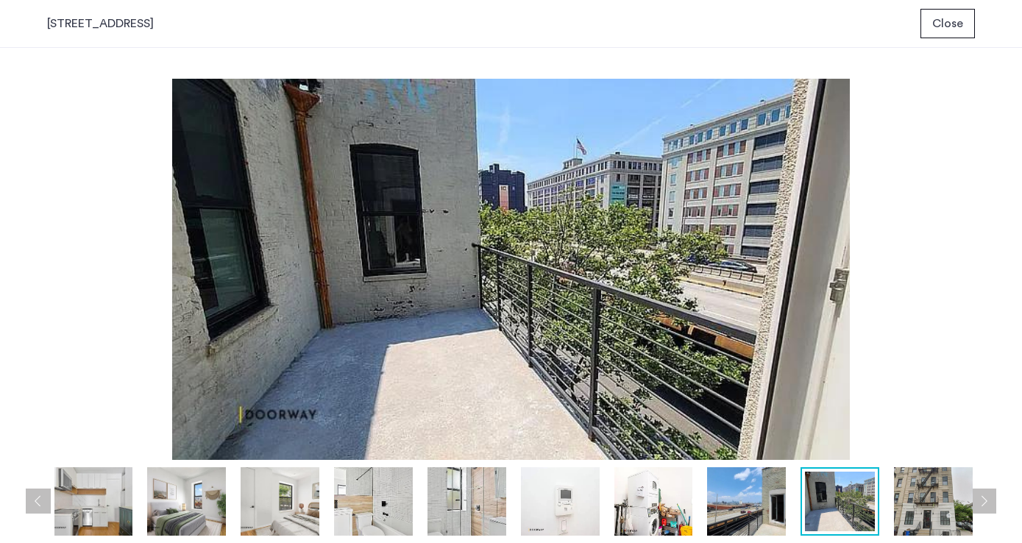
click at [910, 509] on img at bounding box center [933, 501] width 79 height 68
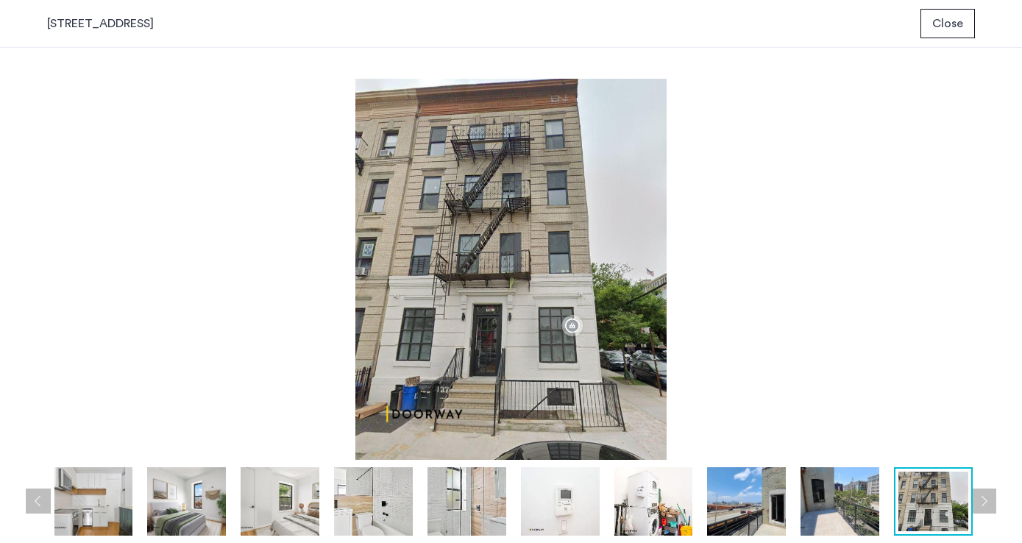
click at [987, 506] on button "Next apartment" at bounding box center [983, 501] width 25 height 25
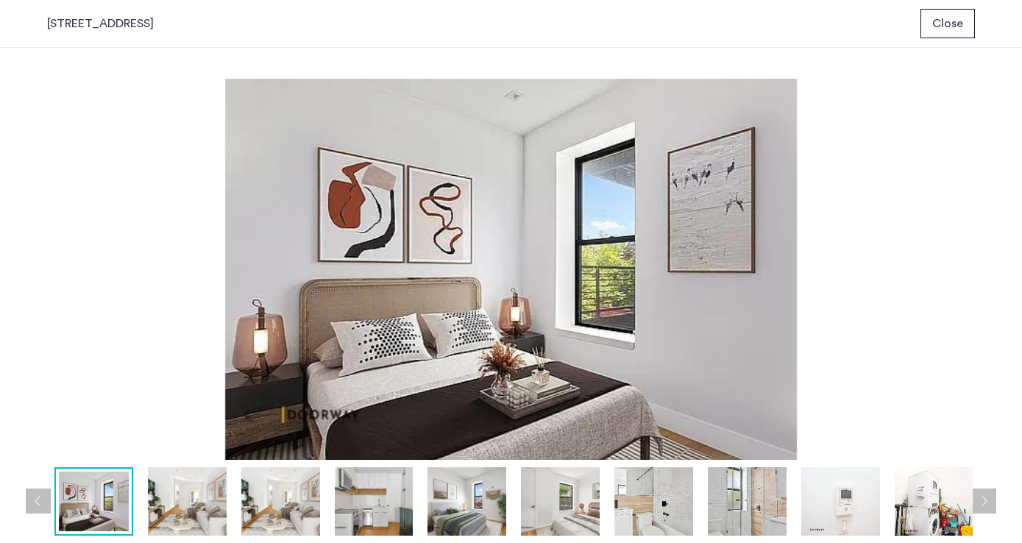
click at [987, 506] on button "Next apartment" at bounding box center [983, 501] width 25 height 25
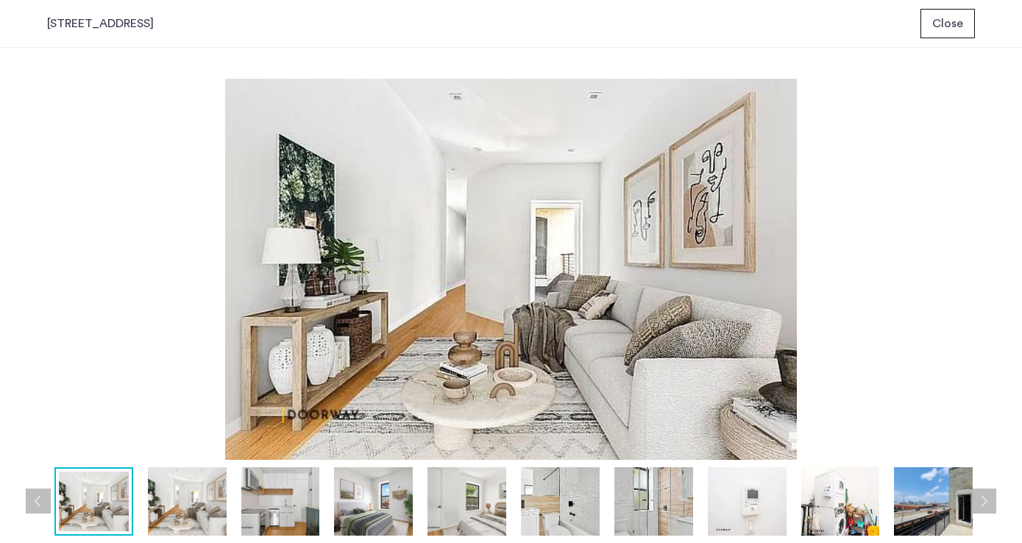
click at [987, 506] on button "Next apartment" at bounding box center [983, 501] width 25 height 25
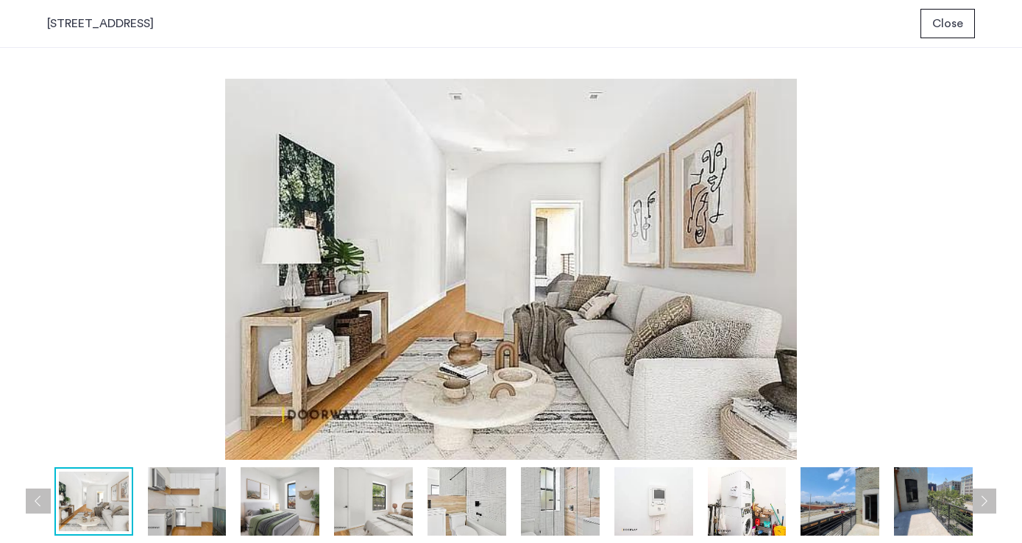
click at [966, 18] on button "Close" at bounding box center [948, 23] width 54 height 29
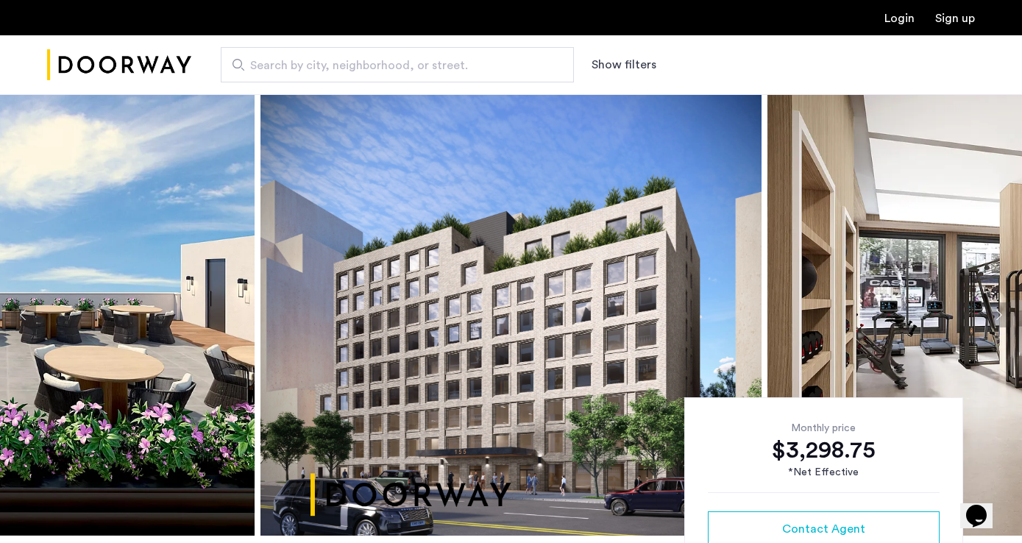
click at [948, 304] on img at bounding box center [1018, 315] width 501 height 442
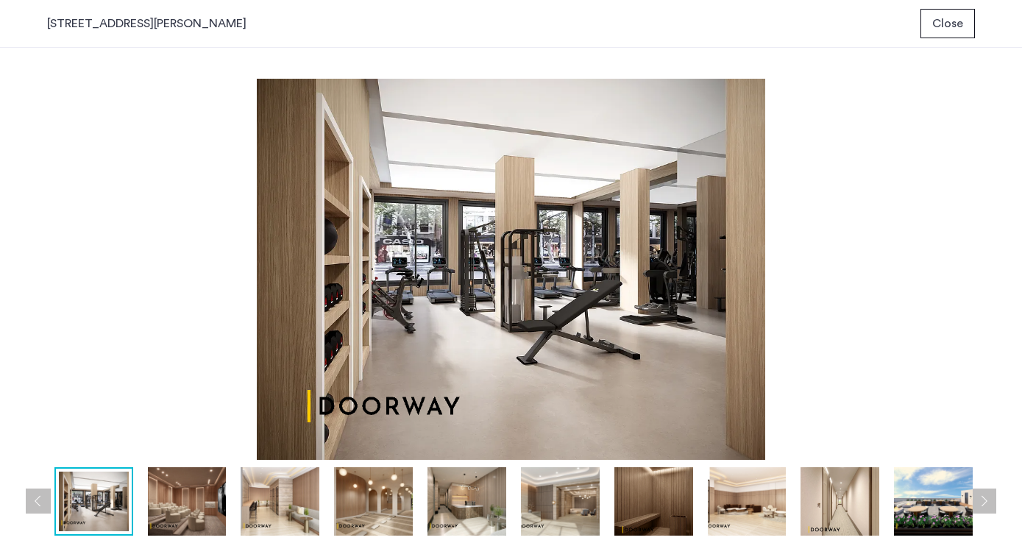
click at [922, 497] on img at bounding box center [933, 501] width 79 height 68
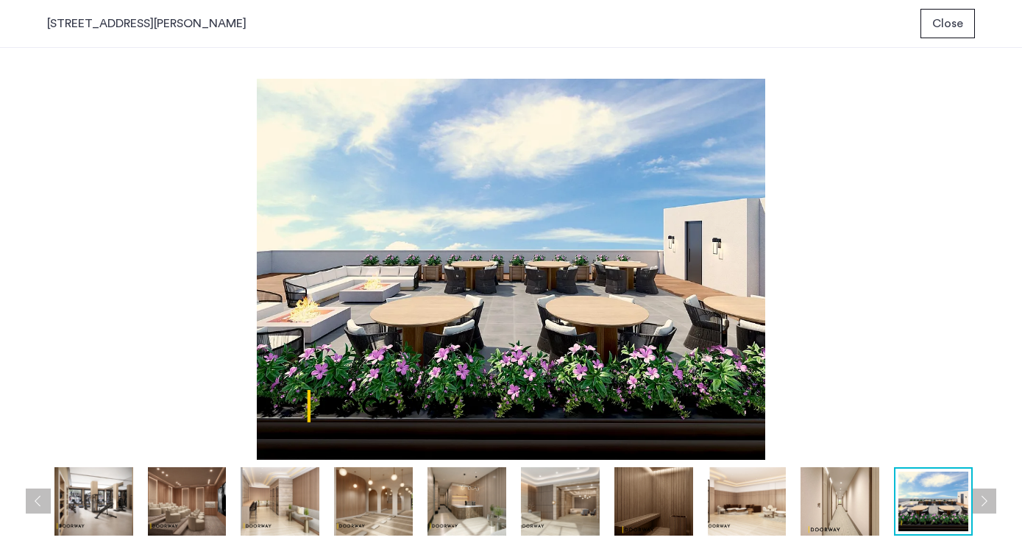
click at [941, 33] on button "Close" at bounding box center [948, 23] width 54 height 29
